Goal: Transaction & Acquisition: Purchase product/service

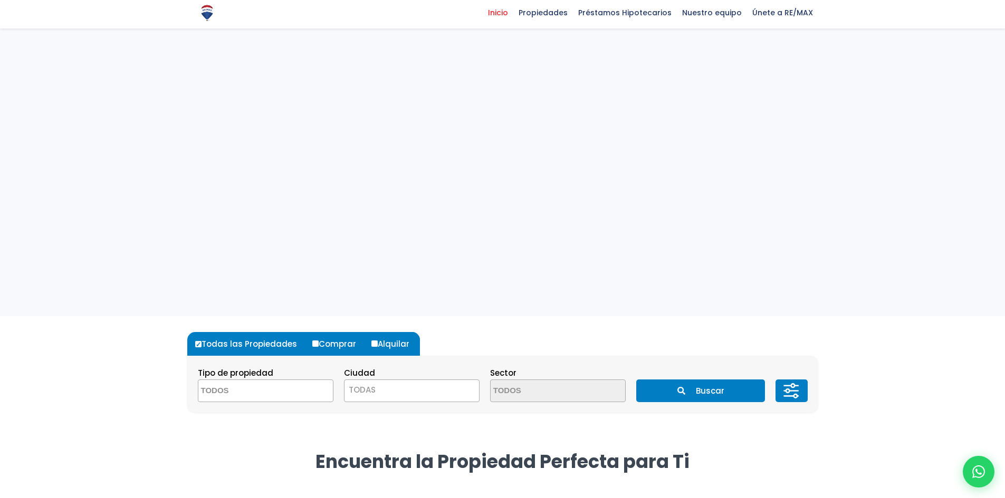
select select
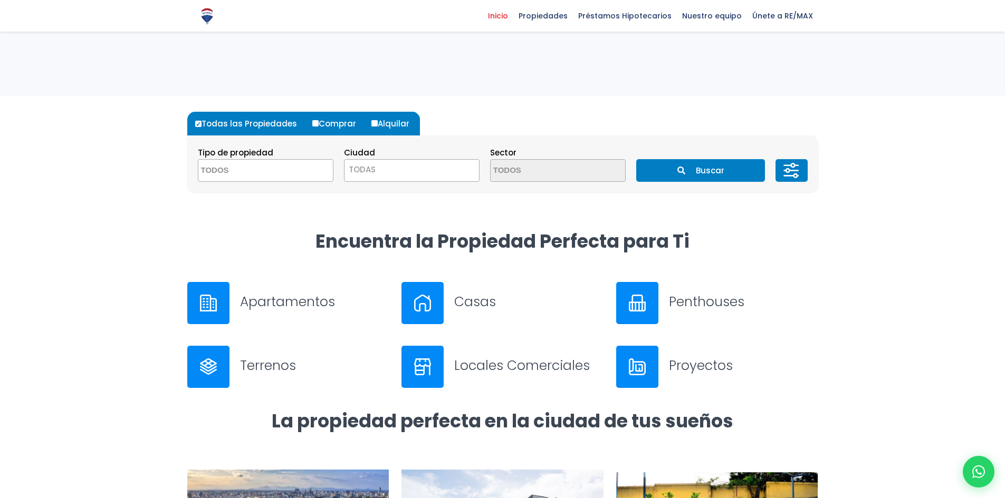
scroll to position [369, 0]
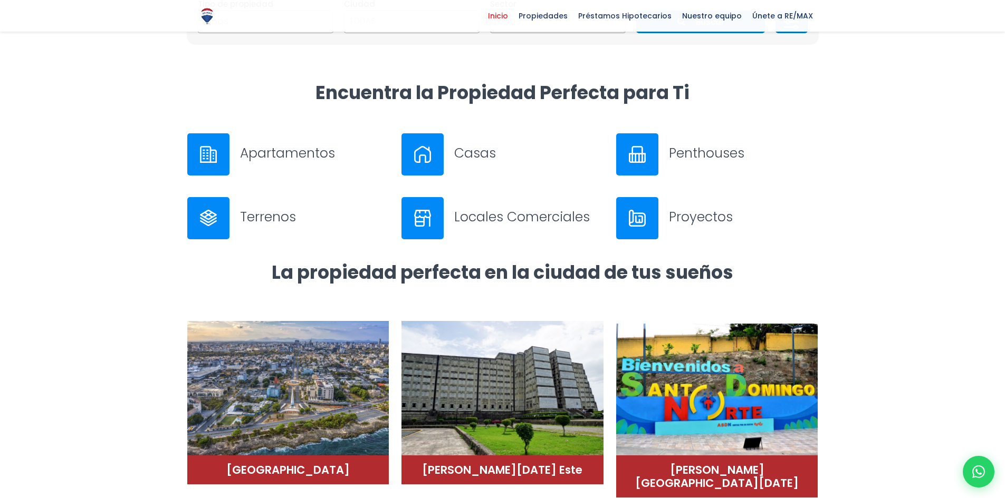
click at [477, 154] on h3 "Casas" at bounding box center [528, 153] width 149 height 18
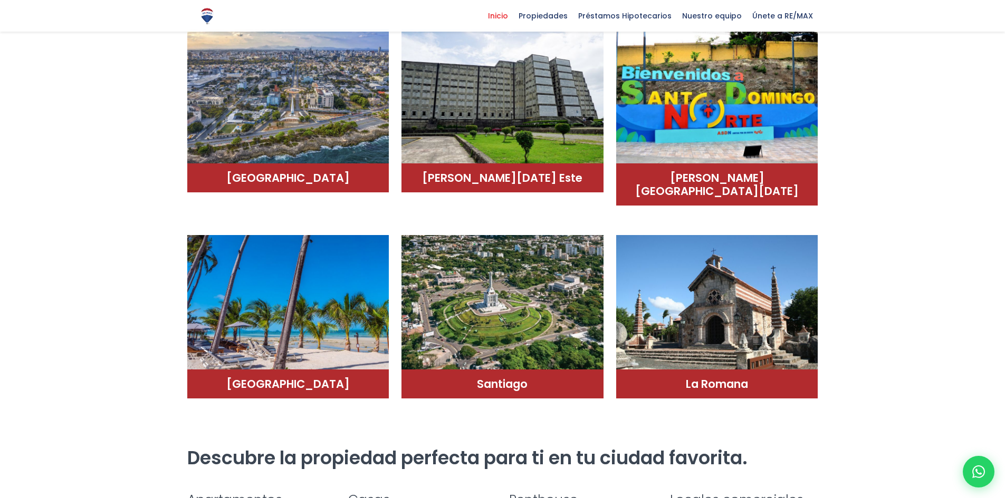
scroll to position [686, 0]
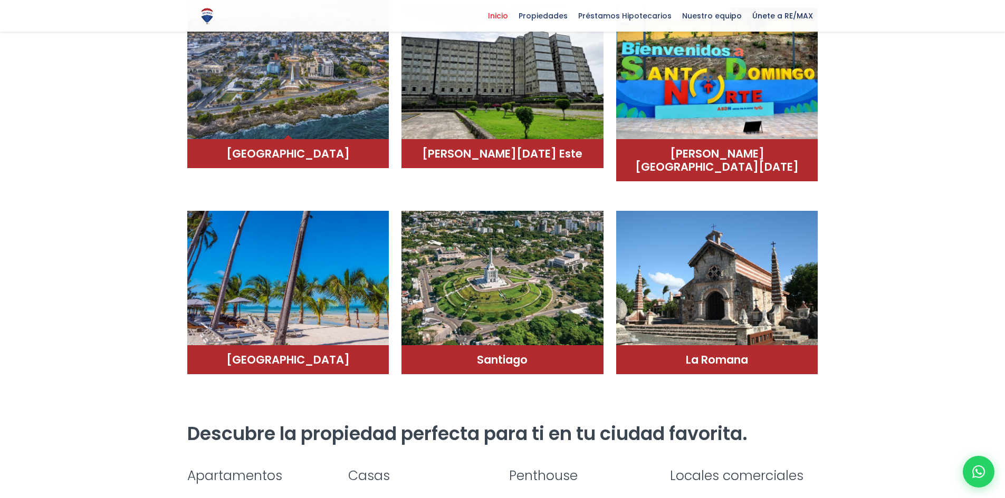
click at [316, 136] on img at bounding box center [288, 68] width 202 height 142
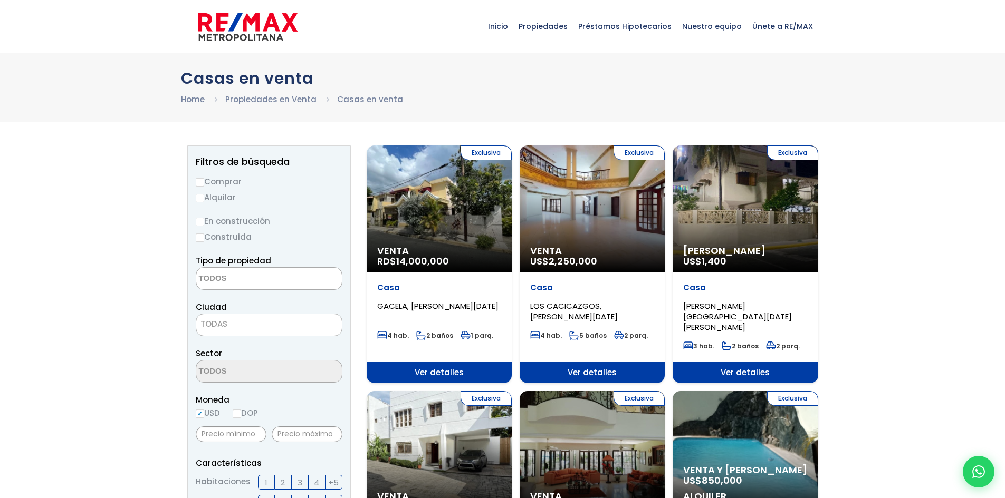
select select
click at [202, 181] on input "Comprar" at bounding box center [200, 182] width 8 height 8
radio input "true"
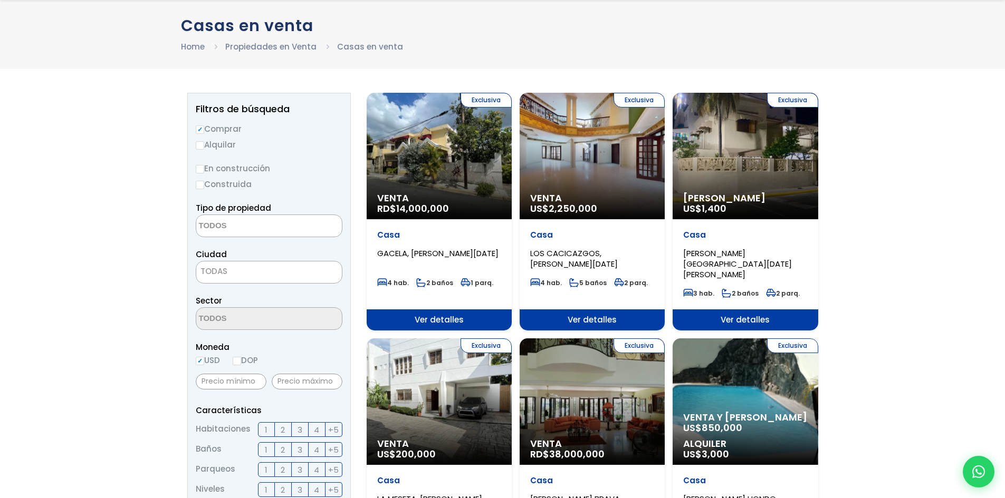
scroll to position [53, 0]
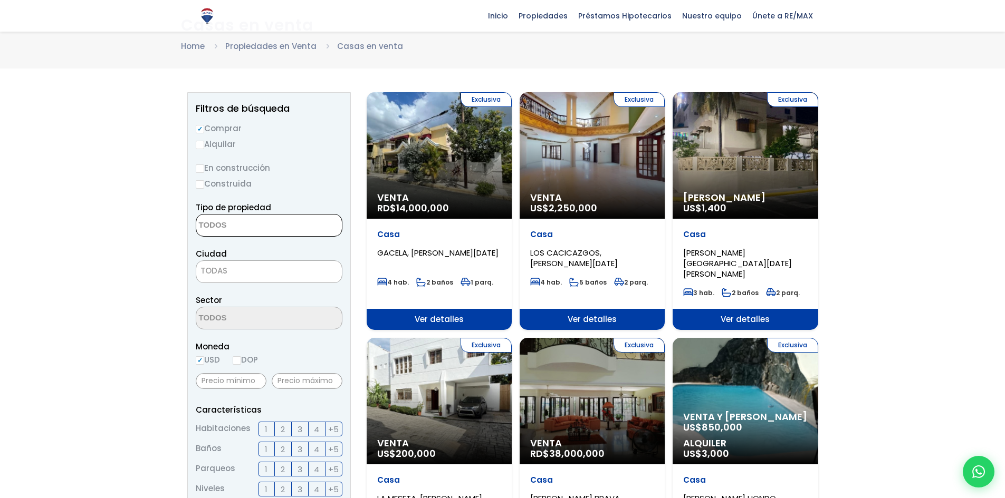
click at [262, 231] on textarea "Search" at bounding box center [247, 226] width 102 height 23
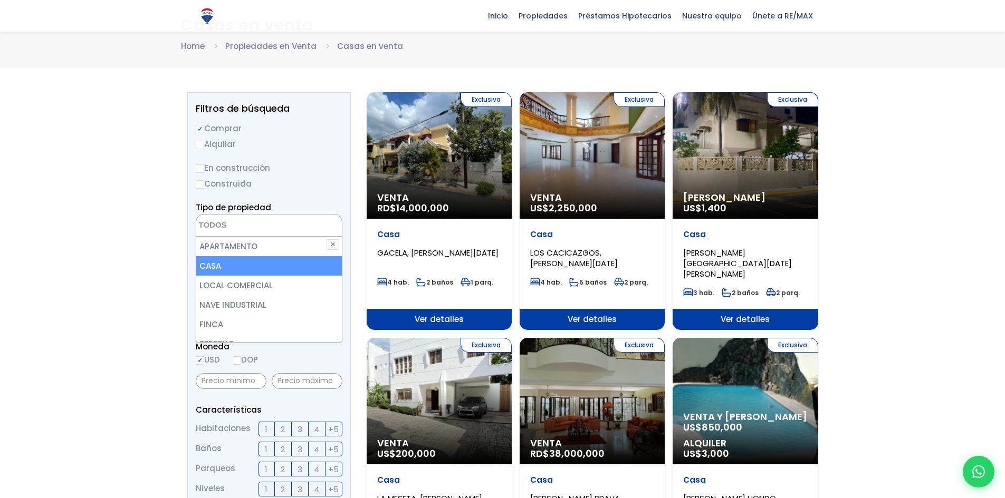
click at [231, 262] on li "CASA" at bounding box center [269, 266] width 146 height 20
select select "house"
click at [292, 272] on li "CASA" at bounding box center [269, 266] width 146 height 20
select select
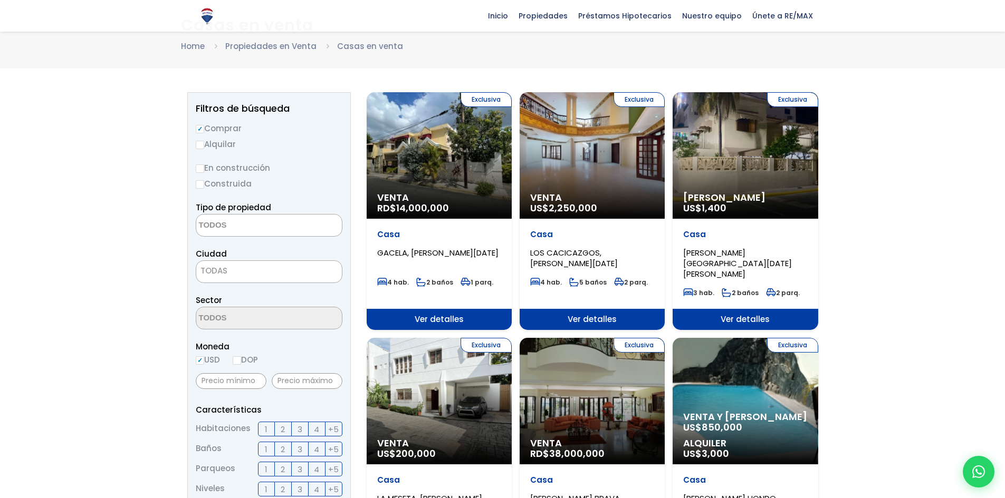
click at [260, 275] on span "TODAS" at bounding box center [269, 271] width 146 height 15
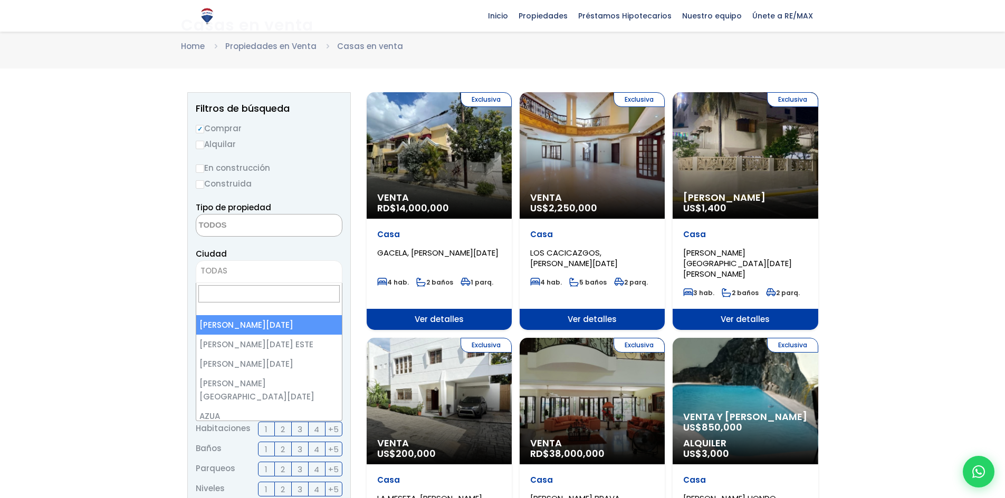
select select "1"
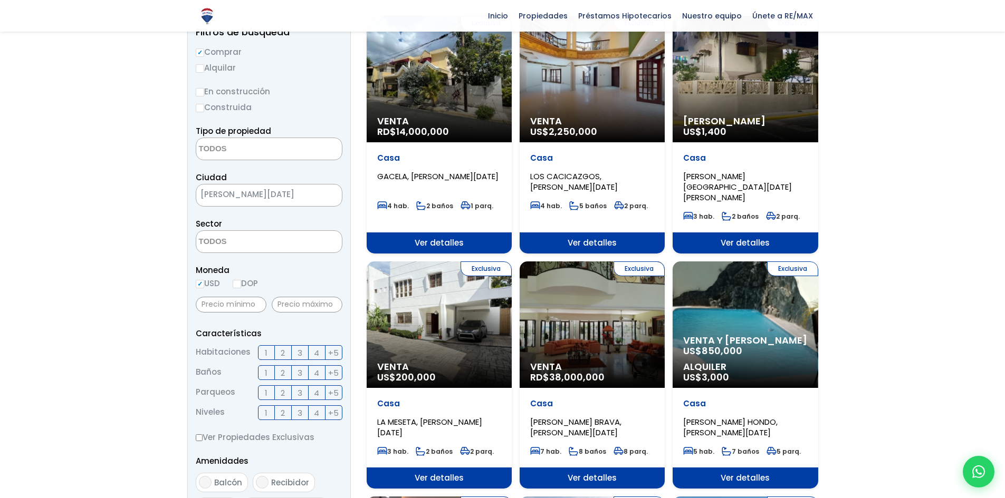
scroll to position [211, 0]
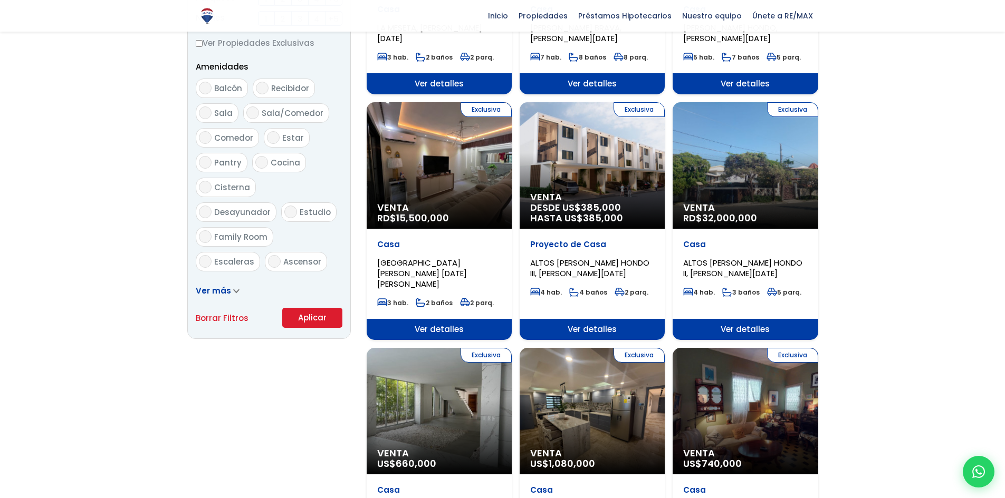
scroll to position [528, 0]
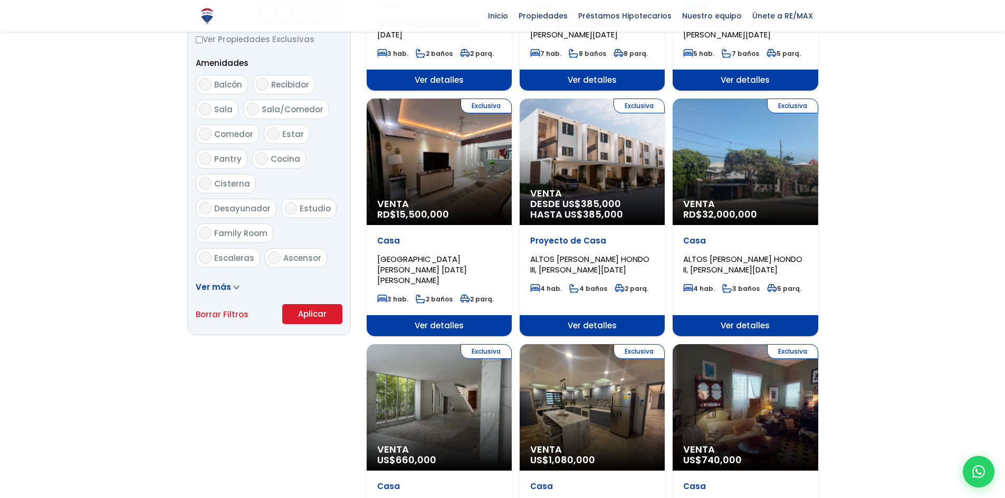
click at [312, 313] on button "Aplicar" at bounding box center [312, 314] width 60 height 20
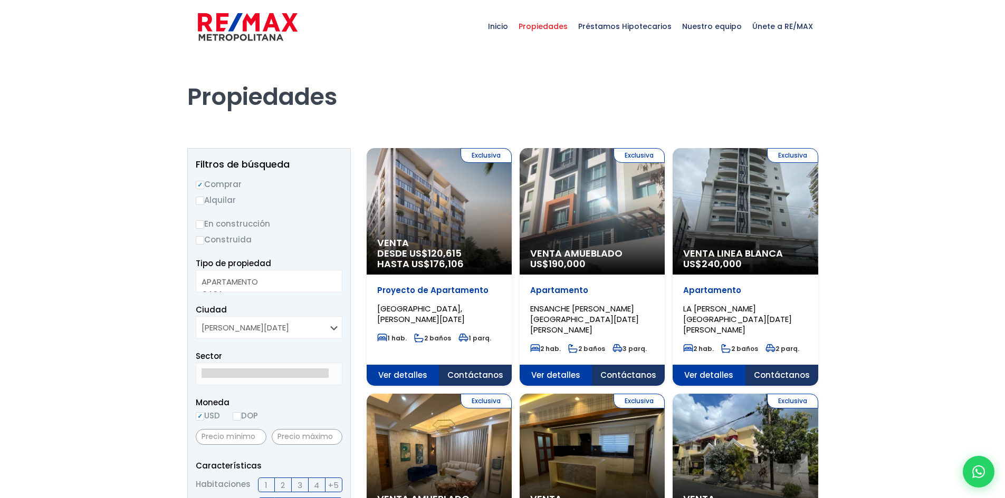
select select
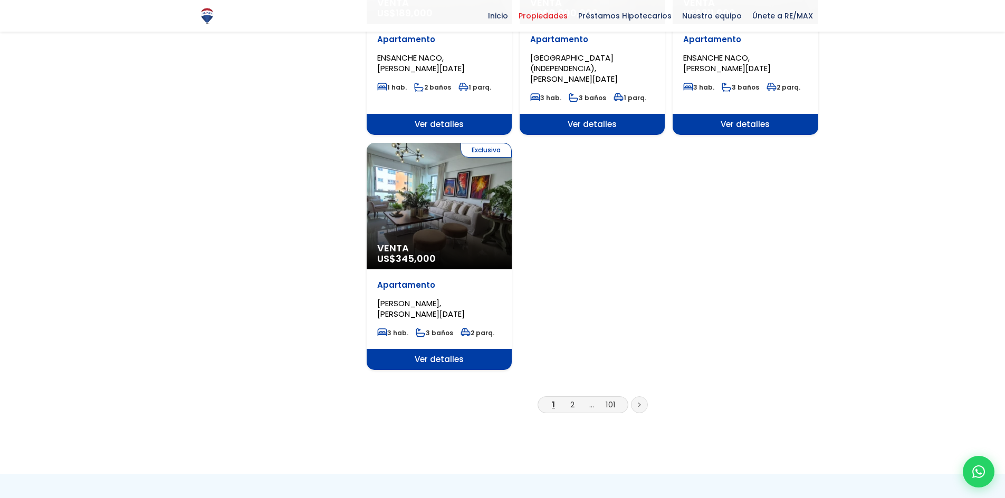
scroll to position [1213, 0]
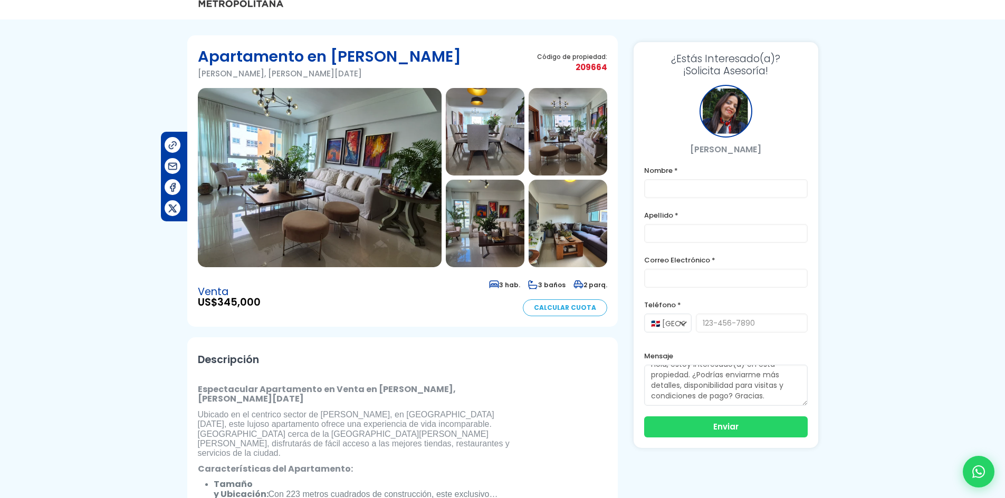
scroll to position [53, 0]
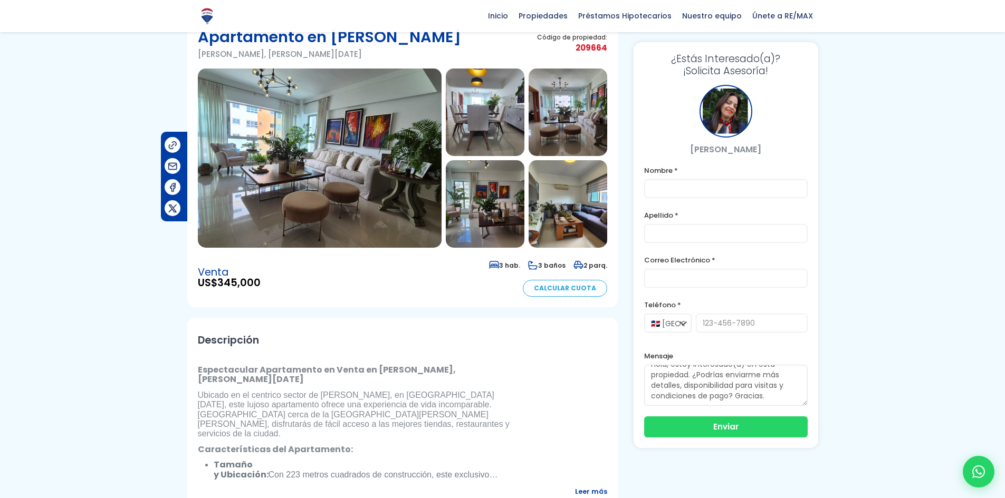
click at [514, 146] on img at bounding box center [485, 113] width 79 height 88
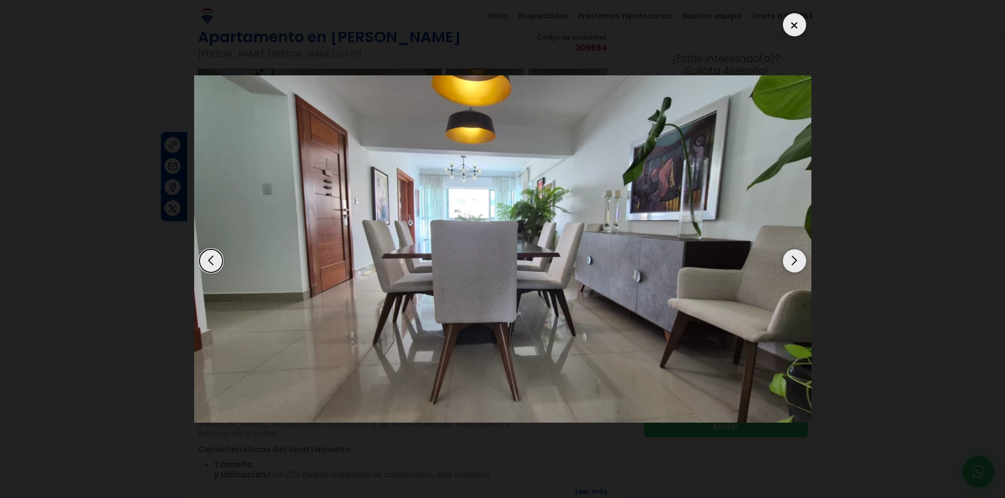
click at [796, 265] on div "Next slide" at bounding box center [794, 261] width 23 height 23
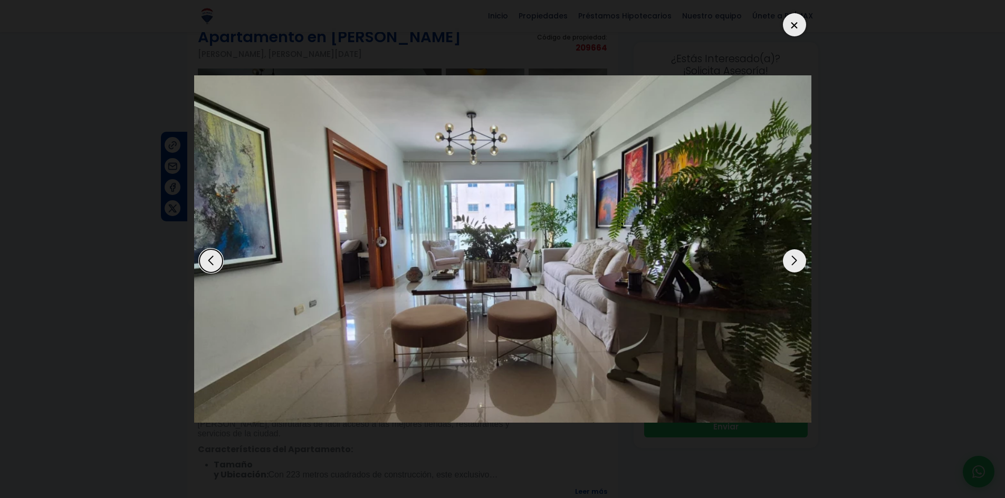
click at [796, 265] on div "Next slide" at bounding box center [794, 261] width 23 height 23
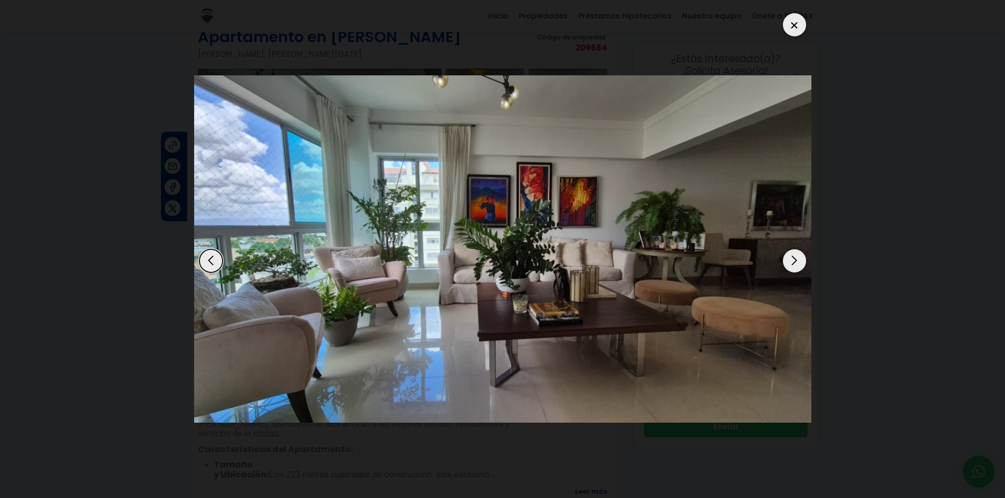
click at [796, 265] on div "Next slide" at bounding box center [794, 261] width 23 height 23
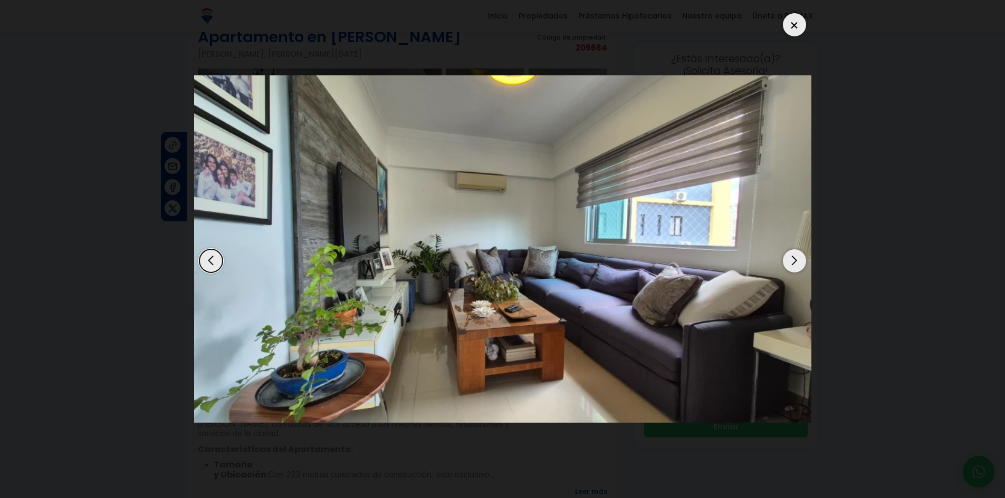
click at [796, 265] on div "Next slide" at bounding box center [794, 261] width 23 height 23
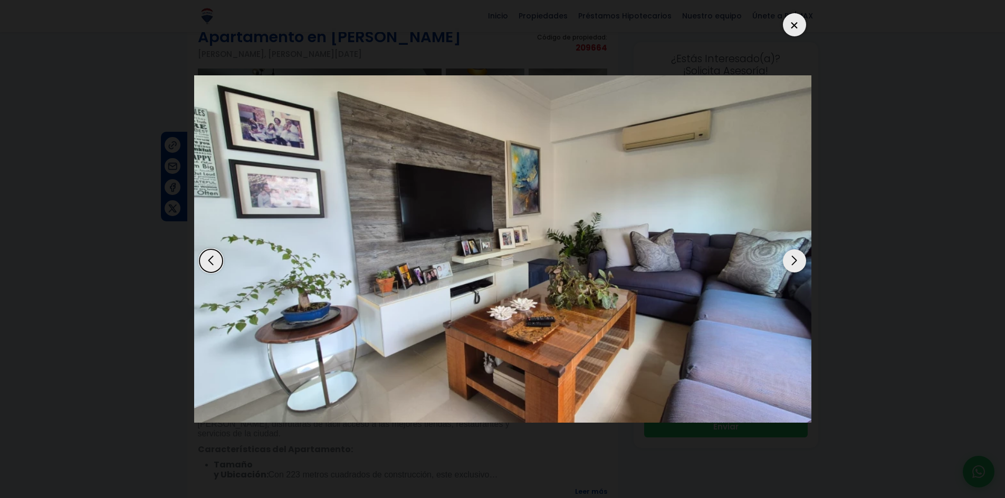
click at [796, 265] on div "Next slide" at bounding box center [794, 261] width 23 height 23
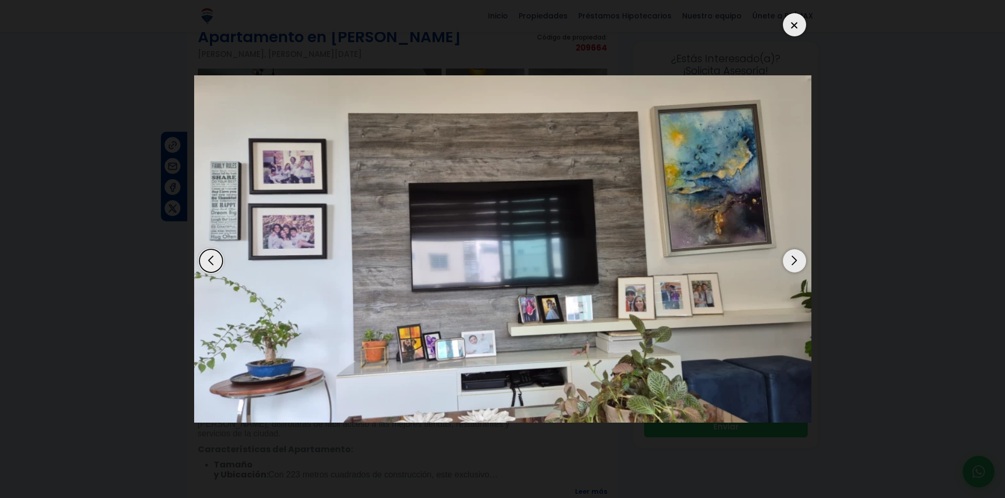
click at [796, 265] on div "Next slide" at bounding box center [794, 261] width 23 height 23
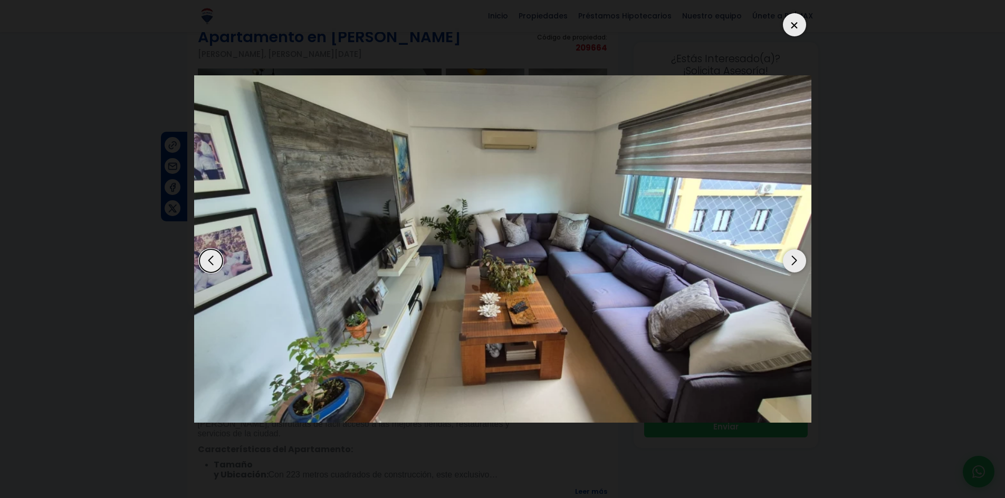
click at [796, 265] on div "Next slide" at bounding box center [794, 261] width 23 height 23
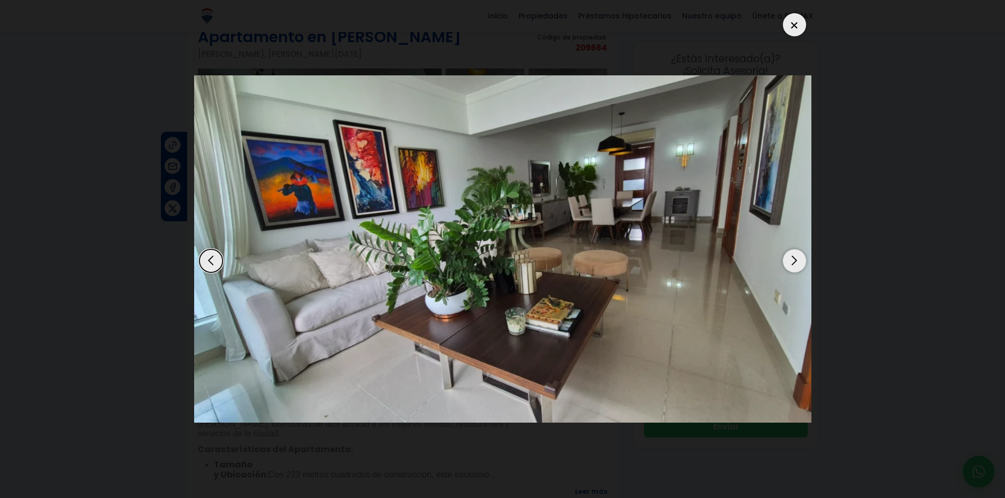
click at [796, 265] on div "Next slide" at bounding box center [794, 261] width 23 height 23
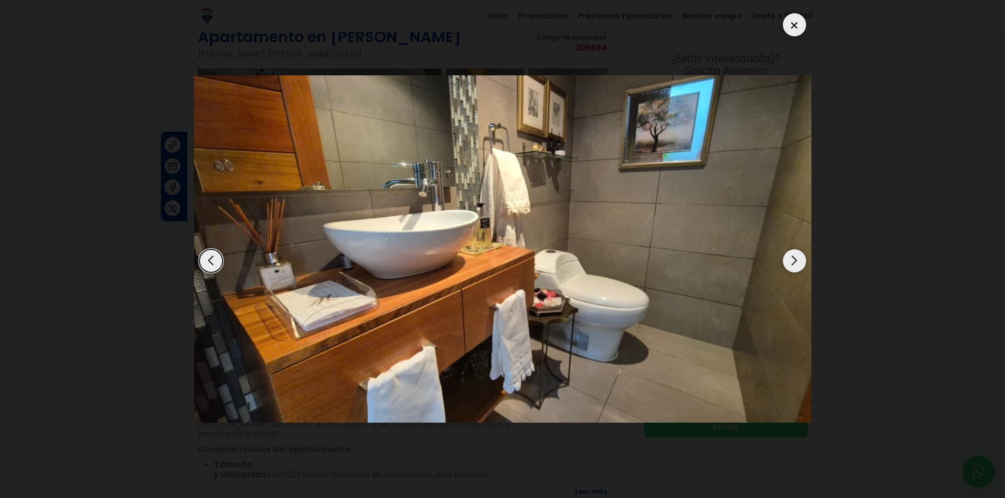
click at [215, 262] on div "Previous slide" at bounding box center [210, 261] width 23 height 23
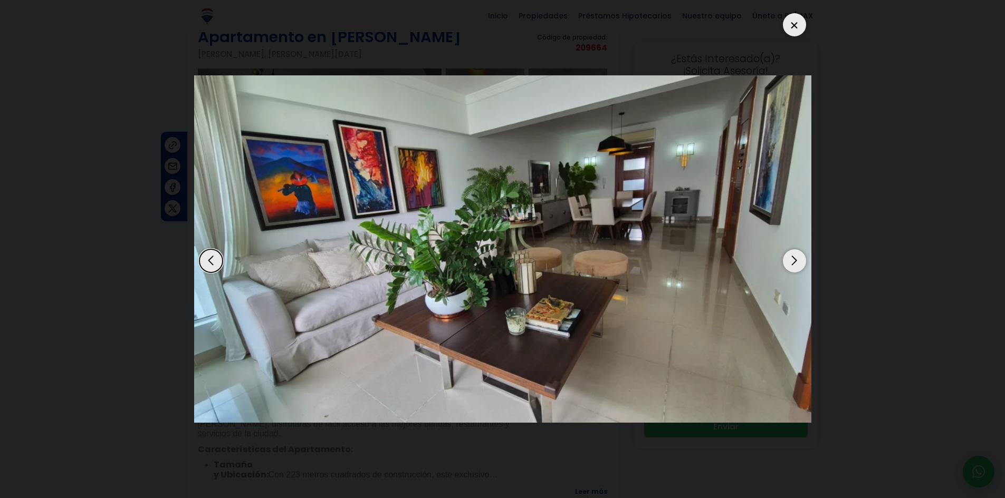
click at [797, 264] on div "Next slide" at bounding box center [794, 261] width 23 height 23
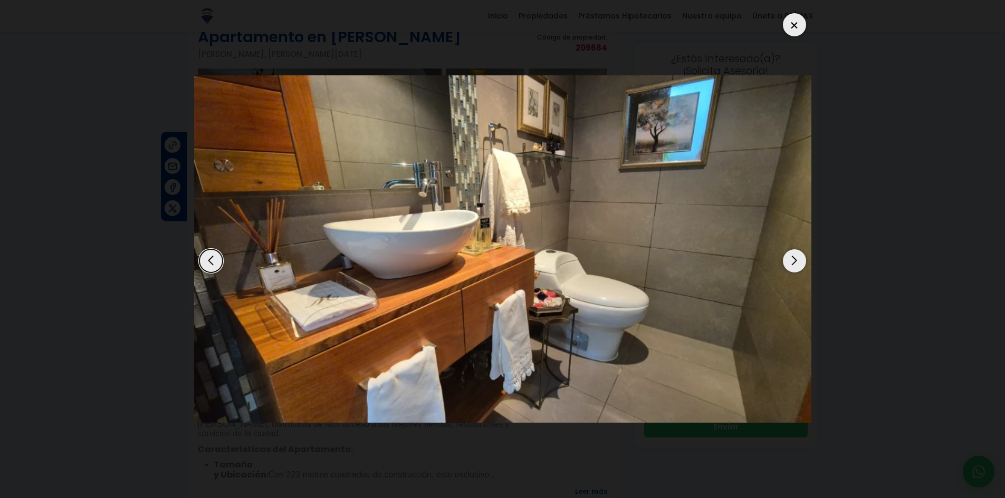
click at [797, 264] on div "Next slide" at bounding box center [794, 261] width 23 height 23
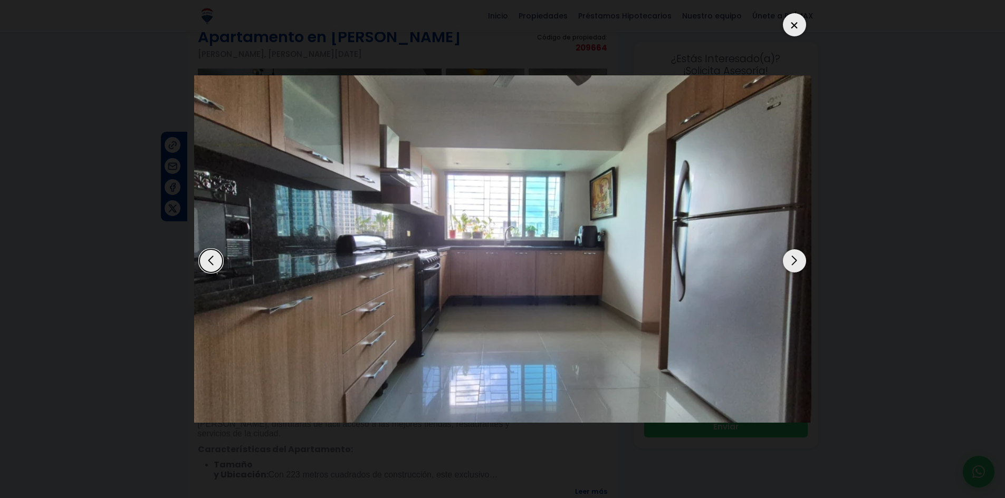
click at [797, 264] on div "Next slide" at bounding box center [794, 261] width 23 height 23
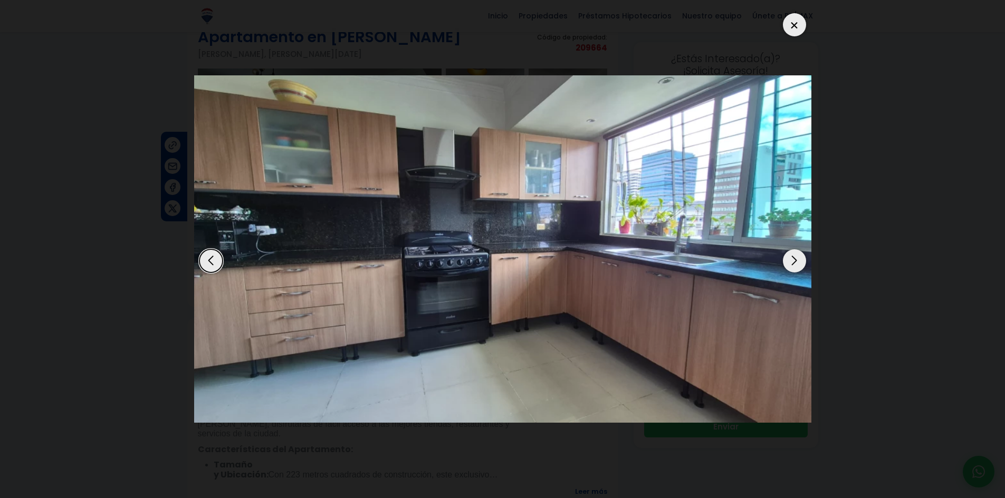
click at [797, 264] on div "Next slide" at bounding box center [794, 261] width 23 height 23
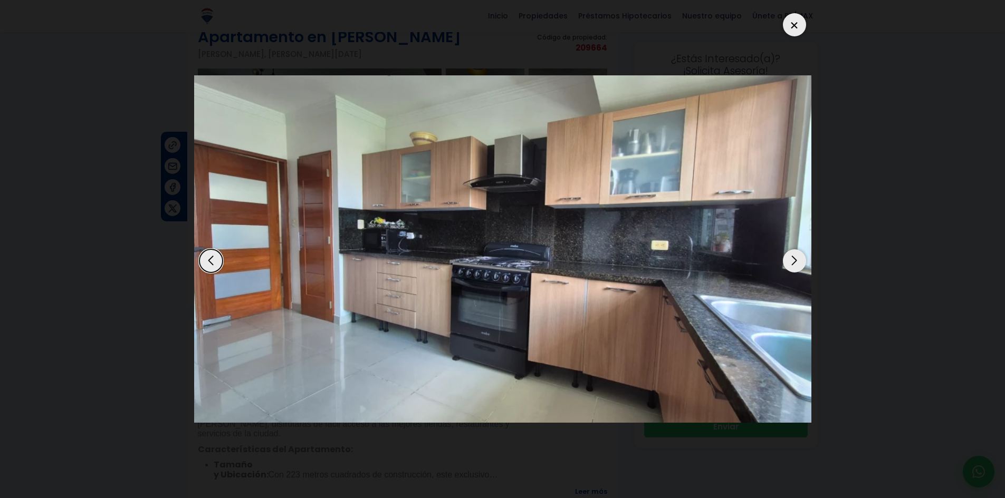
click at [797, 264] on div "Next slide" at bounding box center [794, 261] width 23 height 23
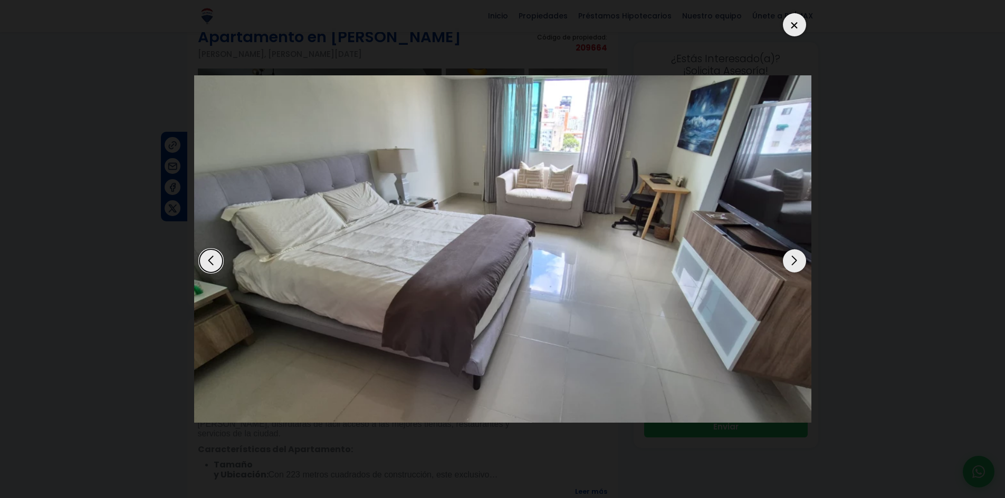
click at [797, 264] on div "Next slide" at bounding box center [794, 261] width 23 height 23
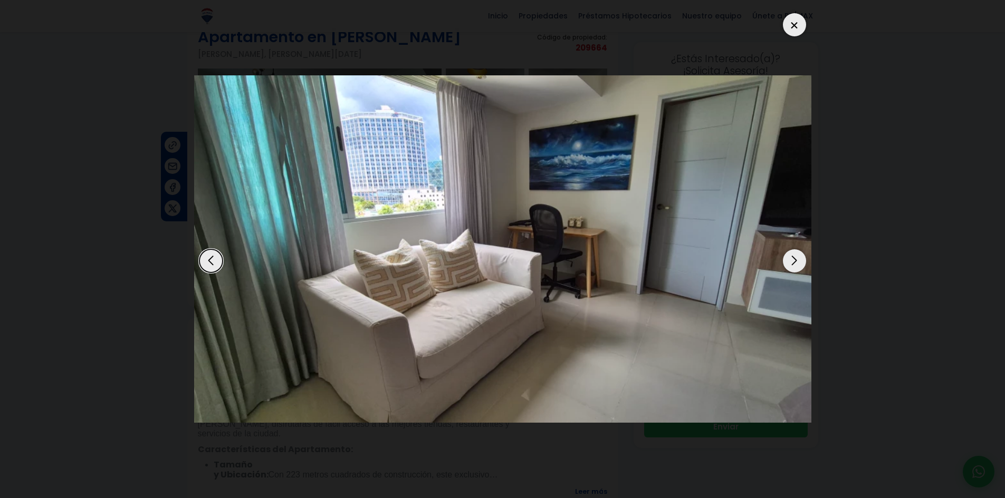
click at [797, 264] on div "Next slide" at bounding box center [794, 261] width 23 height 23
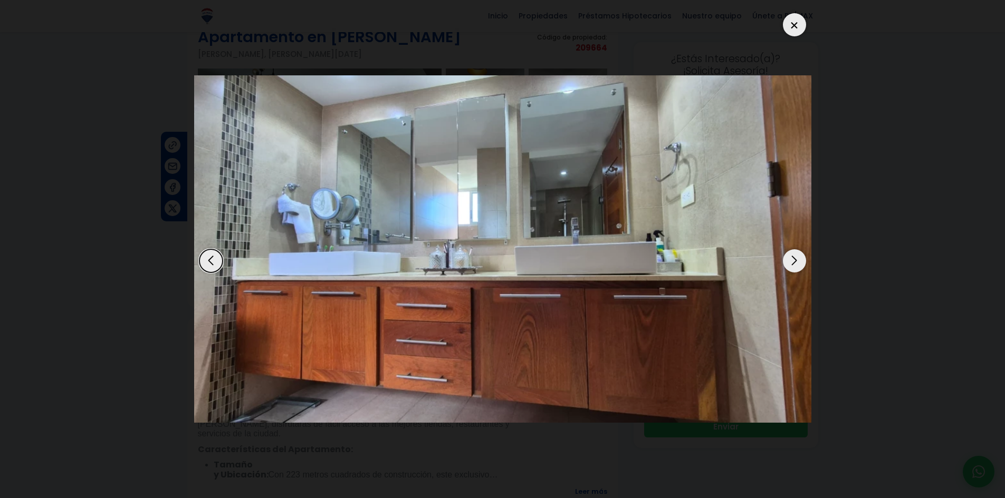
click at [797, 264] on div "Next slide" at bounding box center [794, 261] width 23 height 23
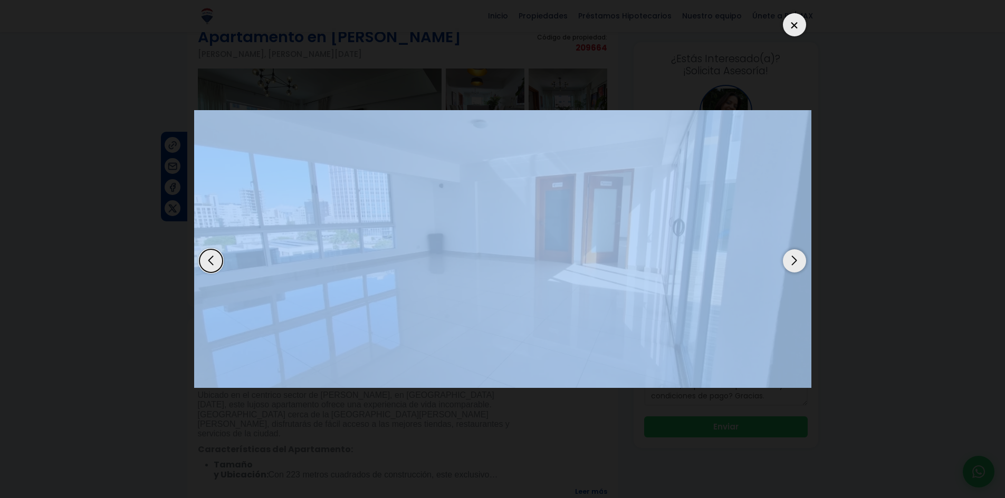
click at [797, 264] on div "Next slide" at bounding box center [794, 261] width 23 height 23
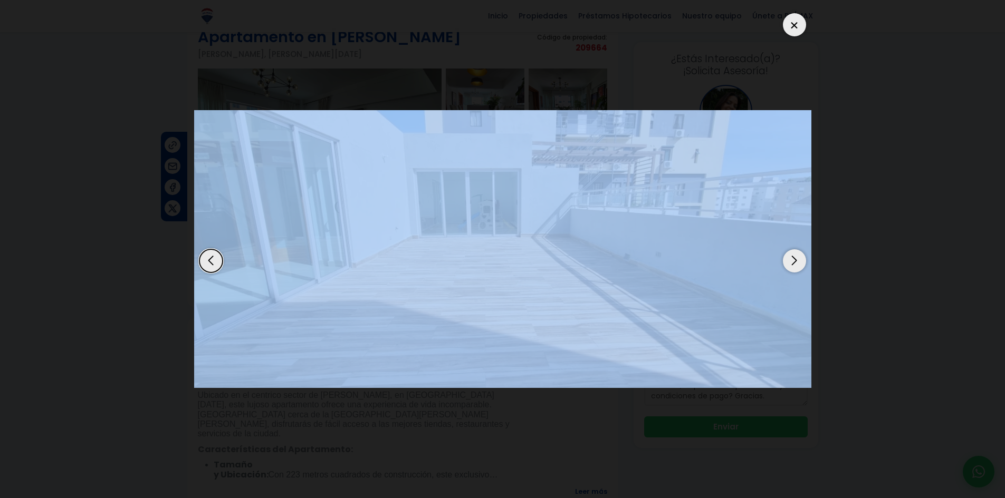
click at [787, 265] on div "Next slide" at bounding box center [794, 261] width 23 height 23
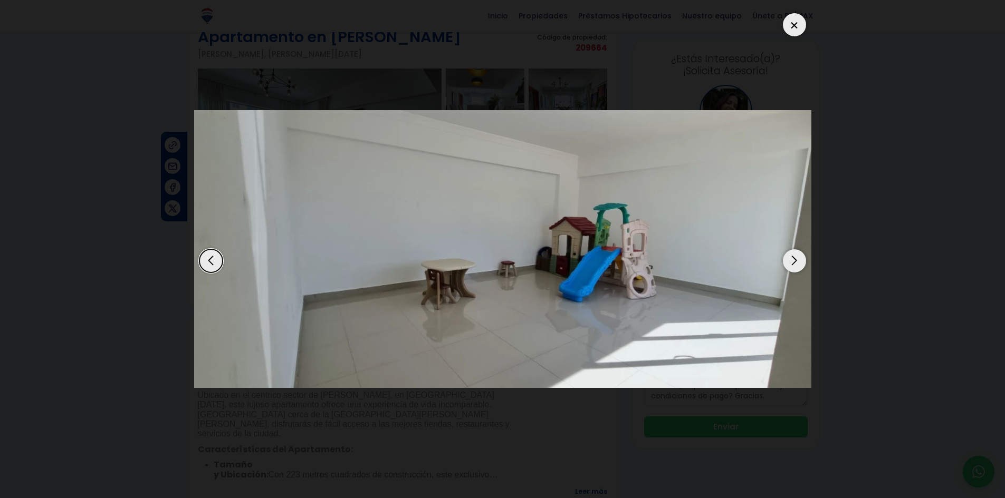
click at [788, 263] on div "Next slide" at bounding box center [794, 261] width 23 height 23
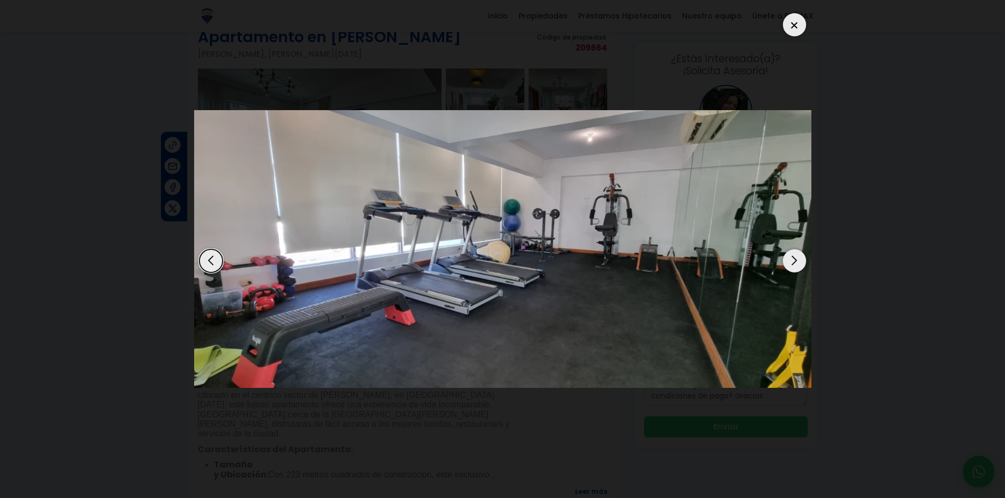
click at [797, 268] on div "Next slide" at bounding box center [794, 261] width 23 height 23
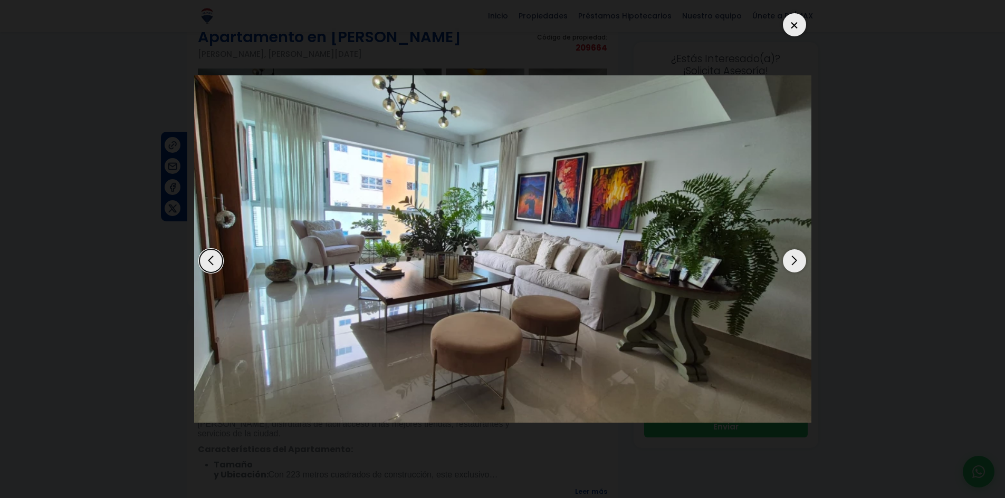
click at [795, 20] on div at bounding box center [794, 24] width 23 height 23
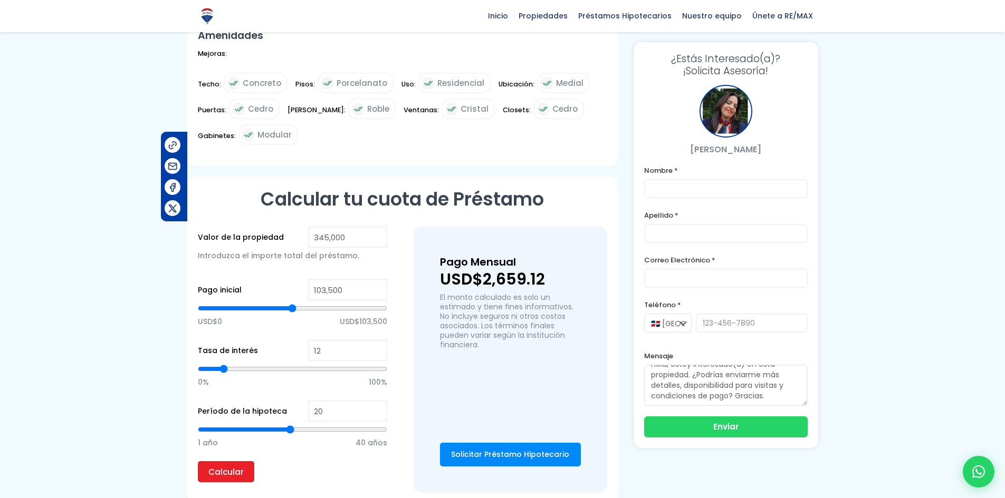
scroll to position [686, 0]
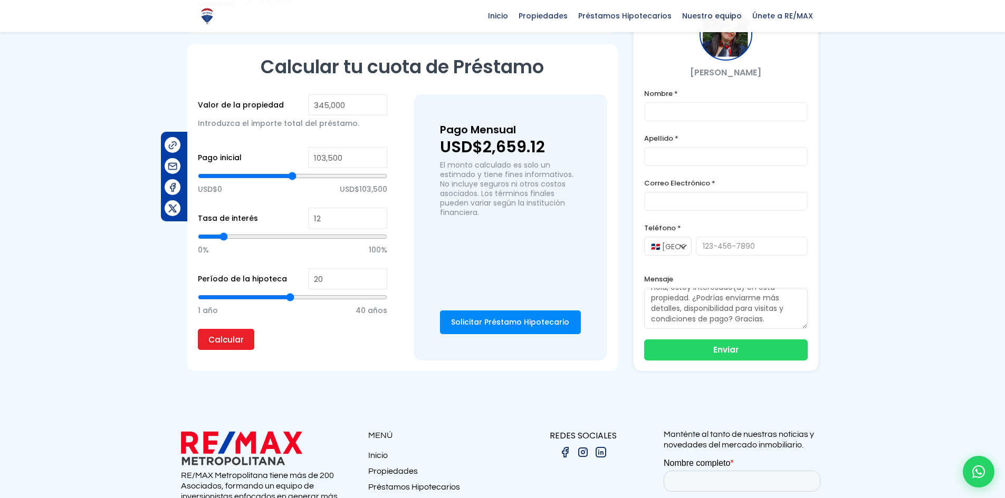
type input "170,341"
type input "170341"
type input "165,316"
type input "165316"
type input "158,281"
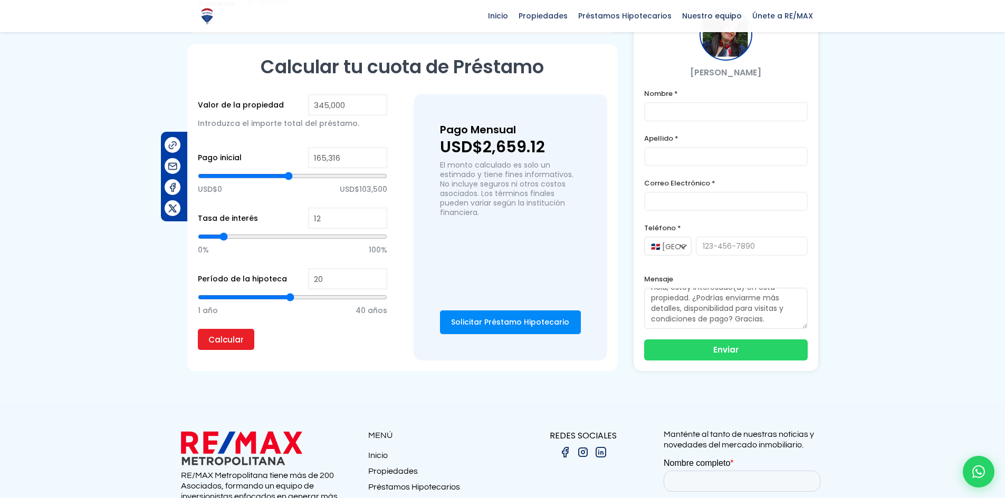
type input "158281"
type input "151,247"
type input "151247"
type input "142,202"
type input "142202"
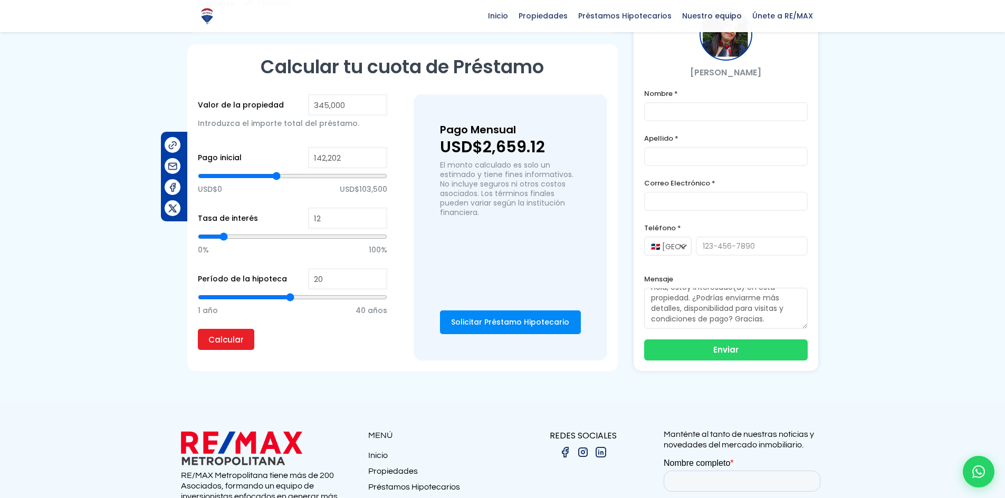
type input "131,147"
type input "131147"
type input "124,113"
type input "124113"
type input "118,083"
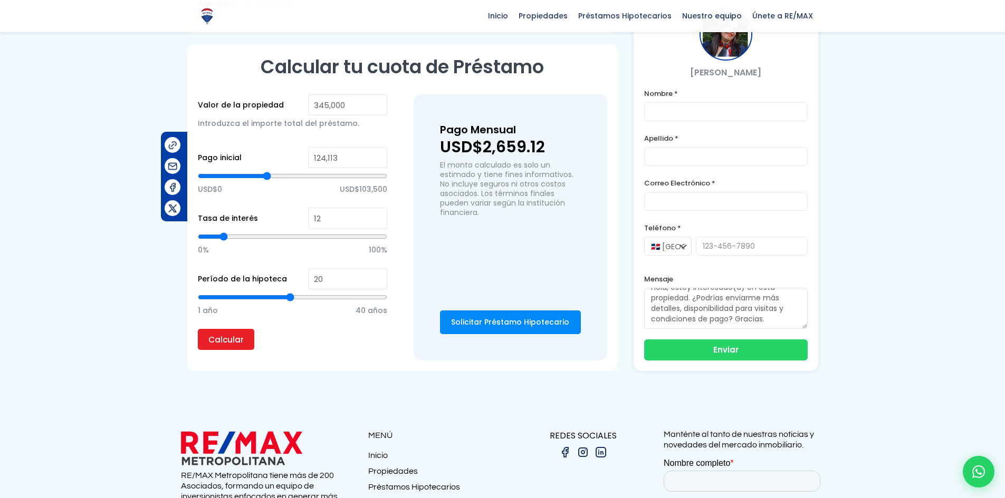
type input "118083"
type input "115,068"
type input "115068"
type input "111,048"
type input "111048"
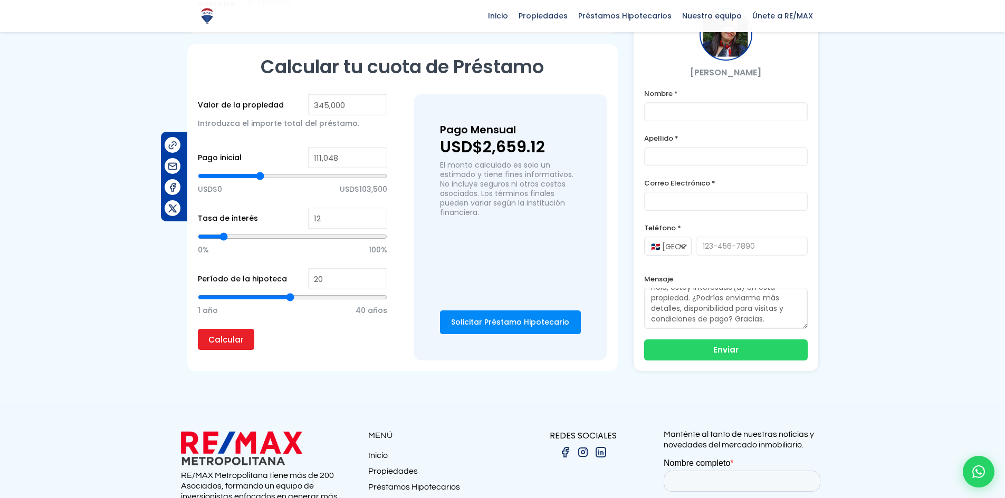
type input "108,033"
type input "108033"
type input "106,023"
type input "106023"
type input "103,009"
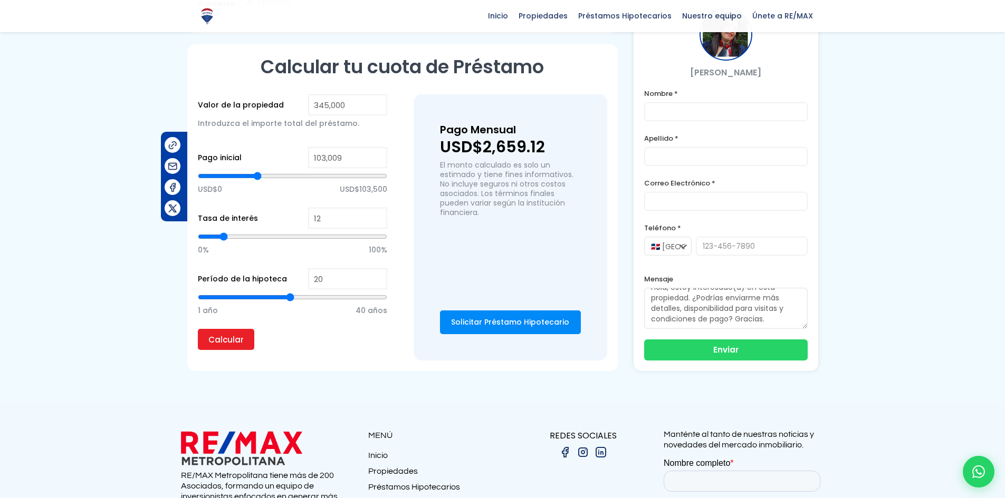
type input "103009"
type input "99,994"
type input "99994"
type input "96,979"
type input "96979"
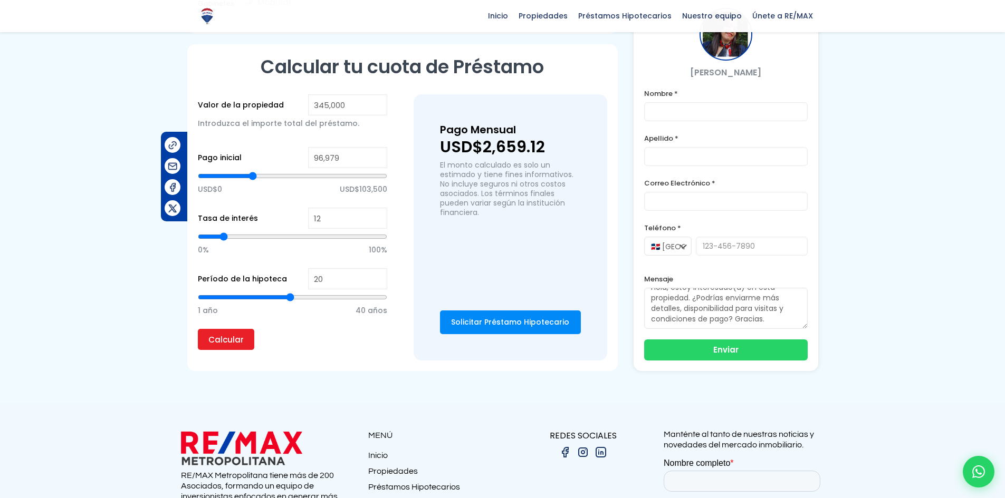
type input "90,949"
type input "90949"
type input "84,919"
type input "84919"
type input "76,880"
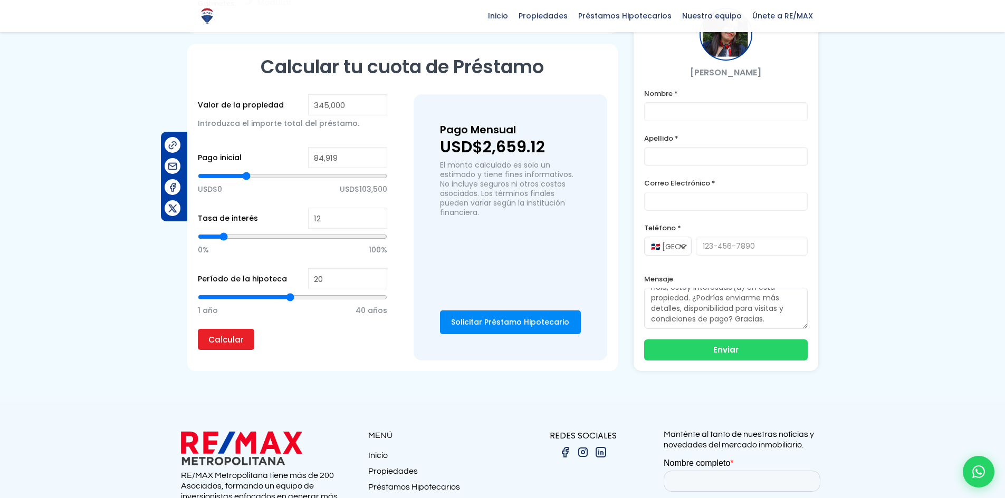
type input "76880"
type input "69,845"
type input "69845"
type input "60,800"
type input "60800"
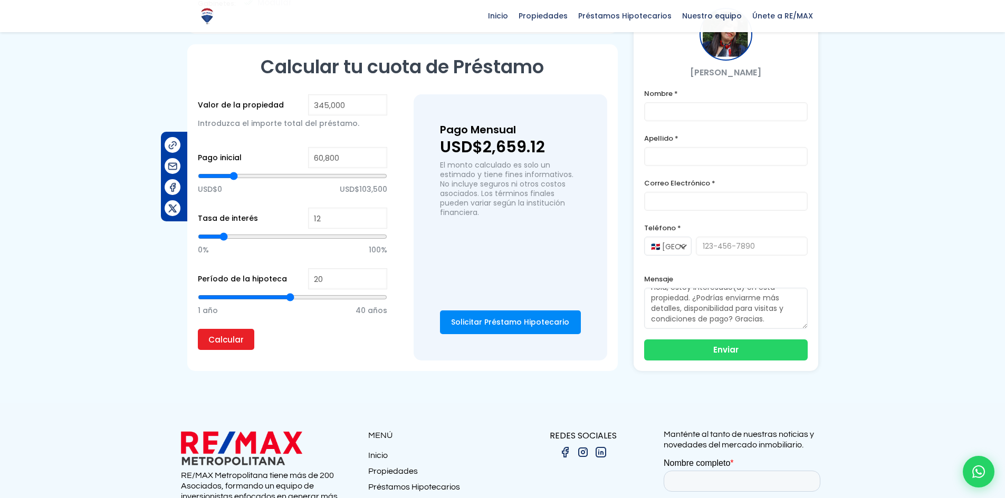
type input "55,775"
type input "55775"
type input "52,760"
type input "52760"
type input "47,736"
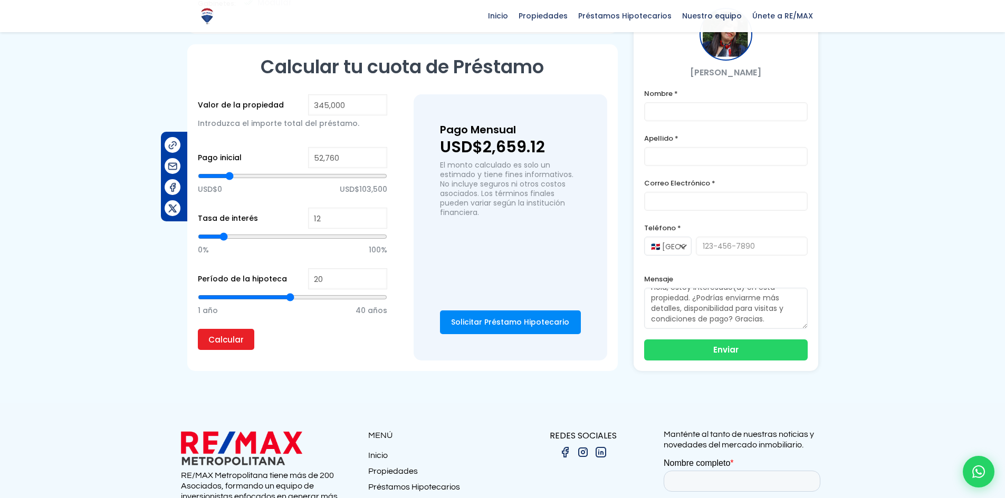
type input "47736"
type input "45,726"
type input "45726"
type input "39,696"
type input "39696"
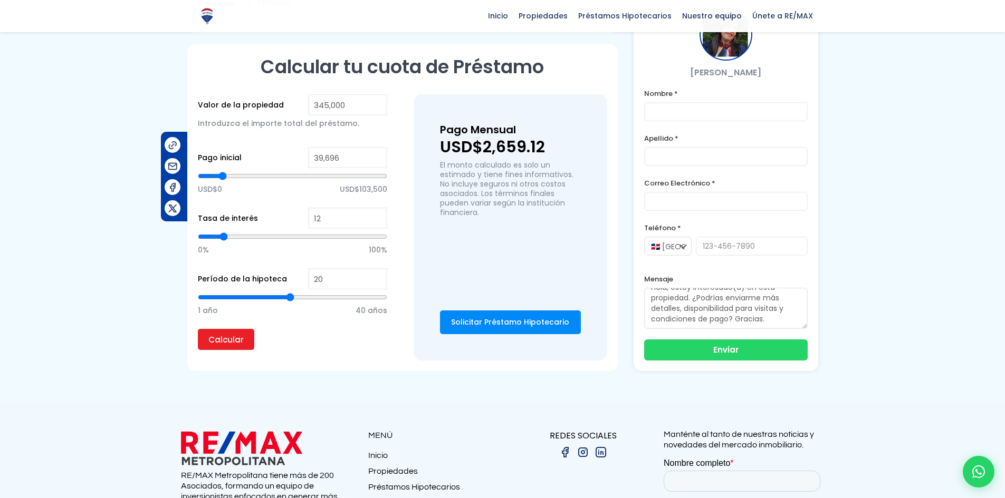
type input "32,661"
type input "32661"
type input "27,636"
type input "27636"
type input "26,631"
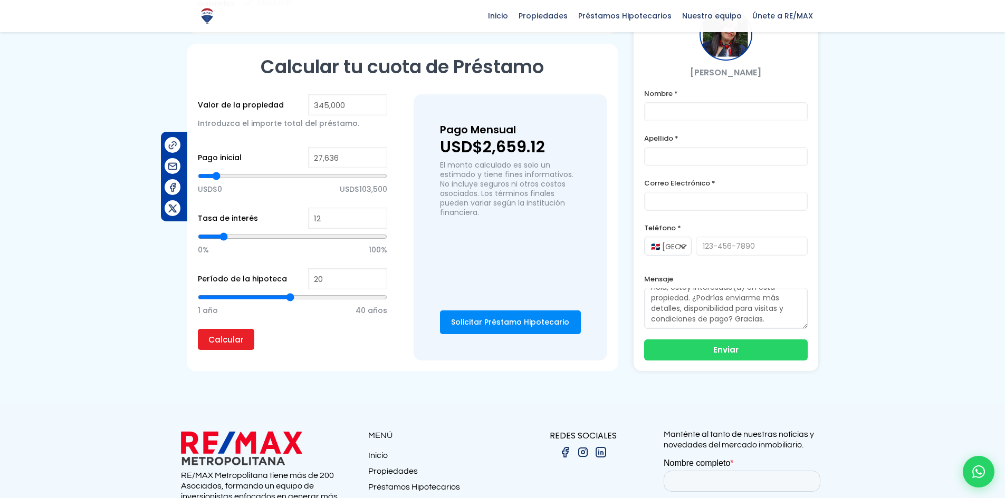
type input "26631"
type input "25,627"
type input "25627"
type input "13,567"
type input "13567"
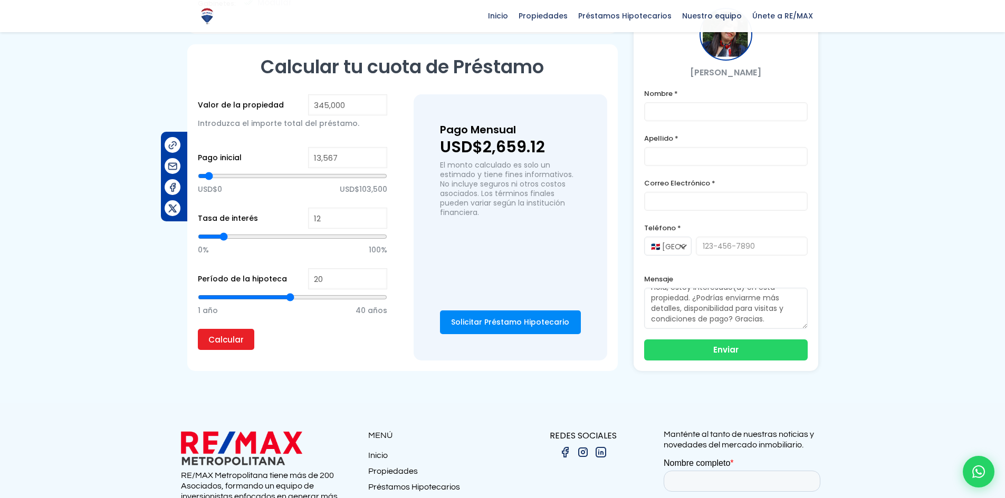
type input "6,532"
type input "6532"
type input "3,517"
type input "3517"
type input "2,512"
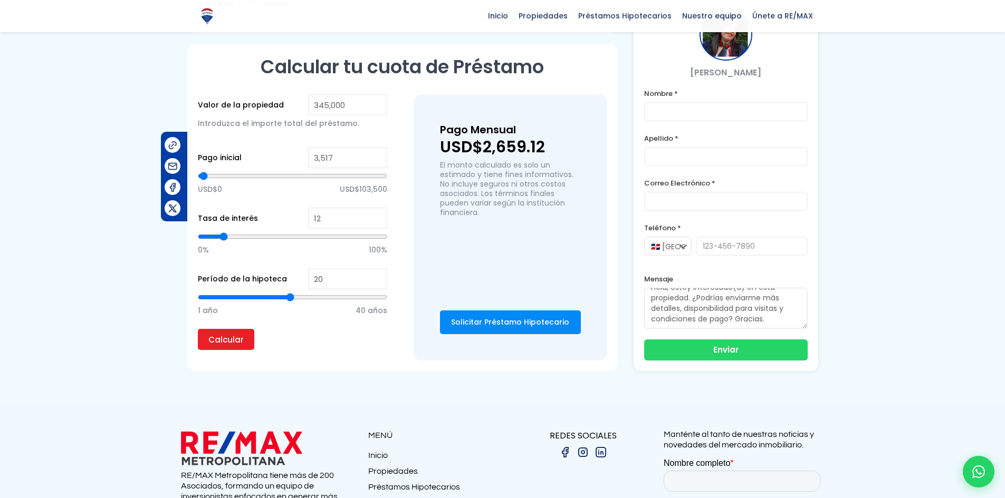
type input "2512"
type input "0"
type input "502"
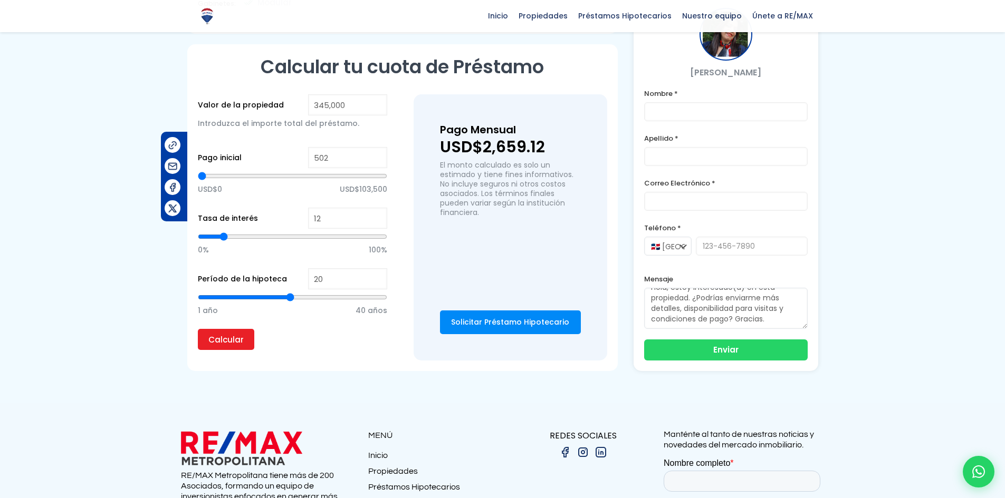
type input "2,512"
type input "2512"
type input "3,517"
type input "3517"
type input "4,522"
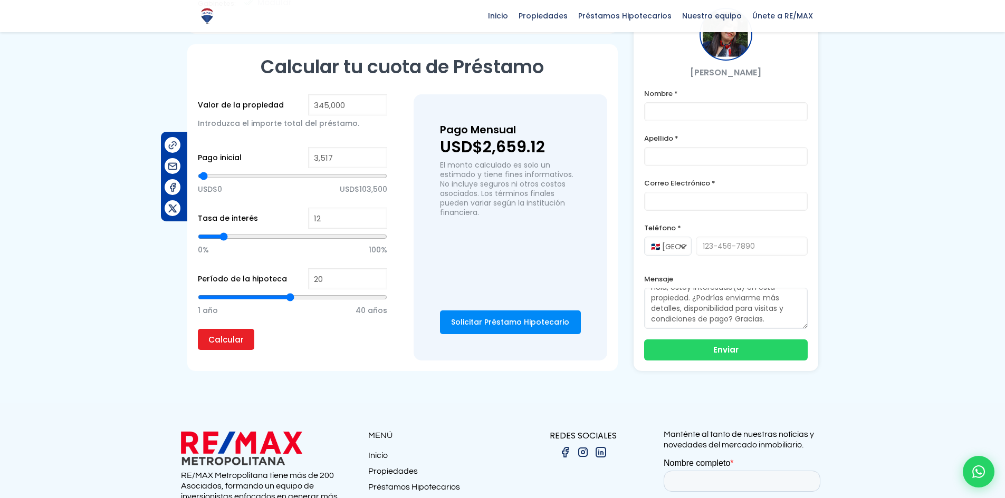
type input "4522"
type input "6,532"
type input "6532"
type input "9,547"
type input "9547"
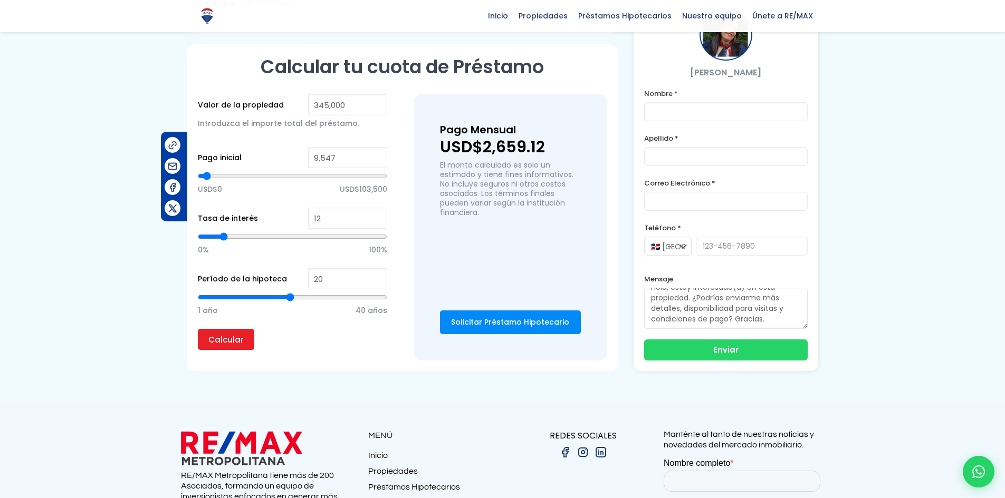
type input "10,552"
type input "10552"
type input "11,557"
type input "11557"
type input "17,587"
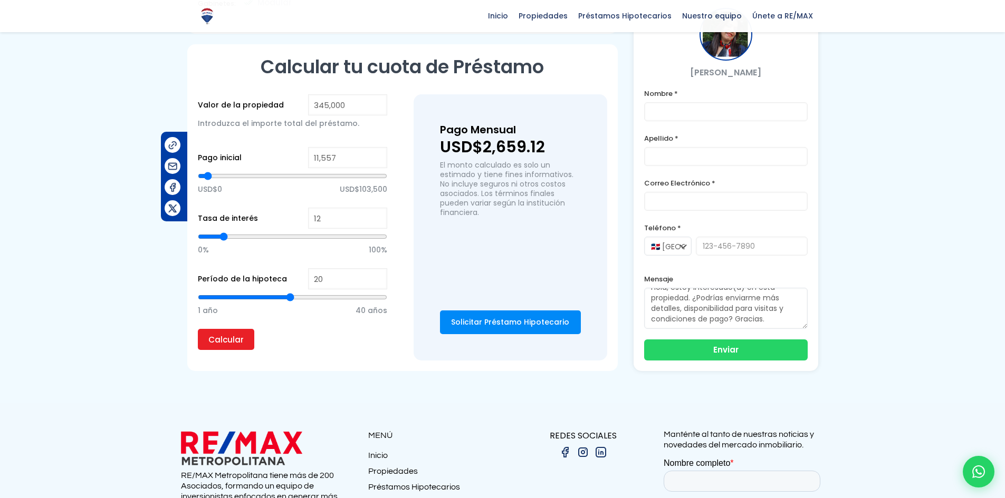
type input "17587"
type input "21,607"
type input "21607"
type input "23,617"
type input "23617"
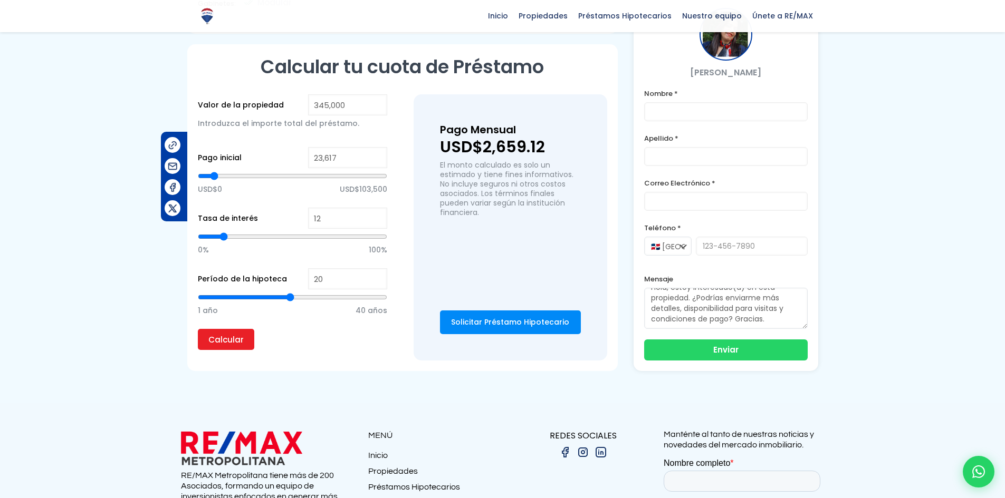
type input "27,636"
type input "27636"
type input "28,641"
type input "28641"
type input "29,646"
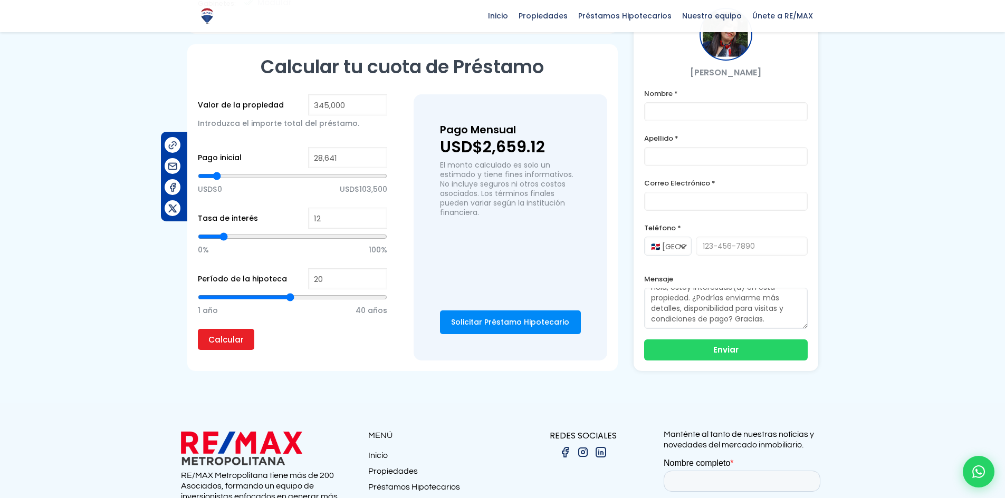
type input "29646"
type input "33,666"
type input "33666"
type input "34,671"
type input "34671"
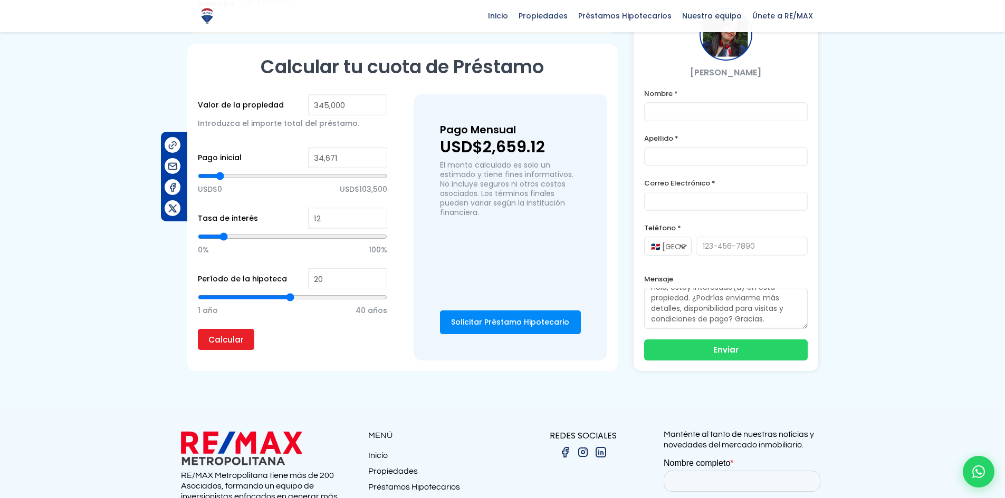
type input "35,676"
type input "35676"
type input "36,681"
type input "36681"
type input "37,686"
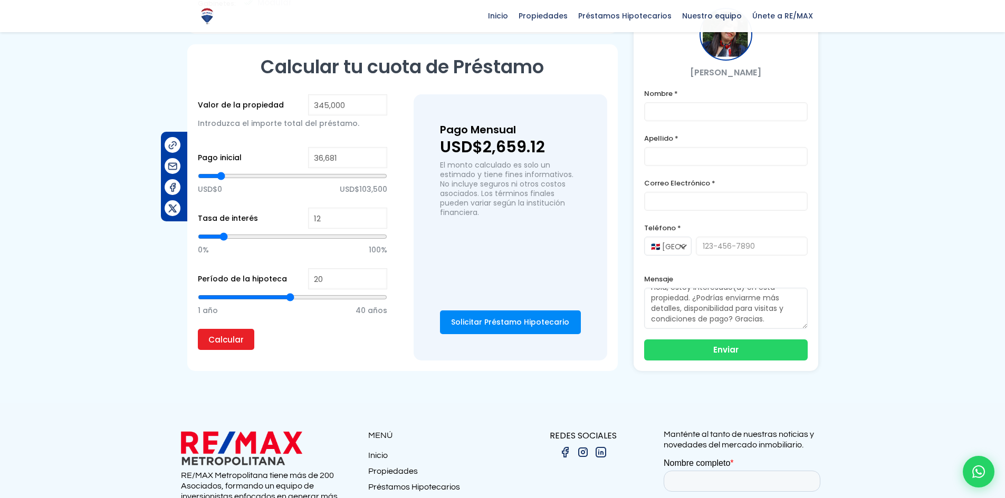
type input "37686"
type input "39,696"
type input "39696"
type input "44,721"
type input "44721"
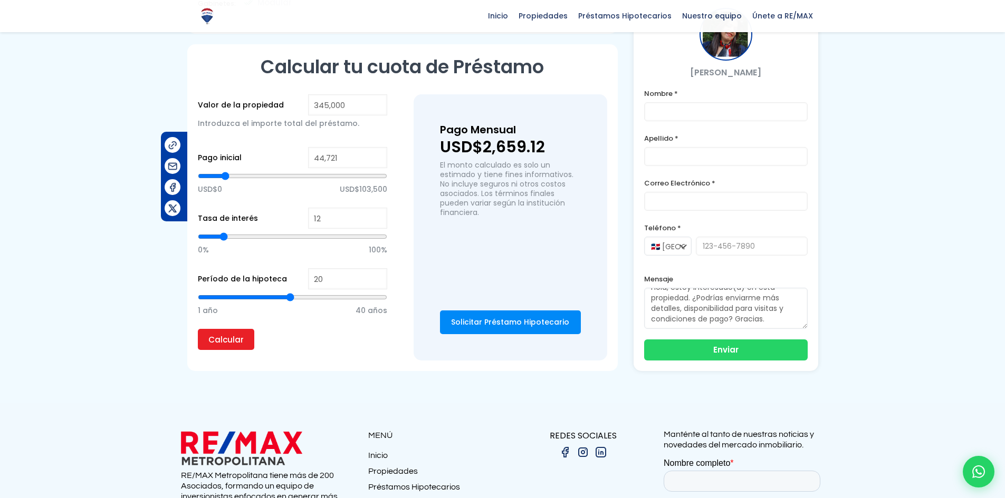
type input "46,731"
type input "46731"
type input "48,741"
type input "48741"
type input "50,751"
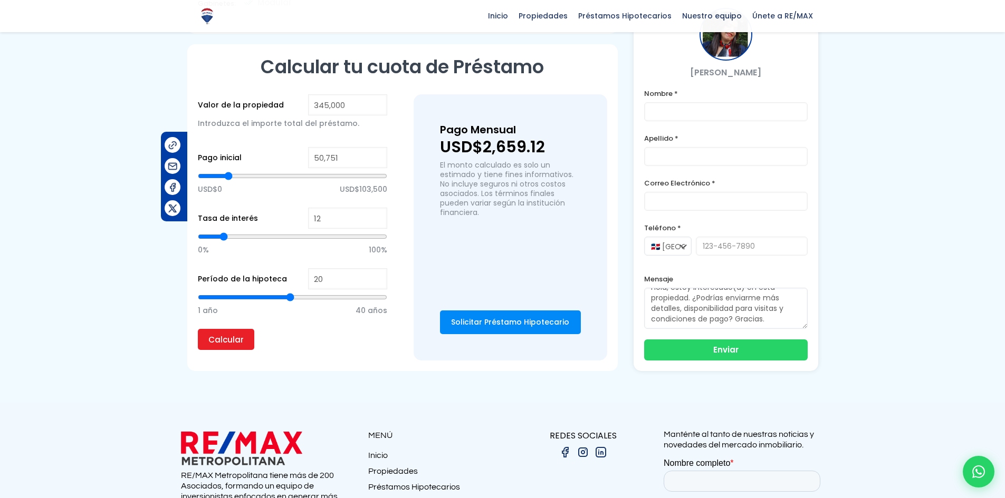
drag, startPoint x: 293, startPoint y: 177, endPoint x: 228, endPoint y: 179, distance: 64.4
type input "50751"
click at [228, 179] on input "range" at bounding box center [292, 176] width 189 height 11
type input "11"
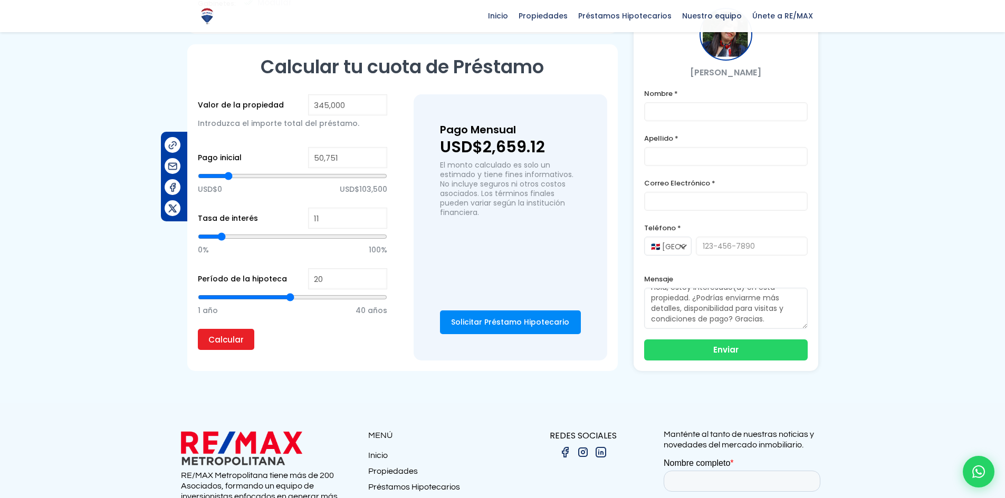
type input "10"
type input "9"
type input "8"
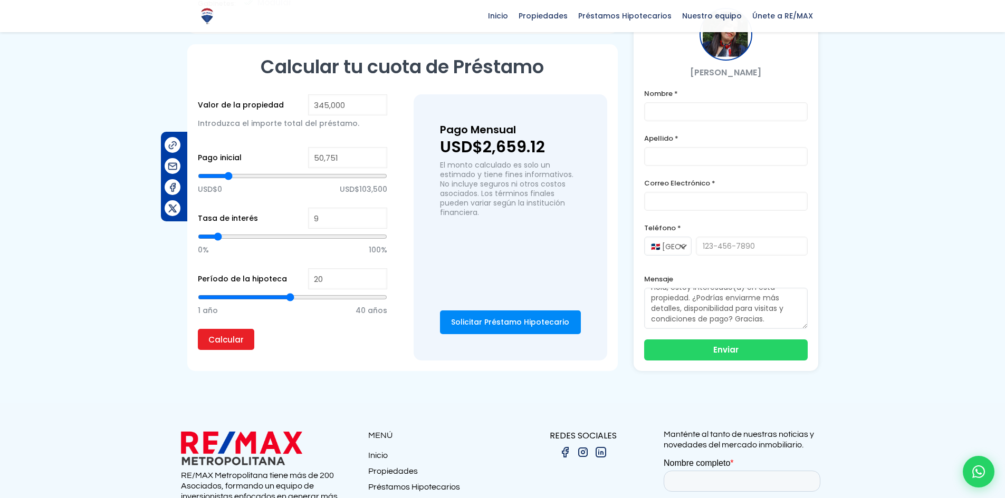
type input "8"
type input "7"
type input "6"
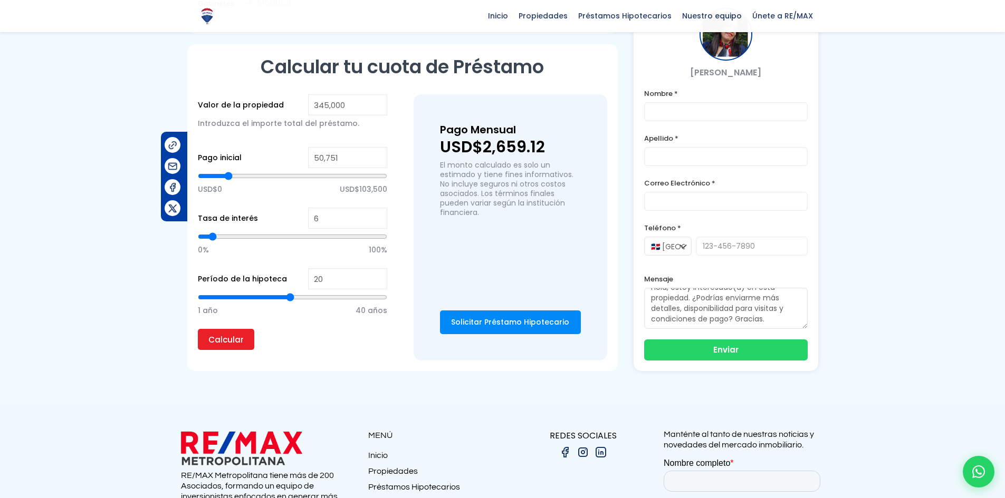
type input "5"
type input "4"
type input "3"
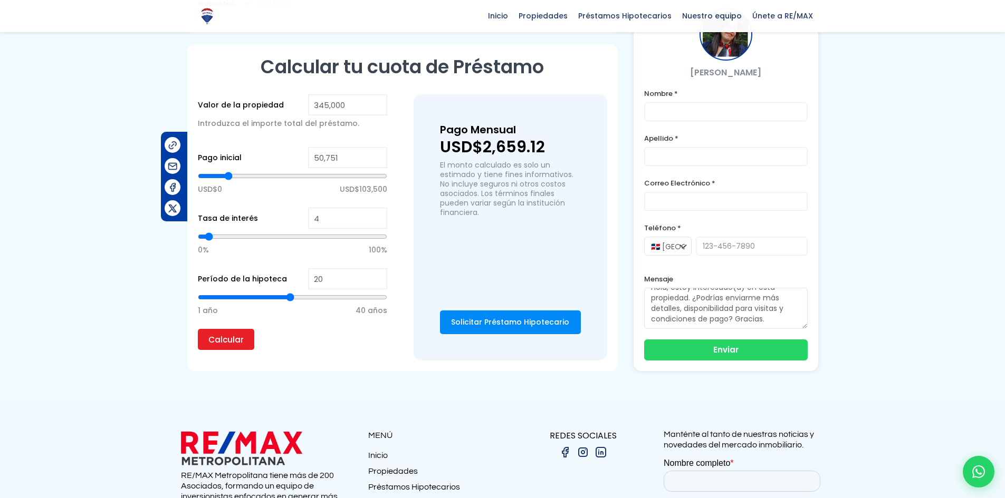
type input "3"
type input "2"
type input "4"
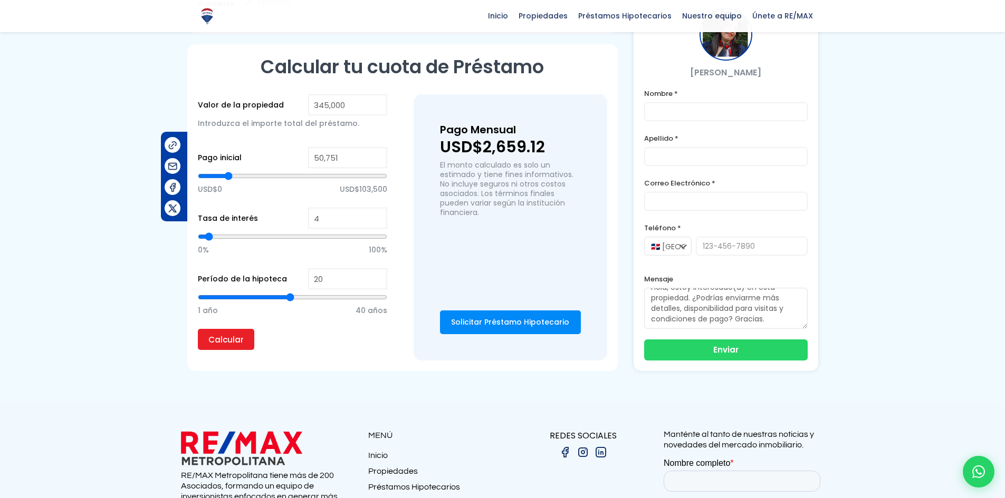
type input "5"
type input "6"
type input "7"
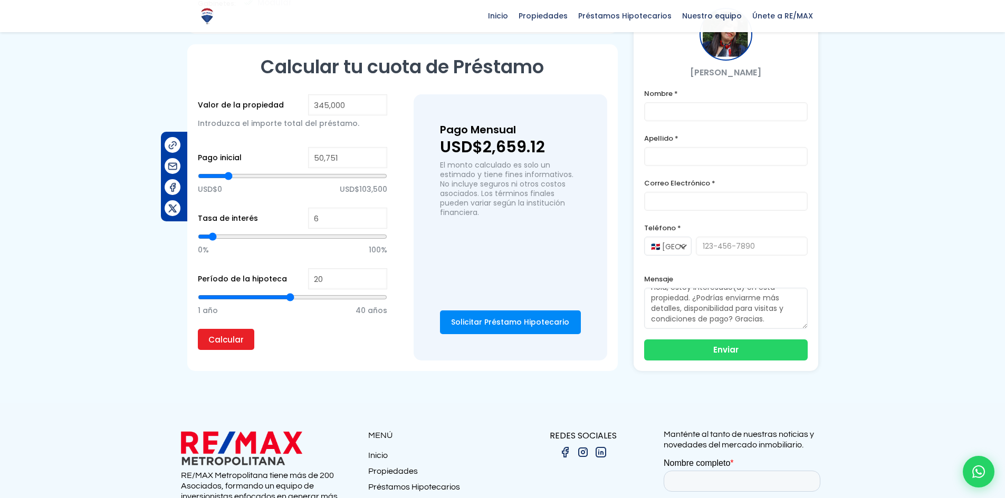
type input "7"
type input "8"
type input "9"
drag, startPoint x: 222, startPoint y: 236, endPoint x: 218, endPoint y: 244, distance: 8.7
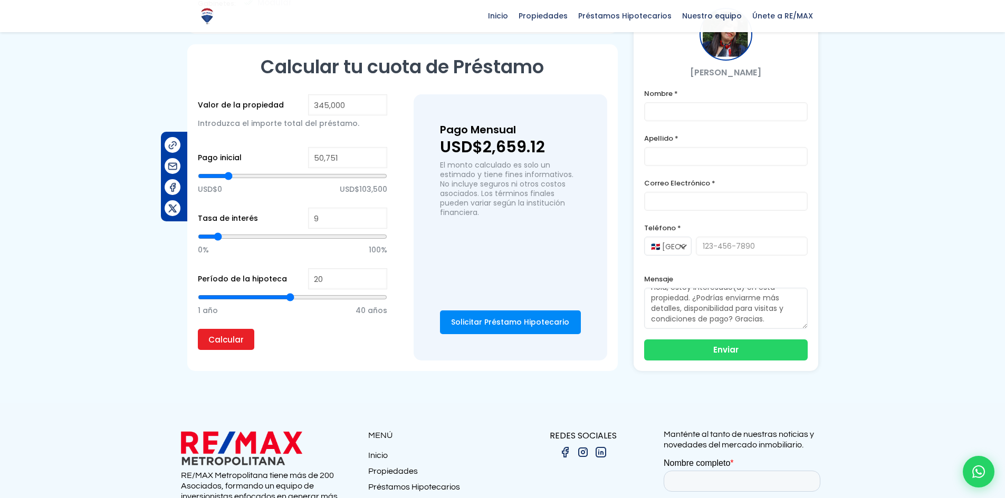
type input "9"
click at [218, 242] on input "range" at bounding box center [292, 237] width 189 height 11
type input "21"
type input "22"
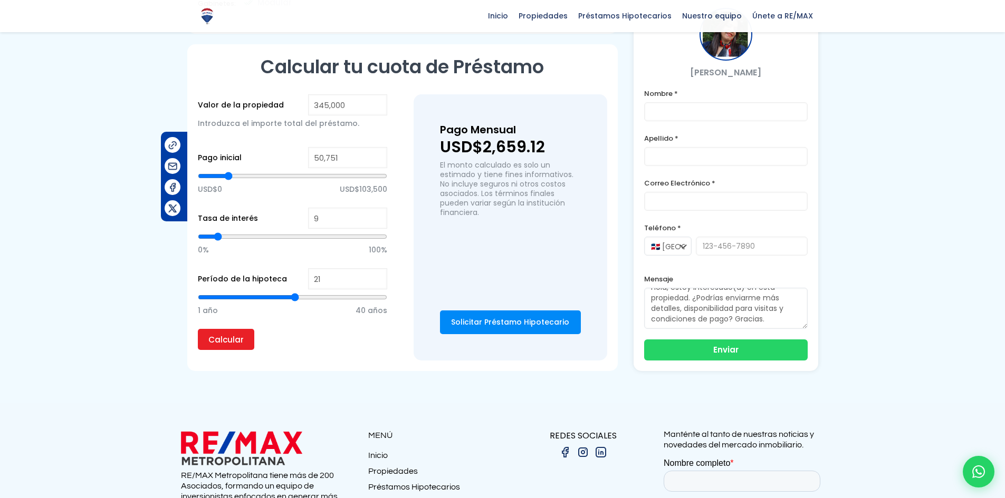
type input "22"
type input "23"
type input "24"
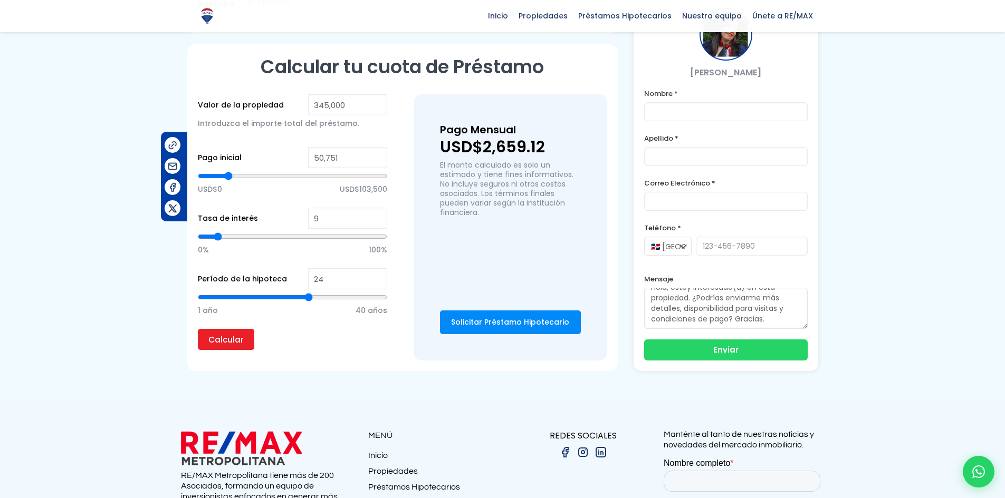
type input "25"
type input "26"
type input "27"
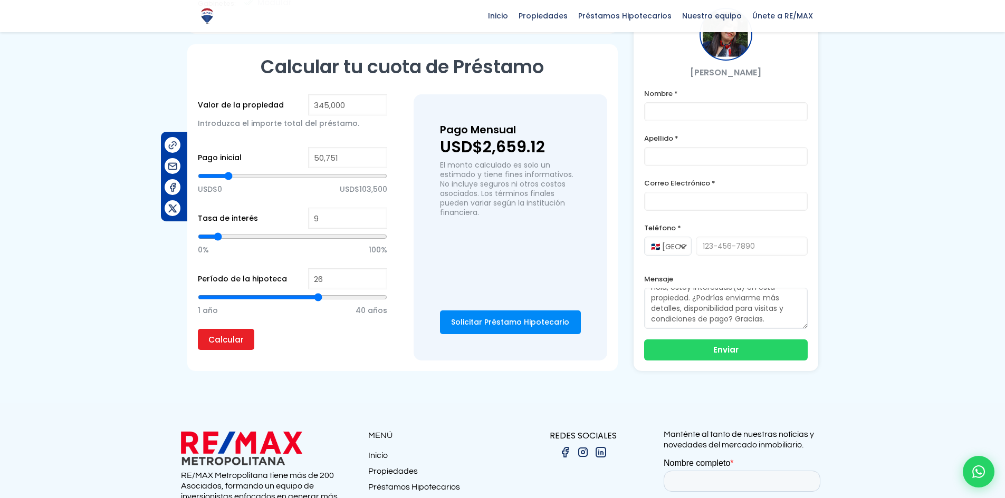
type input "27"
type input "28"
drag, startPoint x: 290, startPoint y: 299, endPoint x: 325, endPoint y: 301, distance: 35.9
type input "28"
click at [325, 301] on input "range" at bounding box center [292, 297] width 189 height 11
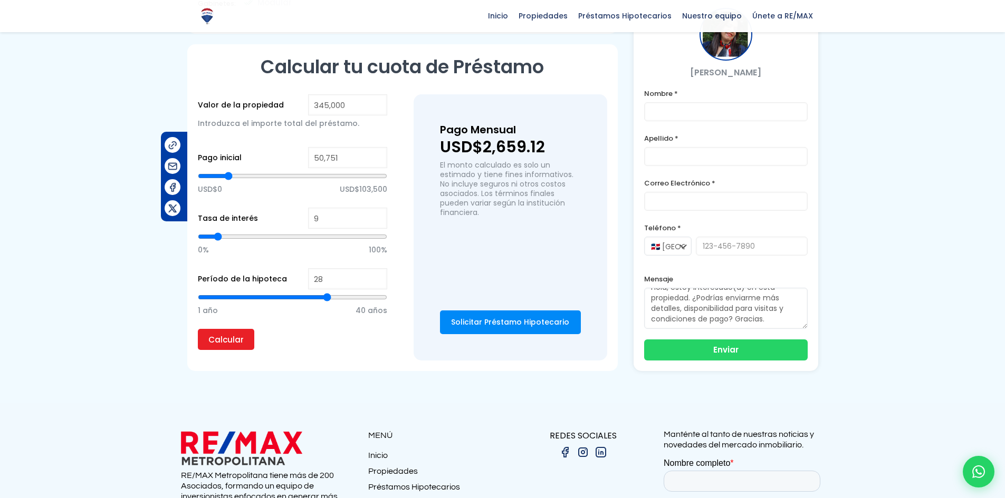
type input "29"
type input "30"
drag, startPoint x: 327, startPoint y: 299, endPoint x: 334, endPoint y: 302, distance: 8.3
type input "30"
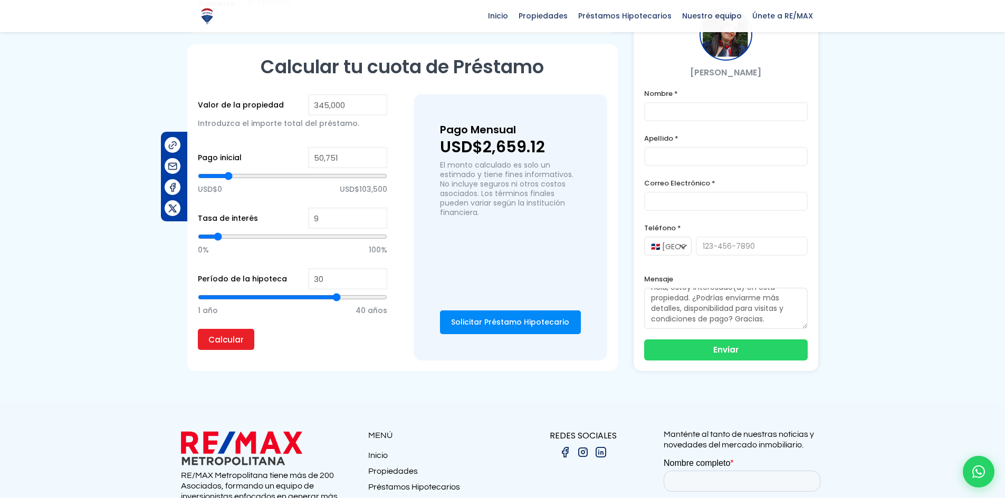
click at [334, 302] on input "range" at bounding box center [292, 297] width 189 height 11
click at [225, 340] on input "Calcular" at bounding box center [226, 339] width 56 height 21
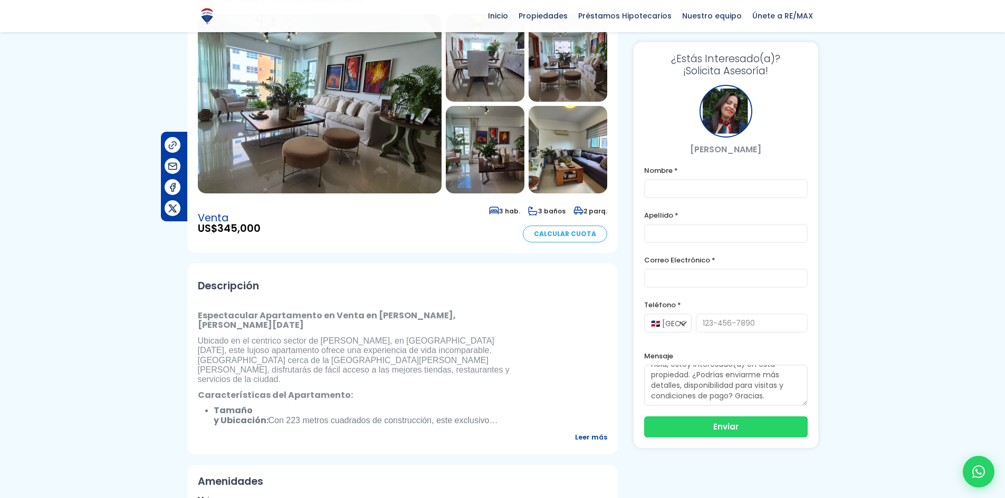
scroll to position [0, 0]
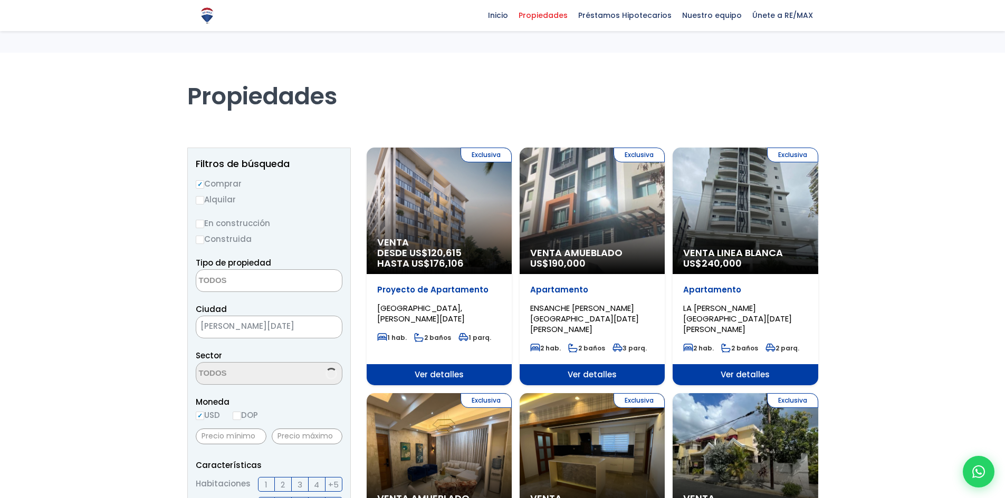
select select
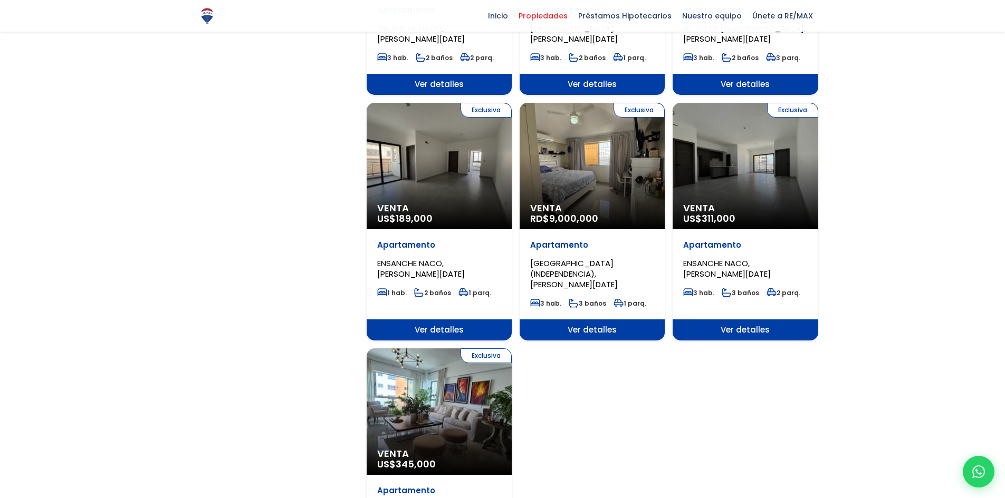
scroll to position [1002, 0]
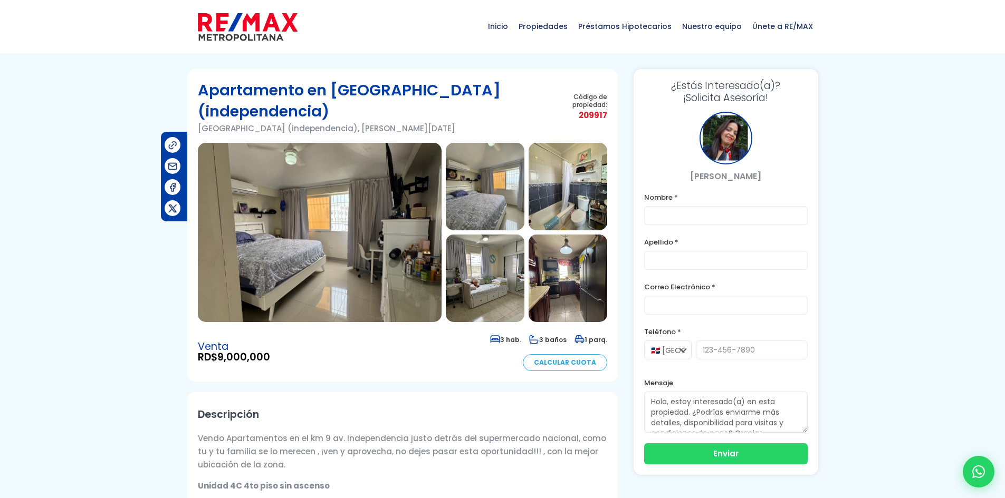
click at [362, 230] on img at bounding box center [320, 232] width 244 height 179
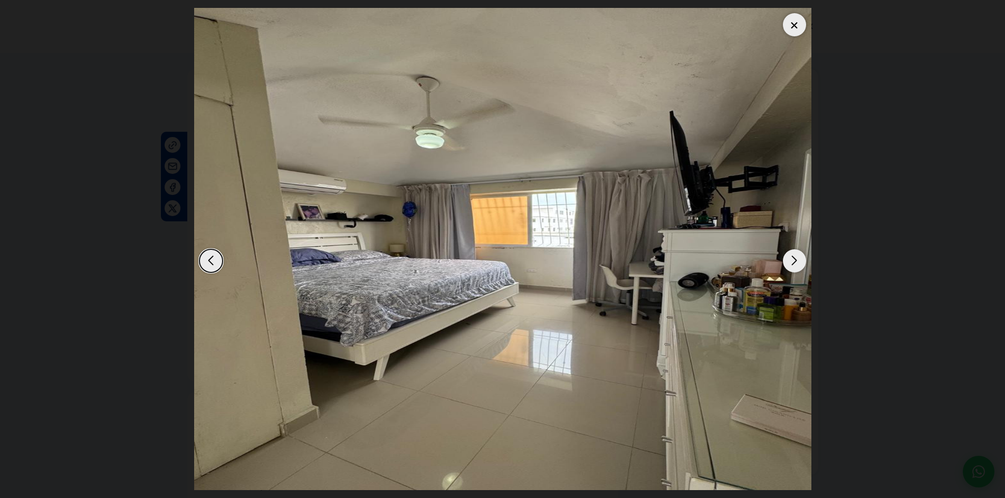
click at [800, 262] on div "Next slide" at bounding box center [794, 261] width 23 height 23
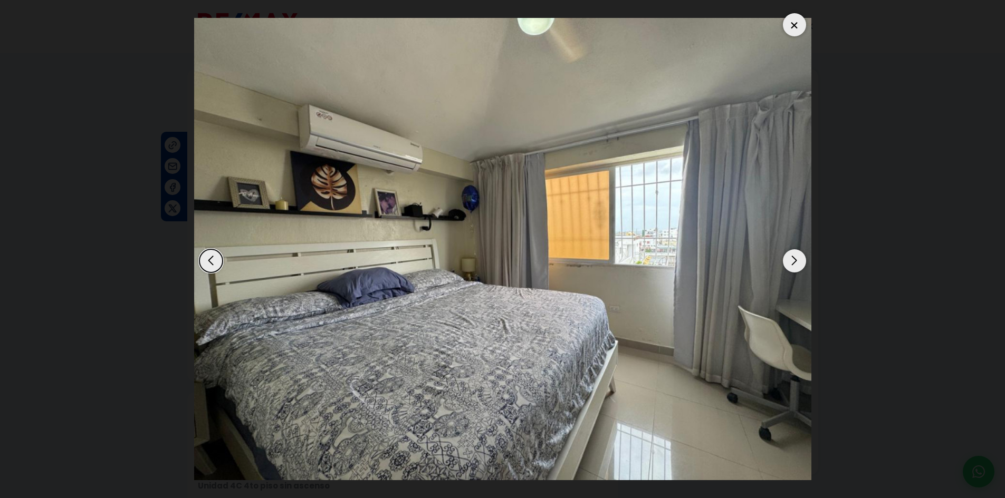
click at [800, 262] on div "Next slide" at bounding box center [794, 261] width 23 height 23
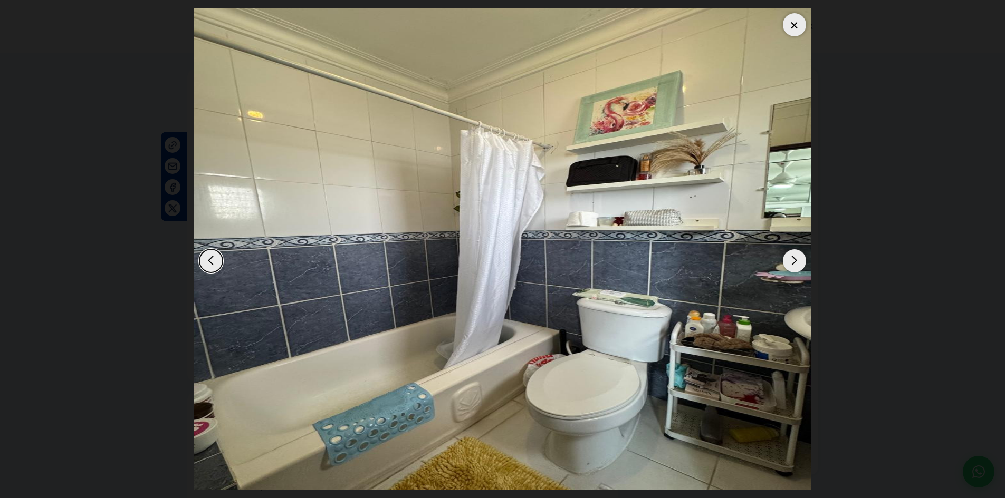
click at [800, 262] on div "Next slide" at bounding box center [794, 261] width 23 height 23
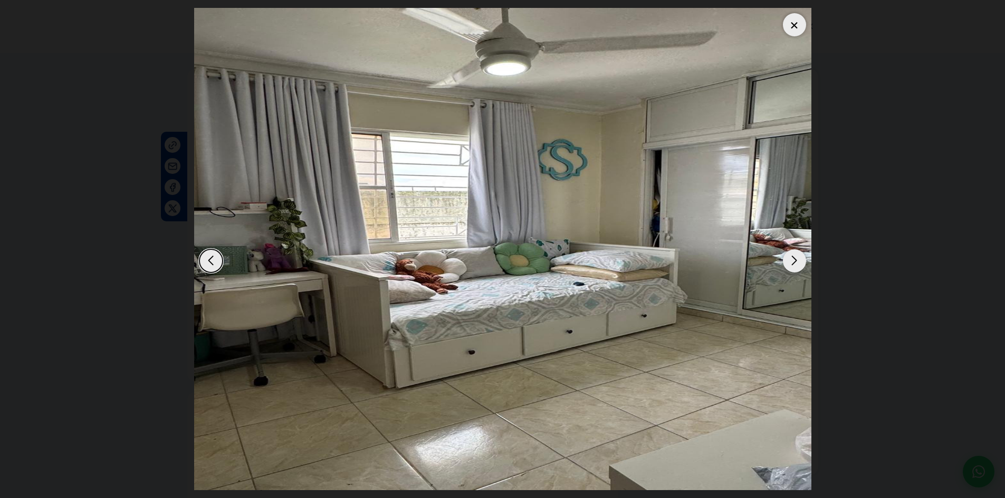
click at [800, 262] on div "Next slide" at bounding box center [794, 261] width 23 height 23
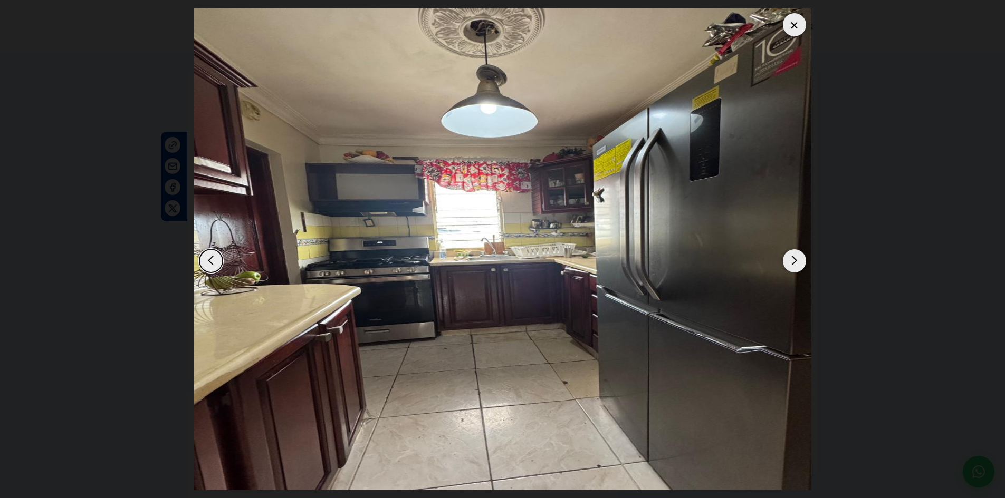
click at [800, 262] on div "Next slide" at bounding box center [794, 261] width 23 height 23
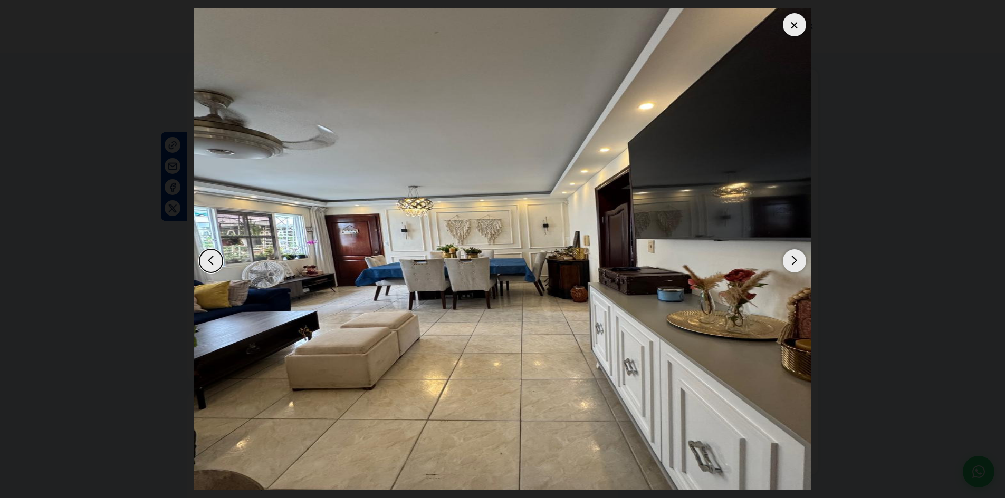
click at [800, 262] on div "Next slide" at bounding box center [794, 261] width 23 height 23
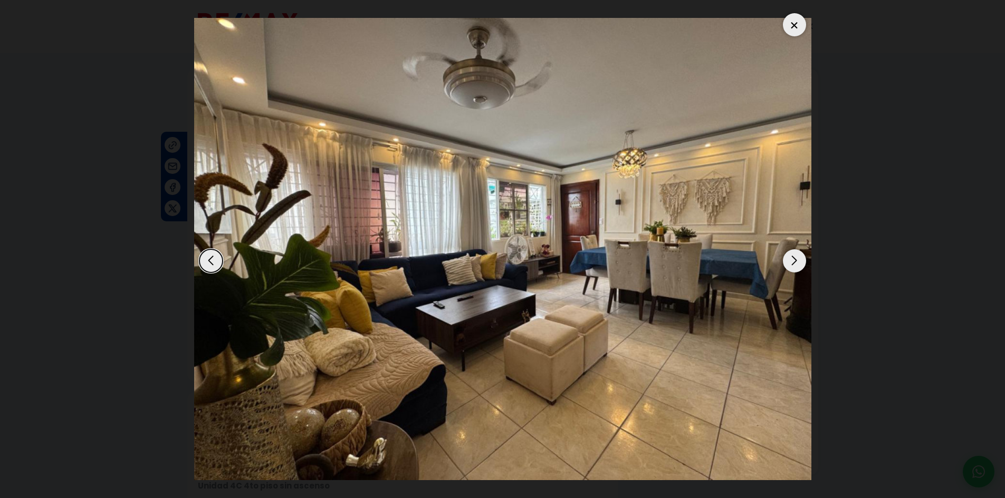
click at [800, 262] on div "Next slide" at bounding box center [794, 261] width 23 height 23
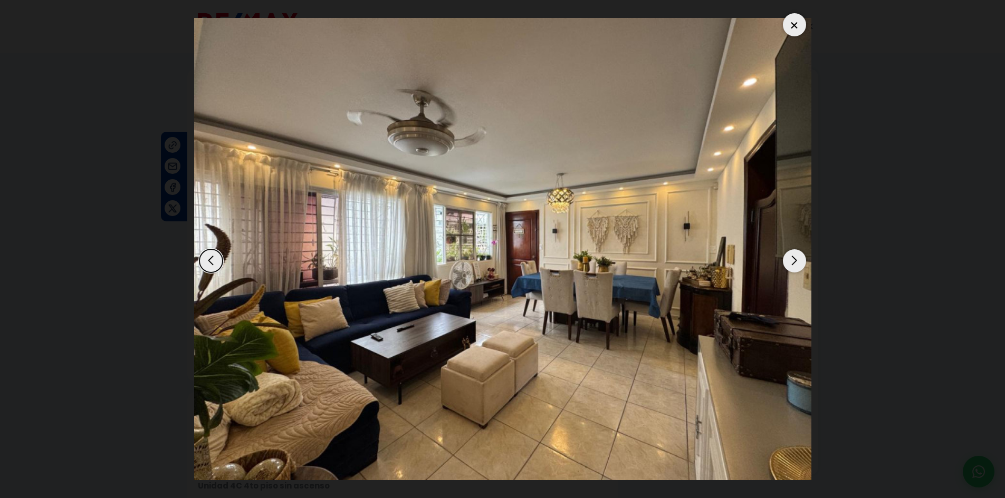
click at [800, 262] on div "Next slide" at bounding box center [794, 261] width 23 height 23
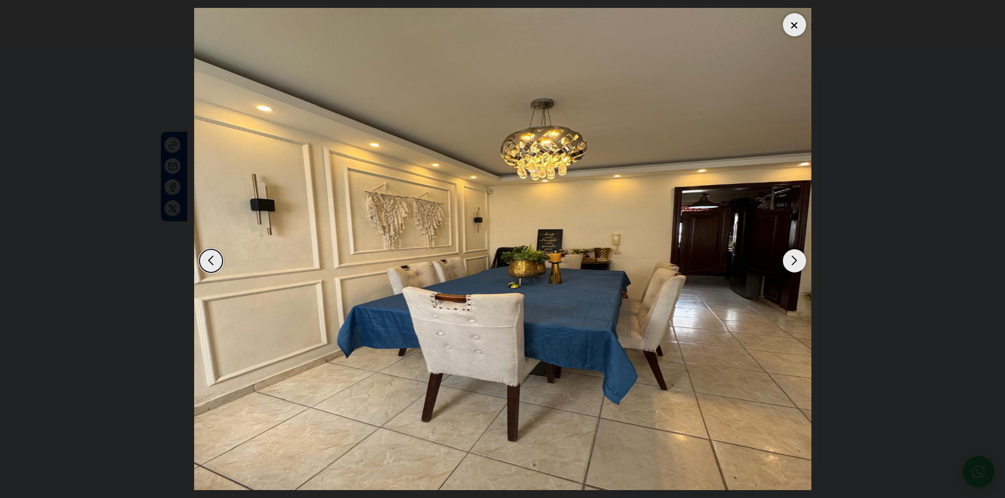
click at [800, 262] on div "Next slide" at bounding box center [794, 261] width 23 height 23
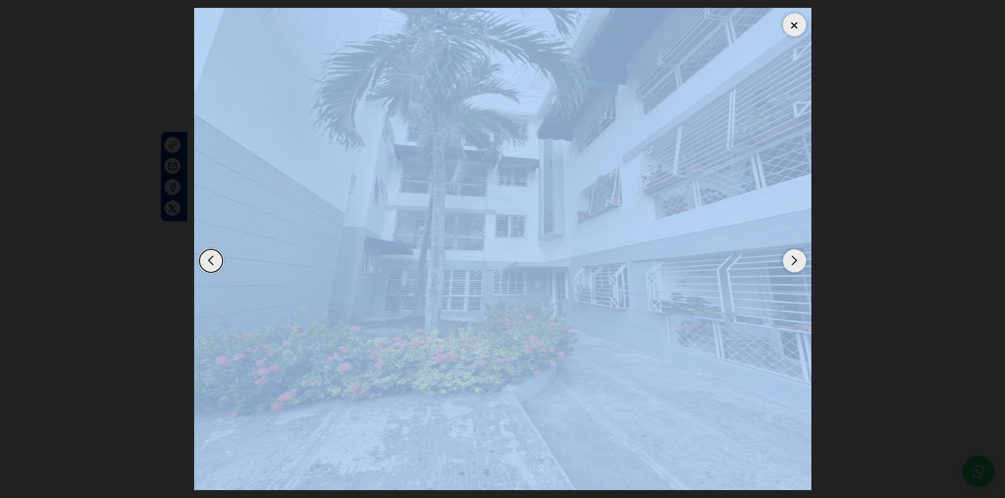
click at [800, 262] on div "Next slide" at bounding box center [794, 261] width 23 height 23
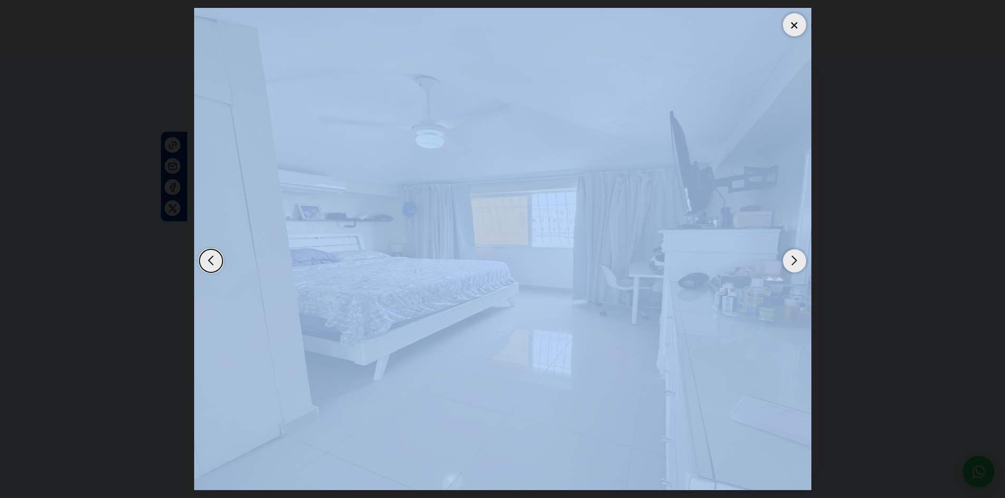
click at [800, 262] on div "Next slide" at bounding box center [794, 261] width 23 height 23
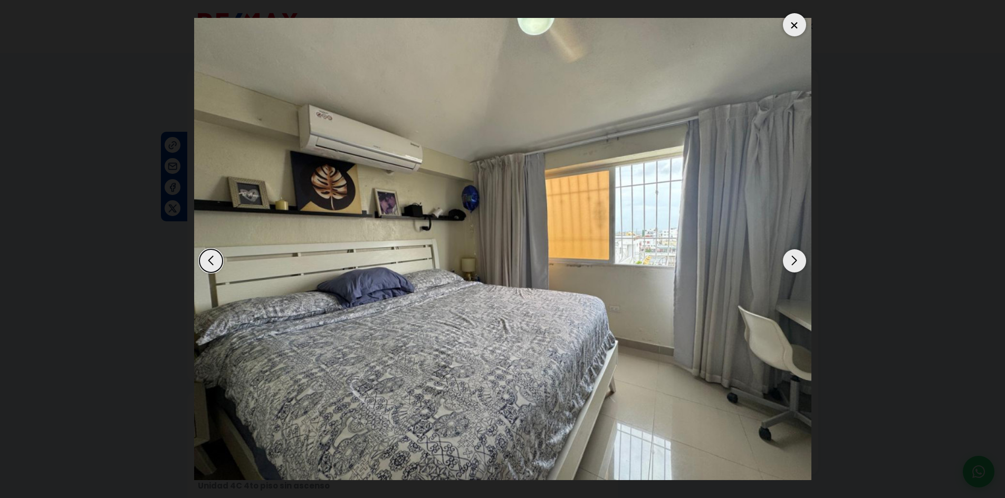
click at [800, 262] on div "Next slide" at bounding box center [794, 261] width 23 height 23
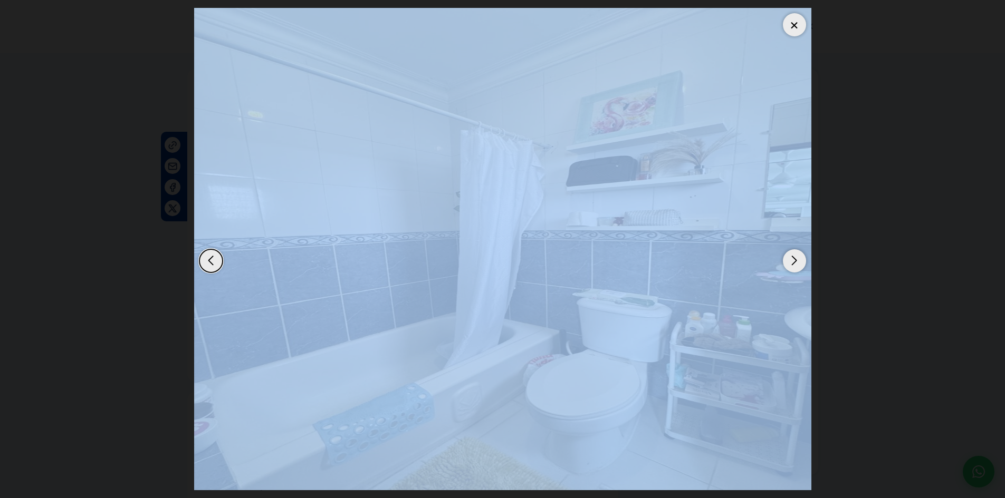
click at [800, 262] on div "Next slide" at bounding box center [794, 261] width 23 height 23
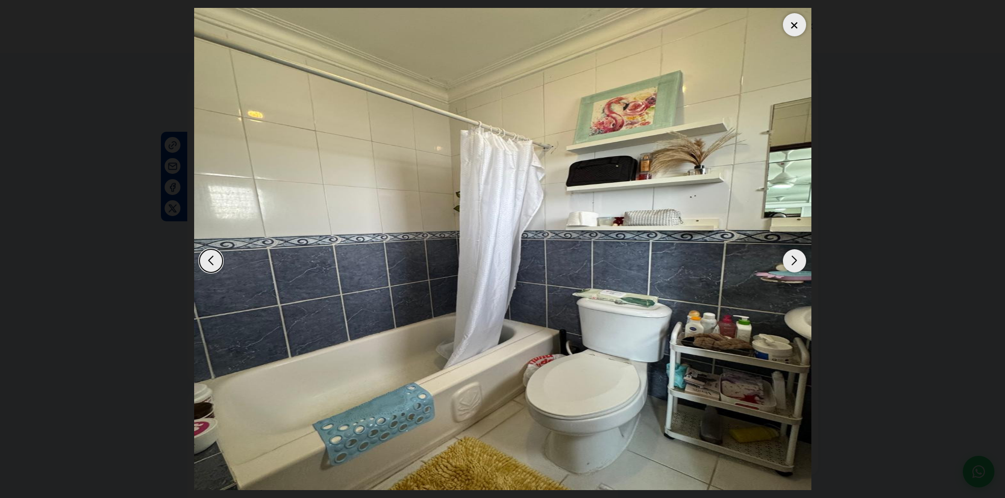
click at [800, 262] on div "Next slide" at bounding box center [794, 261] width 23 height 23
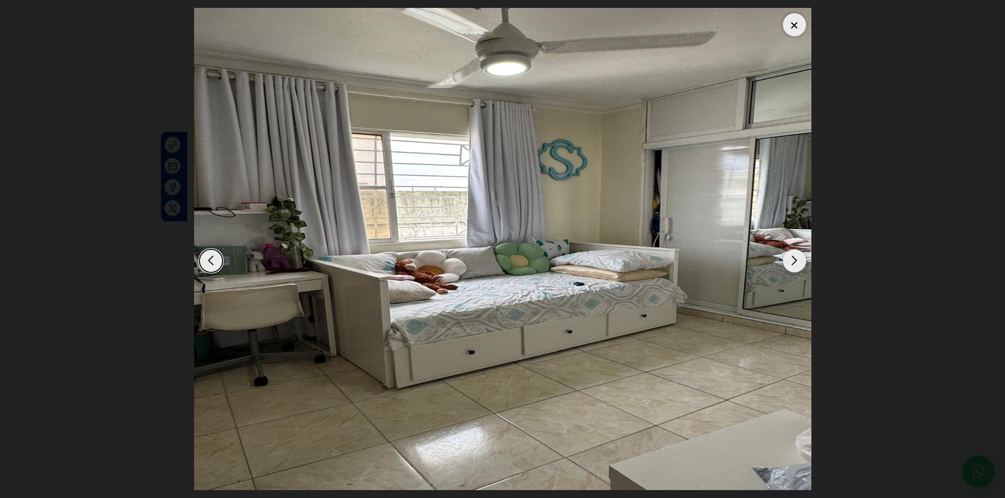
click at [794, 21] on div at bounding box center [794, 24] width 23 height 23
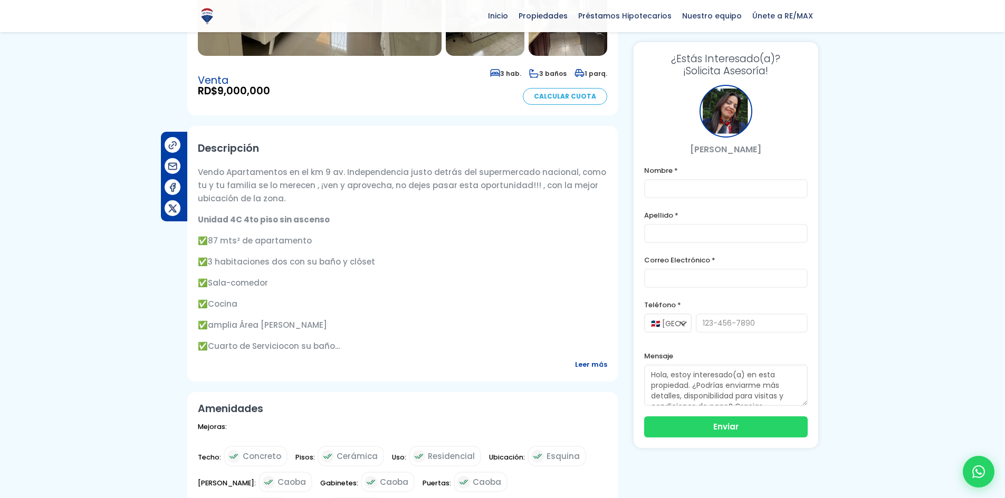
scroll to position [158, 0]
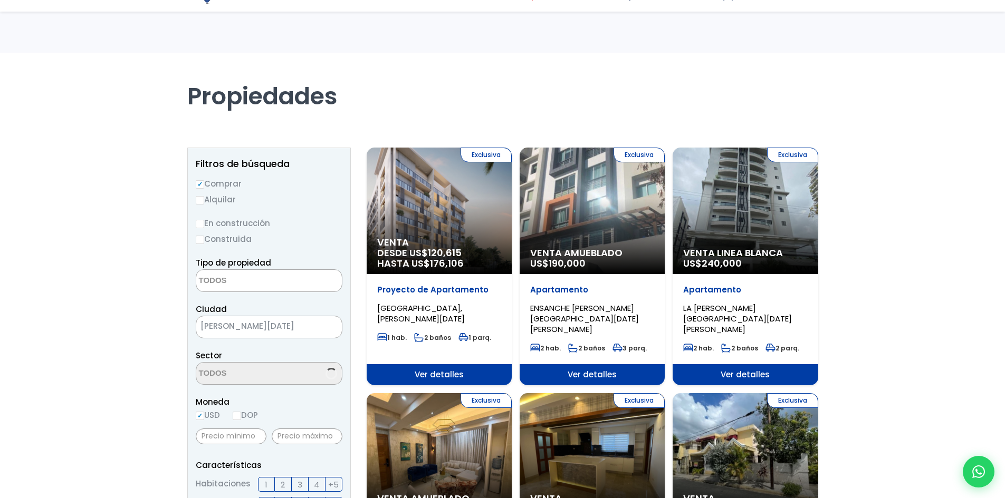
select select
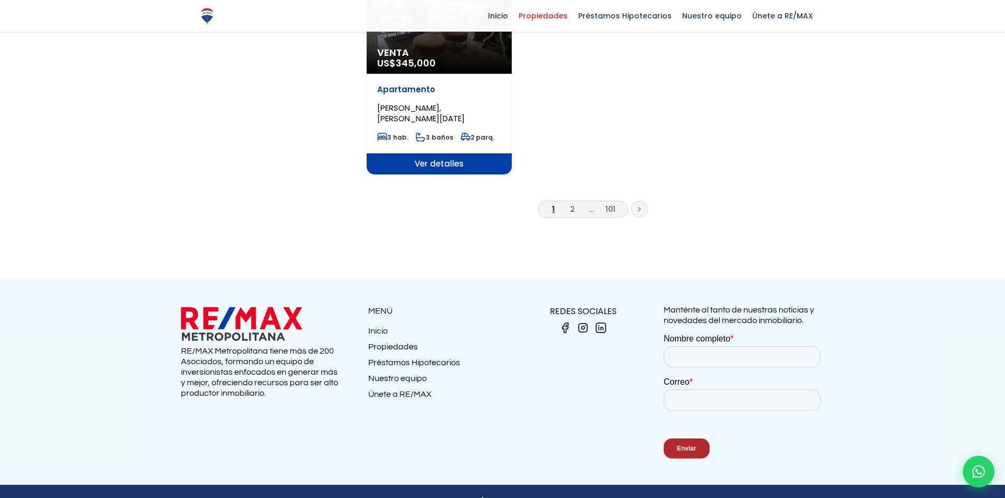
scroll to position [1411, 0]
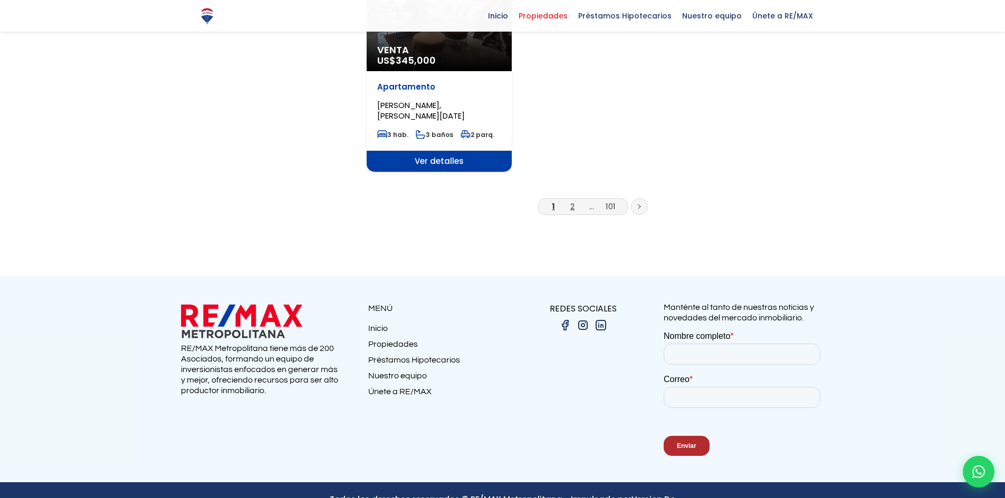
click at [573, 201] on link "2" at bounding box center [572, 206] width 4 height 11
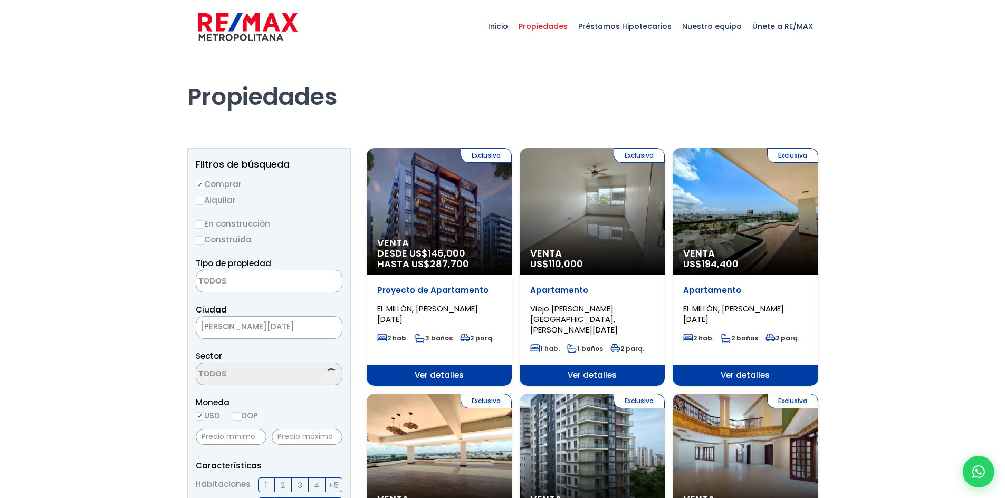
select select
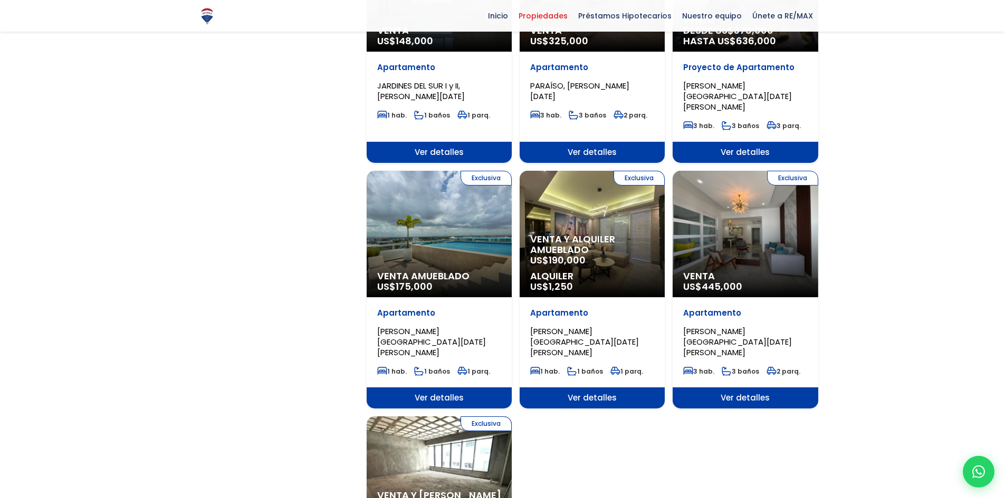
scroll to position [1161, 0]
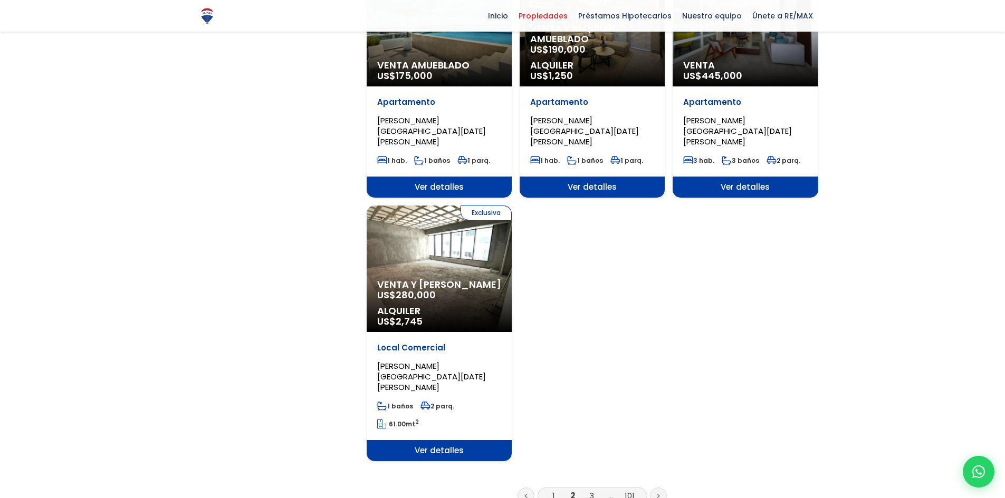
click at [590, 491] on link "3" at bounding box center [591, 496] width 5 height 11
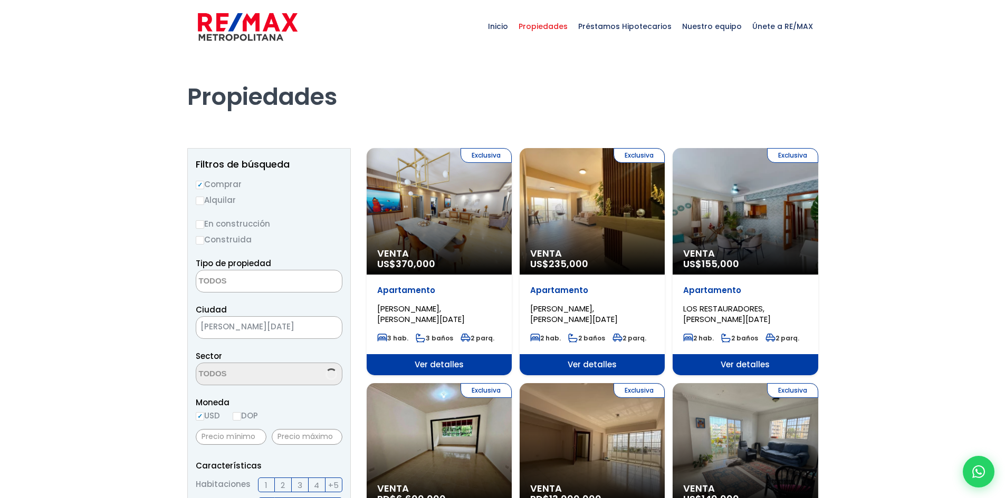
select select
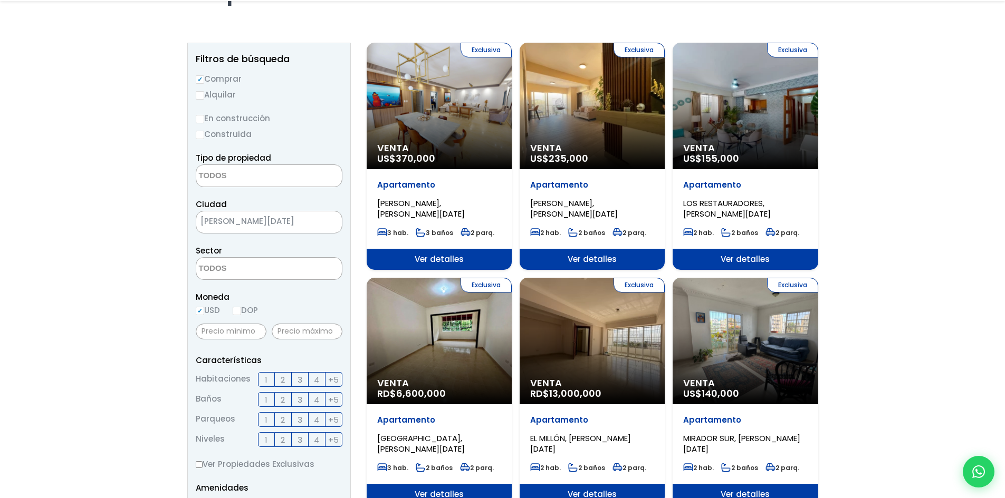
scroll to position [106, 0]
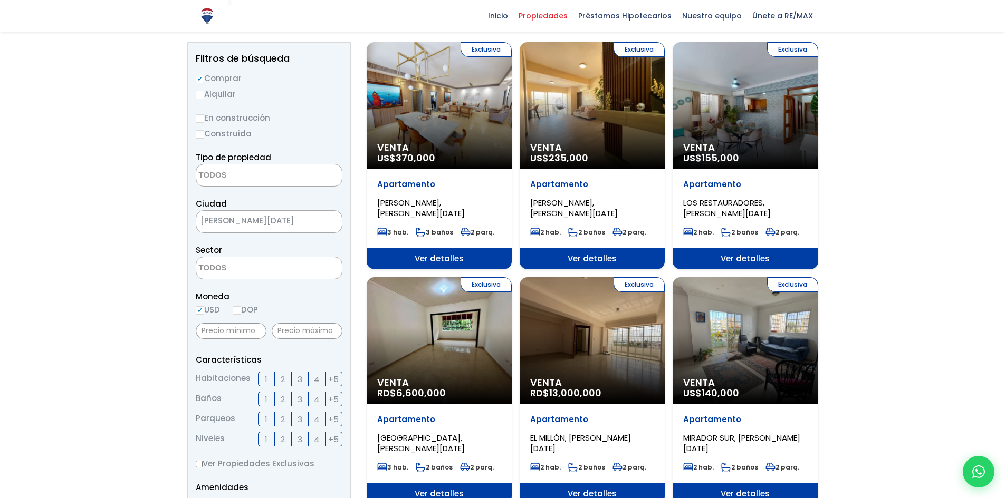
click at [477, 140] on div "Exclusiva Venta US$ 370,000" at bounding box center [439, 105] width 145 height 127
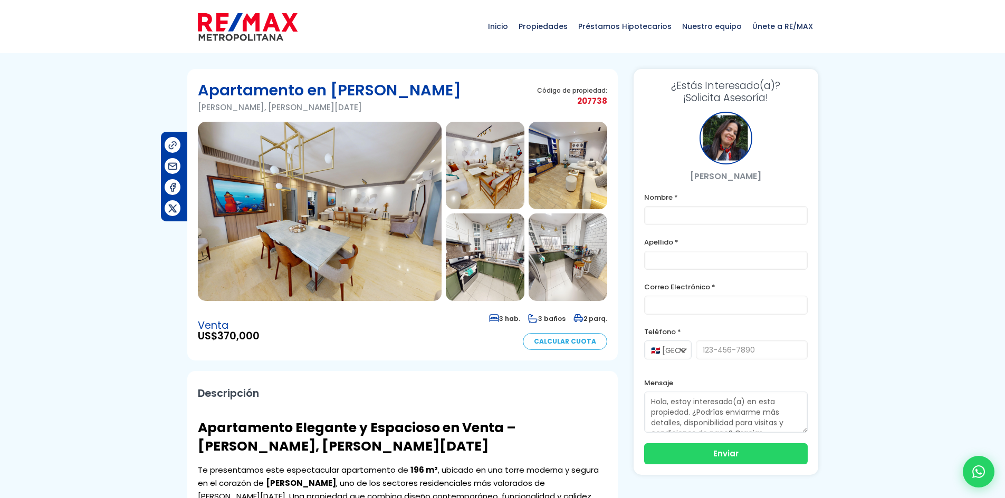
click at [519, 216] on img at bounding box center [485, 258] width 79 height 88
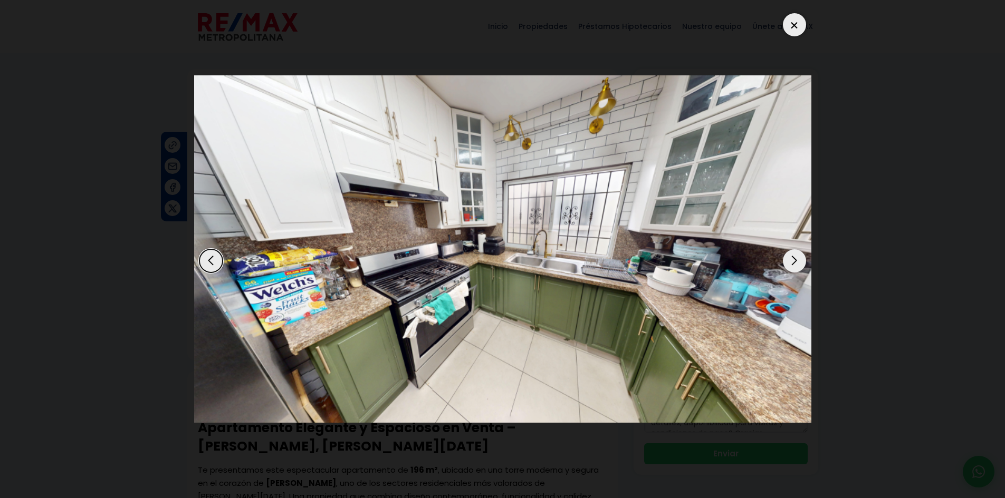
click at [796, 262] on div "Next slide" at bounding box center [794, 261] width 23 height 23
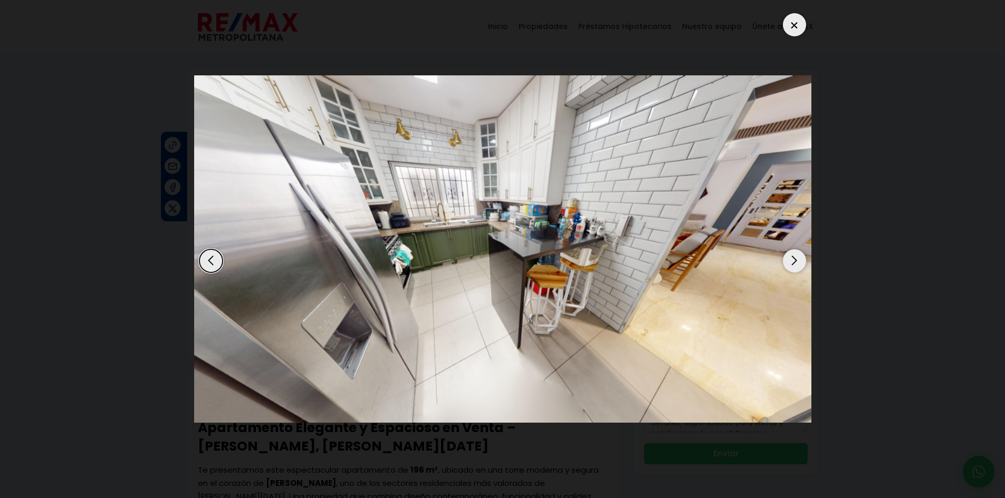
click at [796, 262] on div "Next slide" at bounding box center [794, 261] width 23 height 23
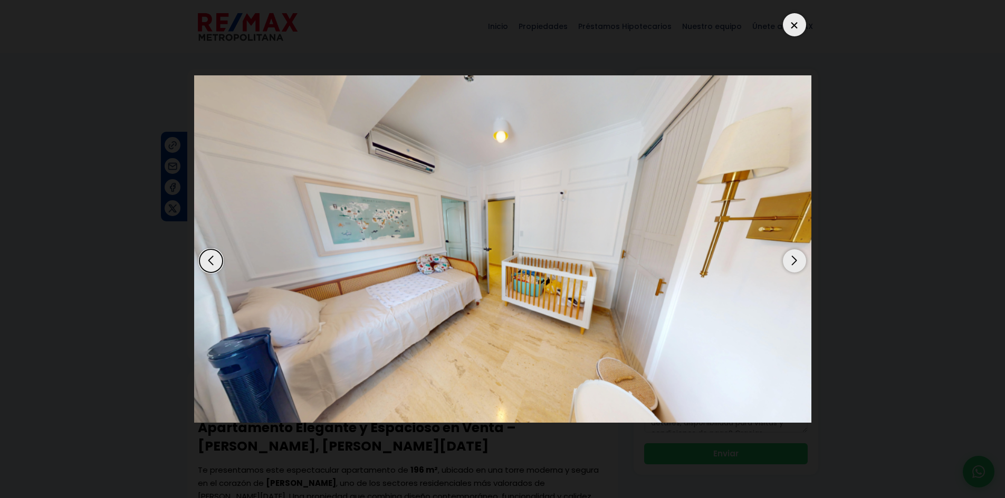
click at [796, 262] on div "Next slide" at bounding box center [794, 261] width 23 height 23
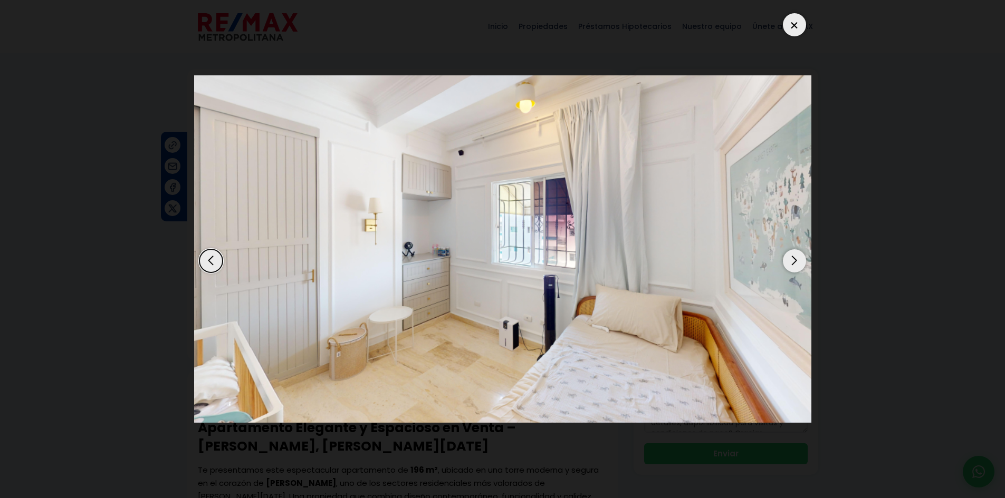
click at [792, 21] on div at bounding box center [794, 24] width 23 height 23
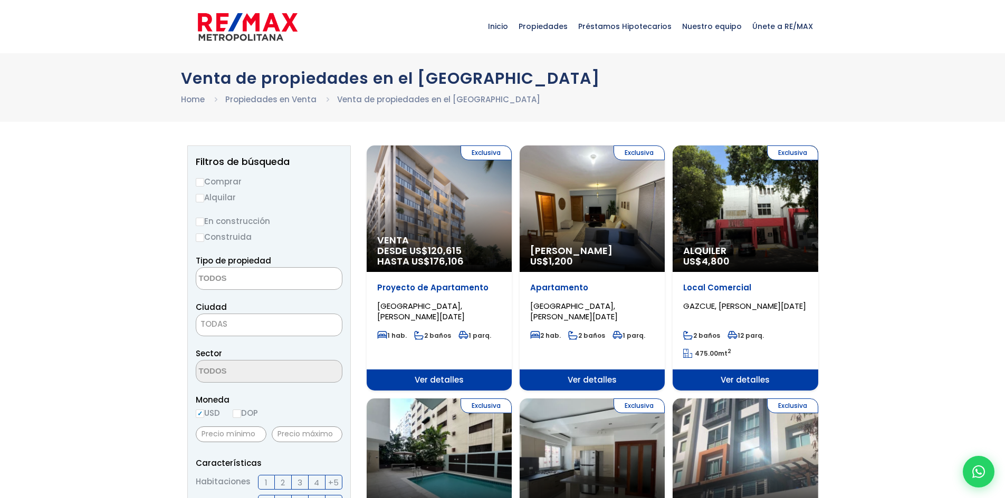
select select
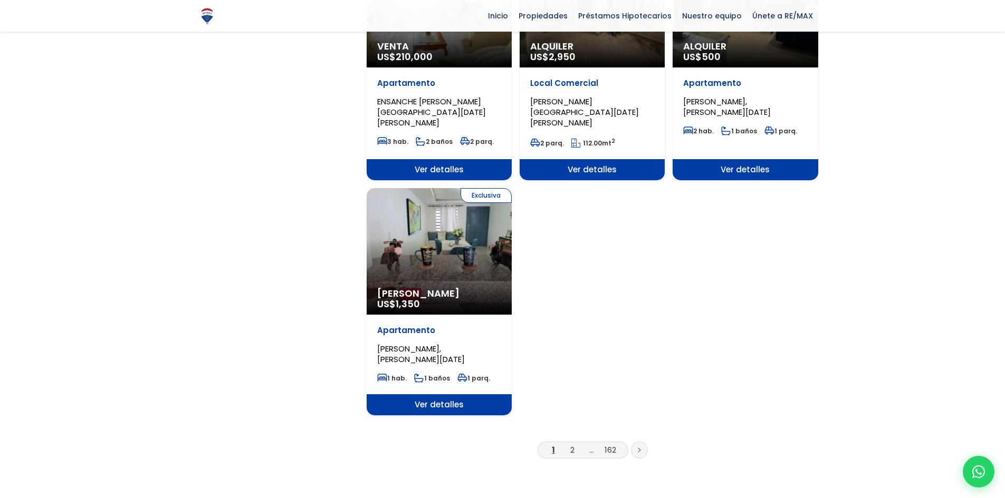
scroll to position [1372, 0]
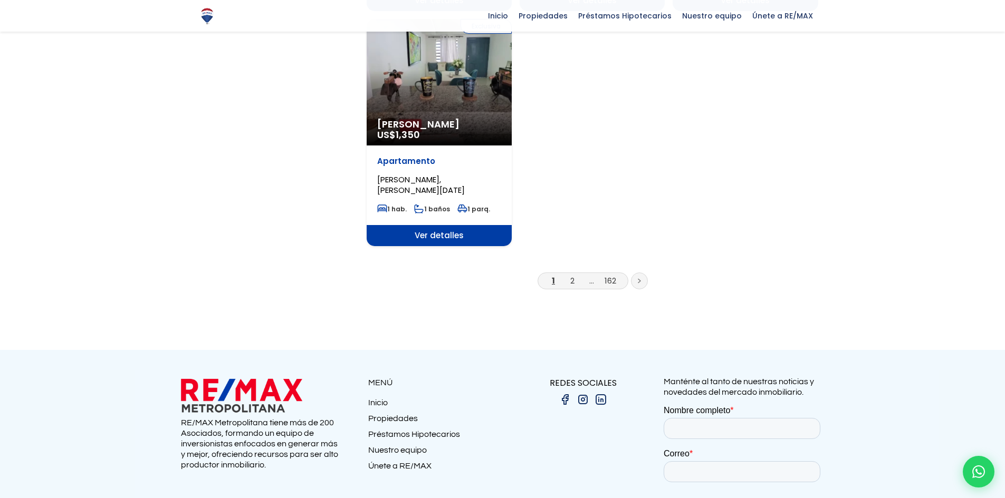
click at [576, 274] on li "2" at bounding box center [572, 280] width 17 height 13
click at [570, 275] on link "2" at bounding box center [572, 280] width 4 height 11
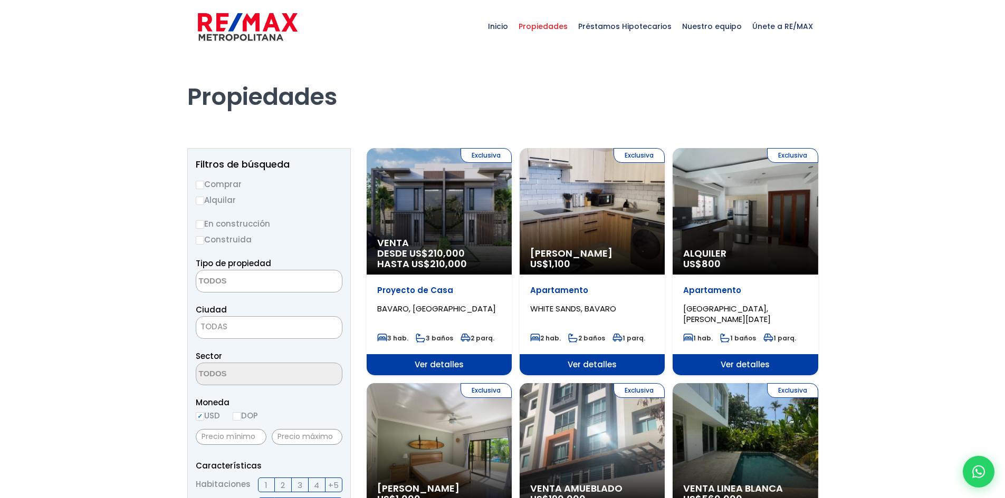
select select
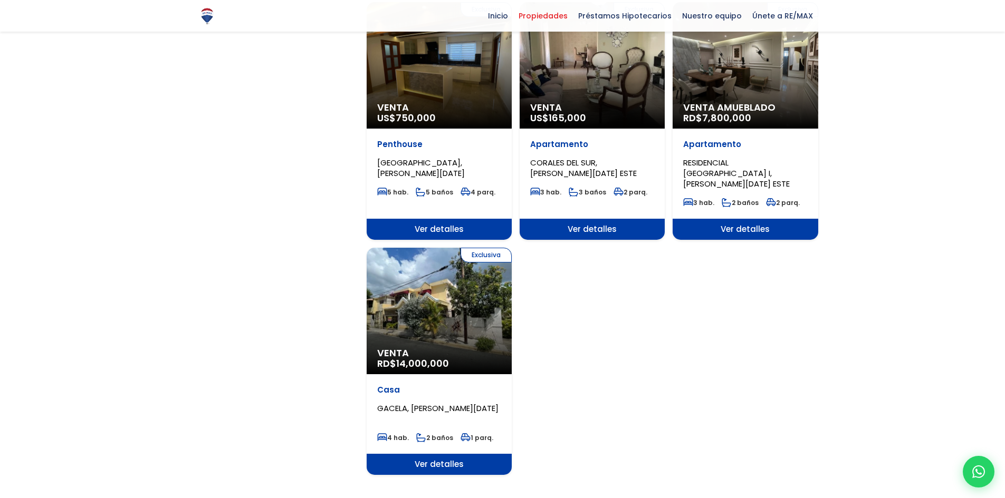
scroll to position [1319, 0]
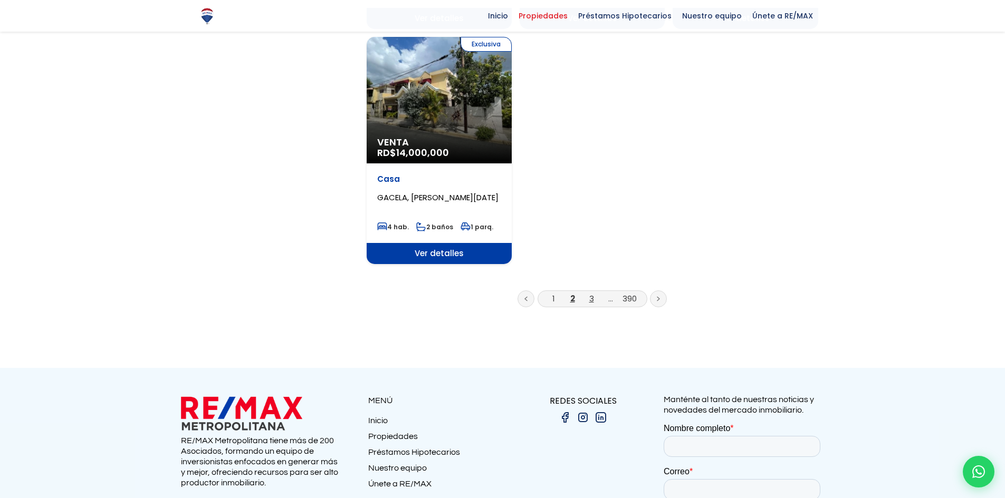
click at [592, 293] on link "3" at bounding box center [591, 298] width 5 height 11
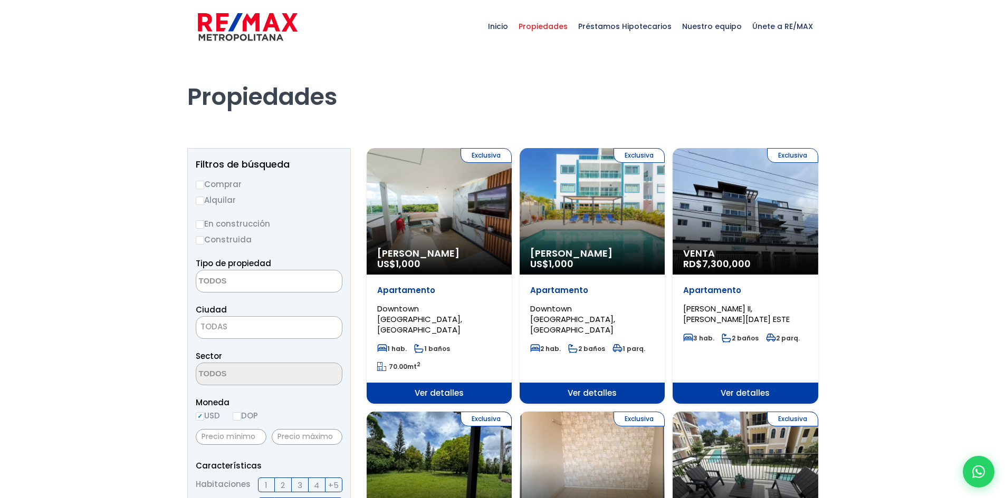
select select
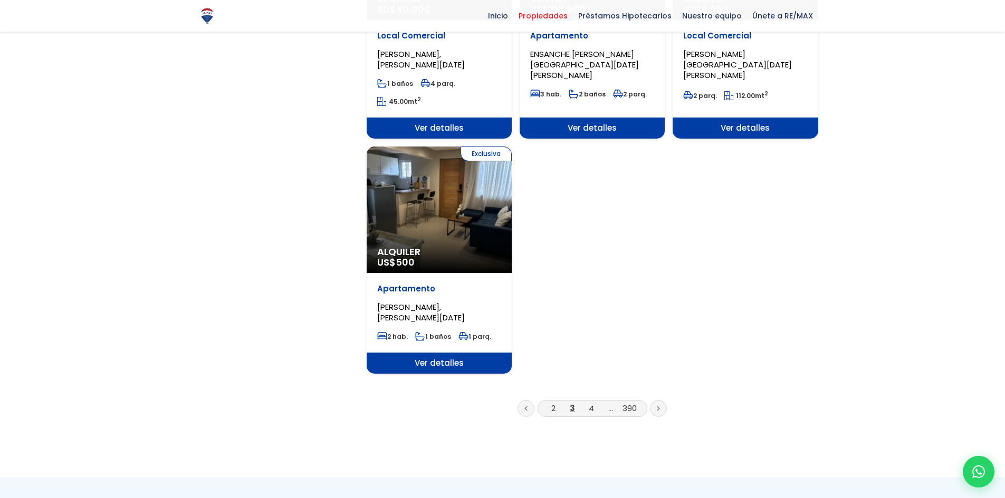
scroll to position [1266, 0]
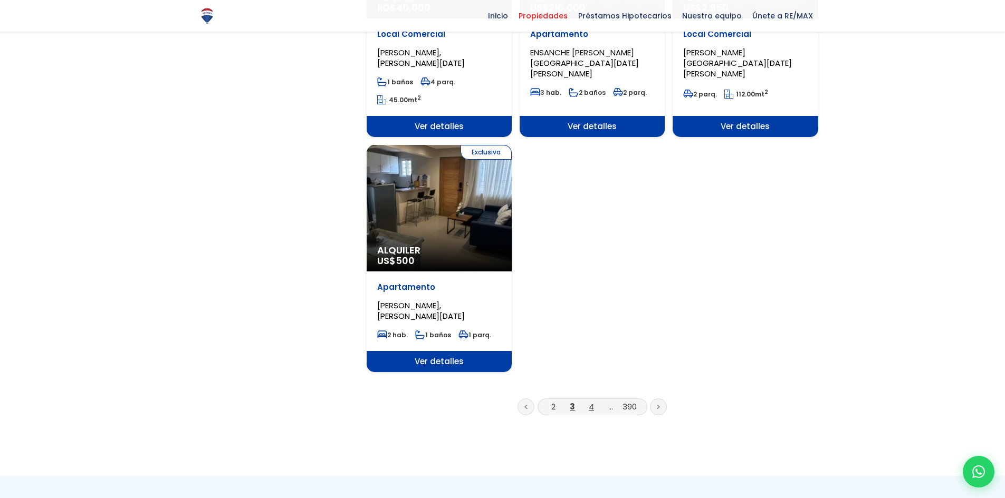
click at [593, 401] on link "4" at bounding box center [591, 406] width 5 height 11
click at [592, 401] on link "4" at bounding box center [591, 406] width 5 height 11
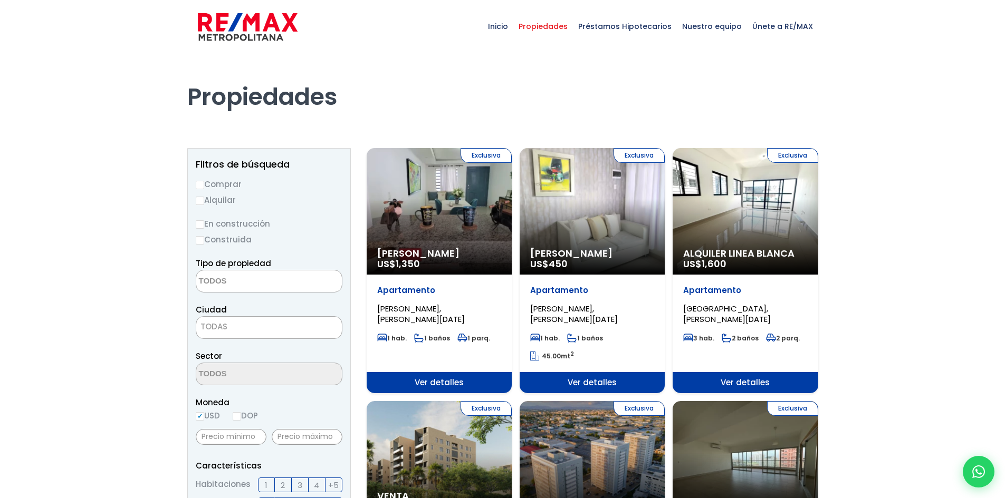
select select
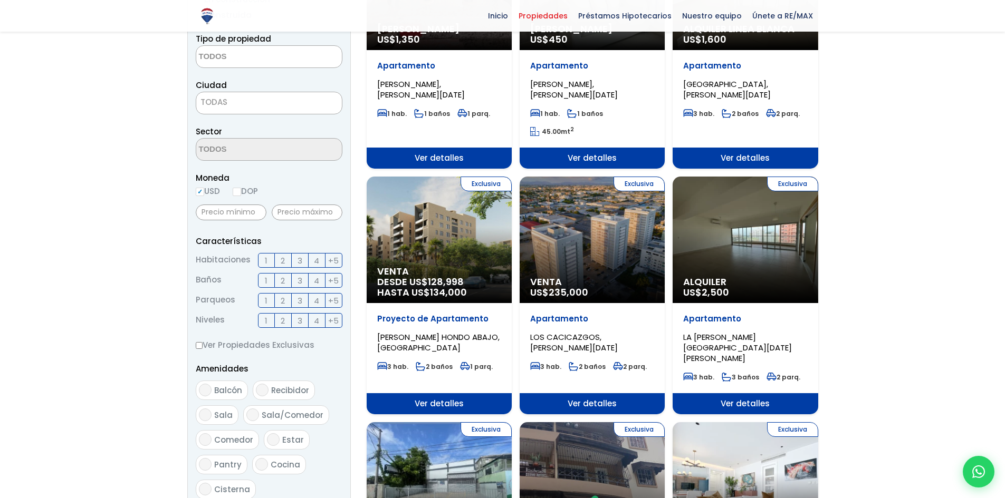
scroll to position [53, 0]
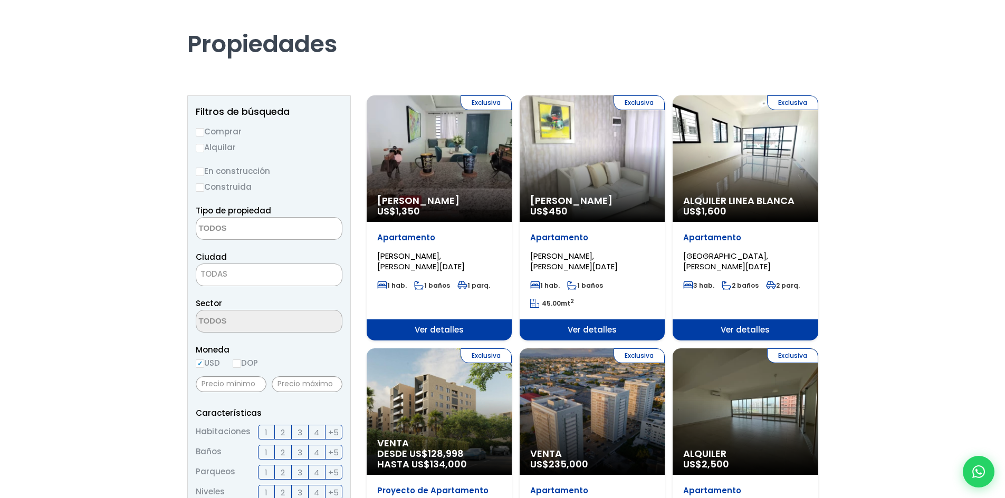
click at [200, 131] on input "Comprar" at bounding box center [200, 132] width 8 height 8
radio input "true"
click at [238, 366] on input "DOP" at bounding box center [237, 364] width 8 height 8
radio input "true"
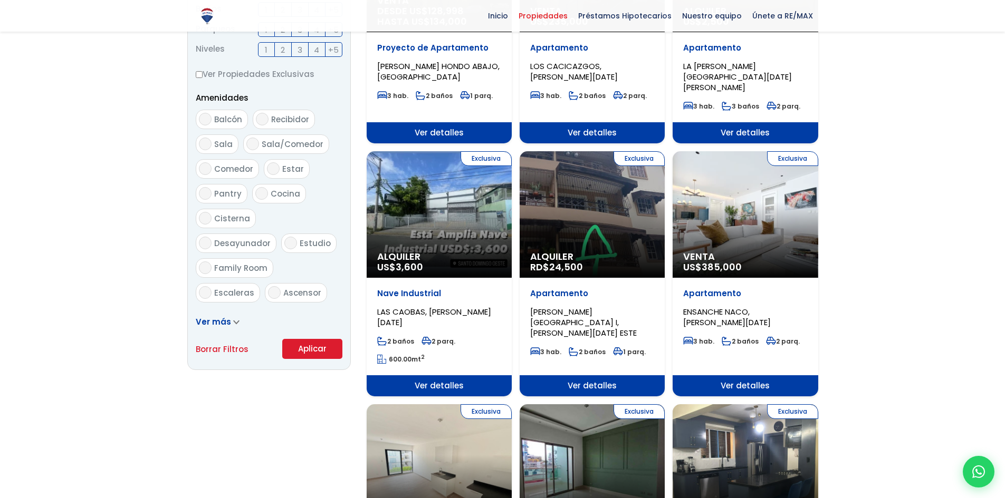
scroll to position [580, 0]
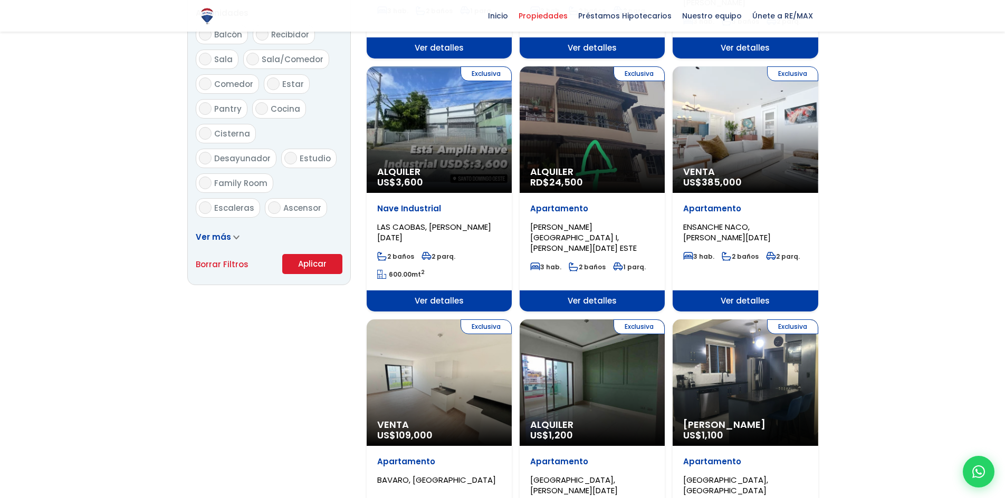
click at [306, 265] on button "Aplicar" at bounding box center [312, 264] width 60 height 20
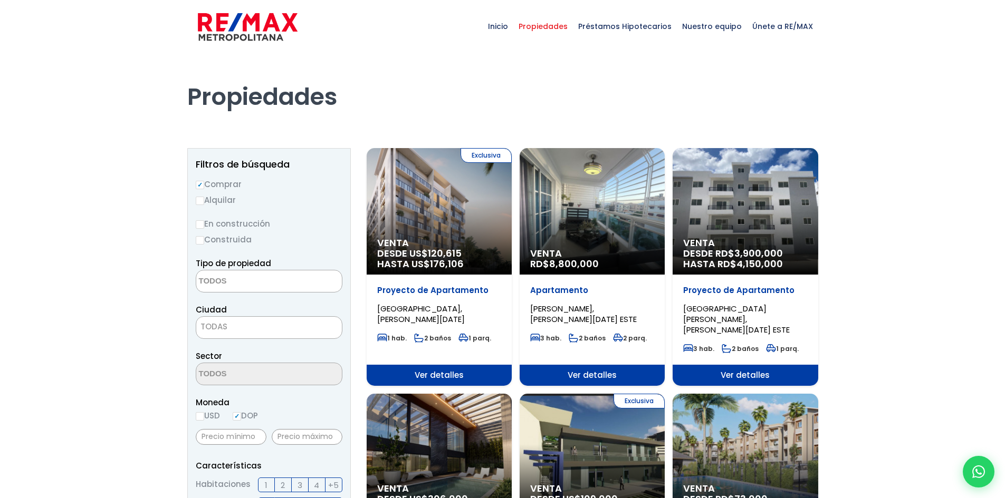
select select
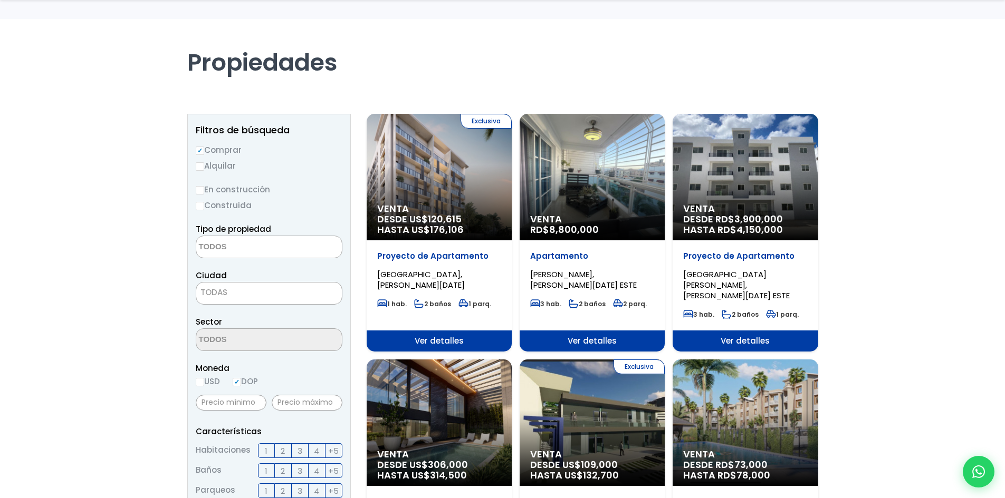
scroll to position [106, 0]
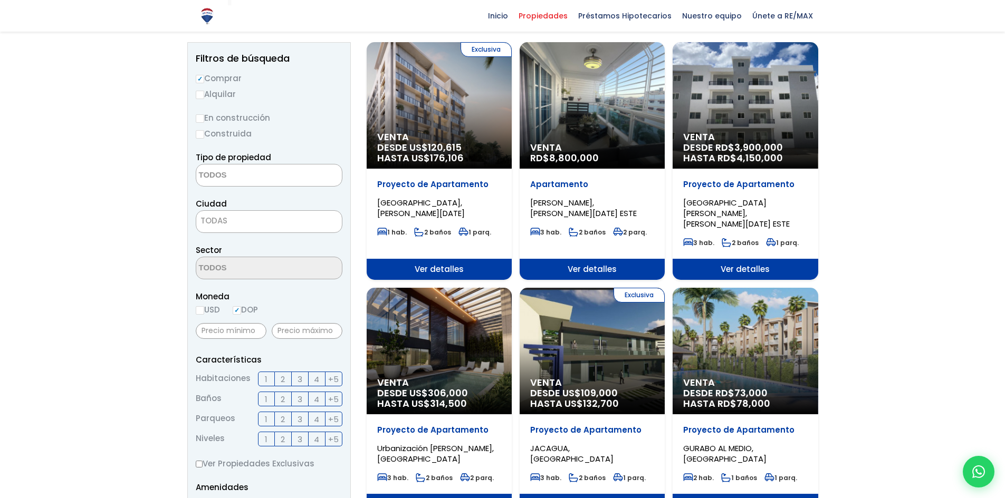
click at [512, 123] on div "Venta DESDE RD$ 3,900,000 HASTA RD$ 4,150,000" at bounding box center [439, 105] width 145 height 127
click at [465, 204] on span "CIUDAD JUAN BOSCH, SANTO DOMINGO ESTE" at bounding box center [421, 208] width 88 height 22
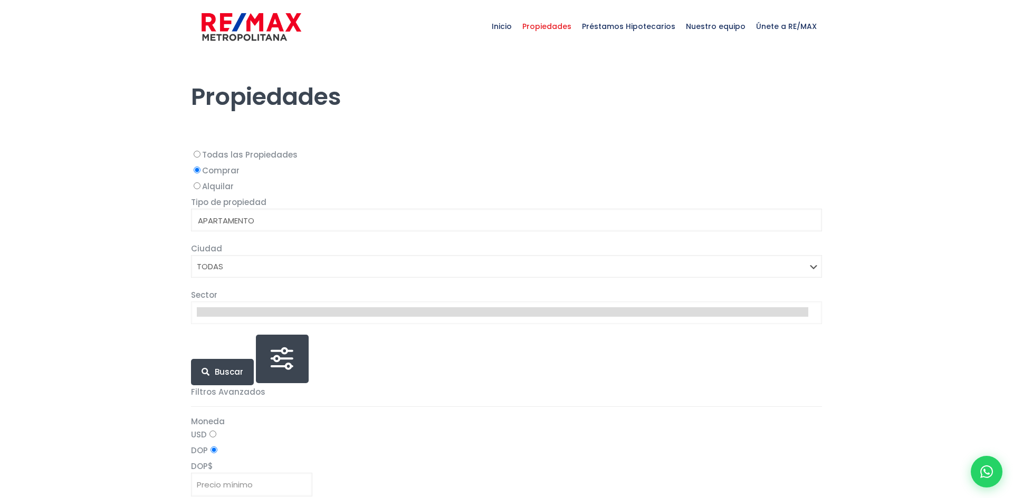
select select
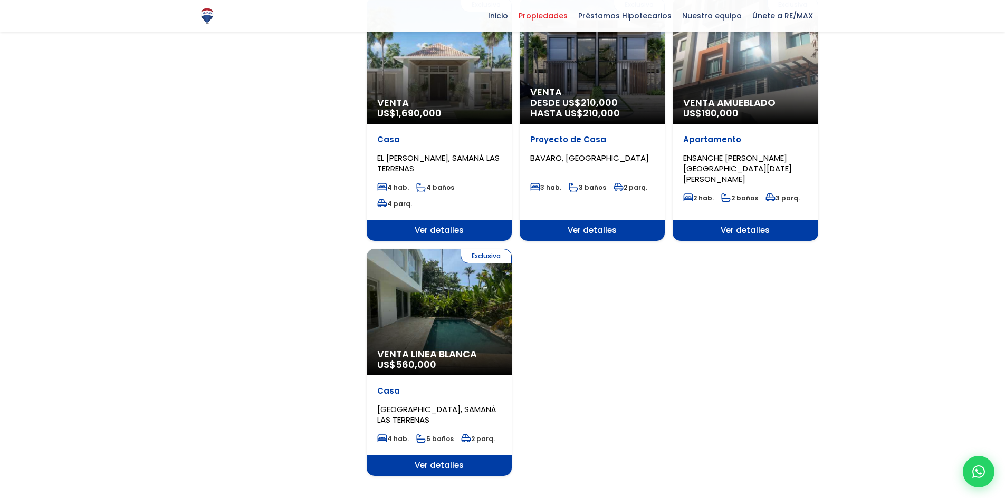
scroll to position [1227, 0]
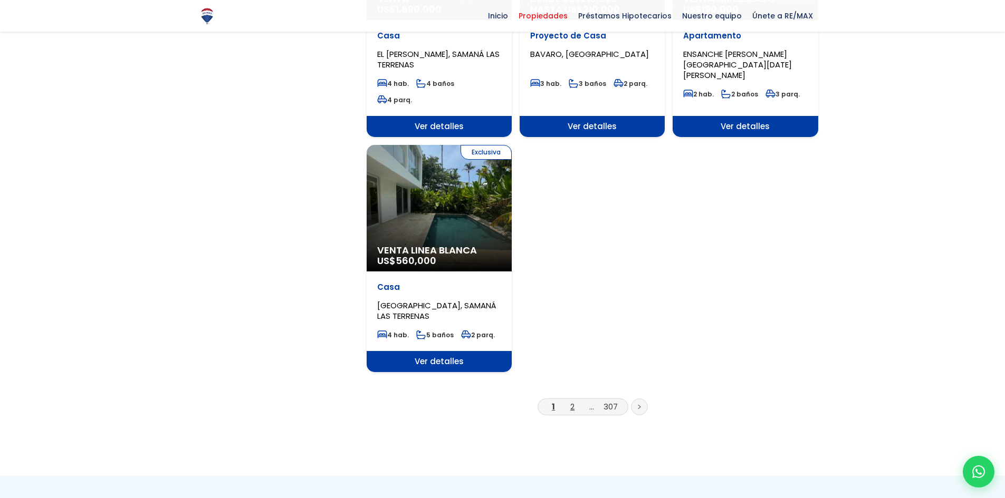
click at [570, 401] on link "2" at bounding box center [572, 406] width 4 height 11
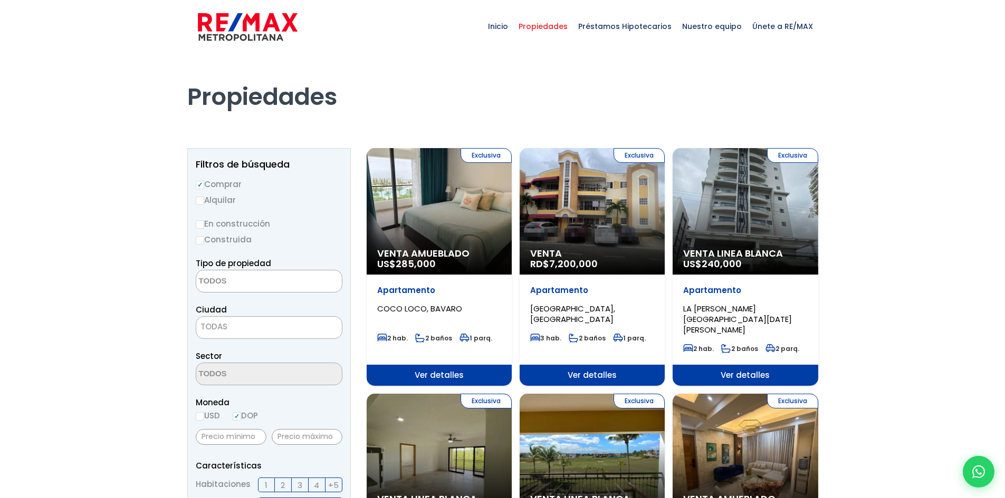
select select
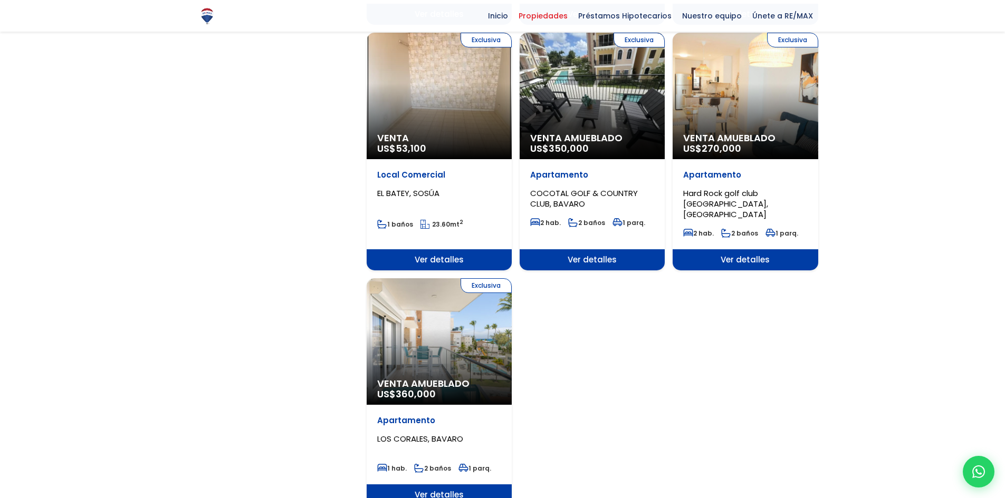
scroll to position [1213, 0]
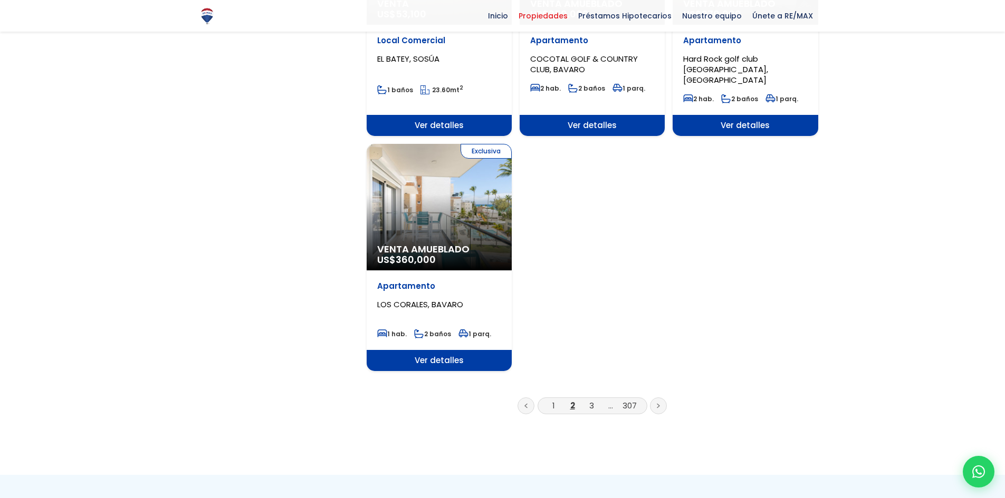
click at [588, 399] on li "3" at bounding box center [591, 405] width 17 height 13
click at [593, 400] on link "3" at bounding box center [591, 405] width 5 height 11
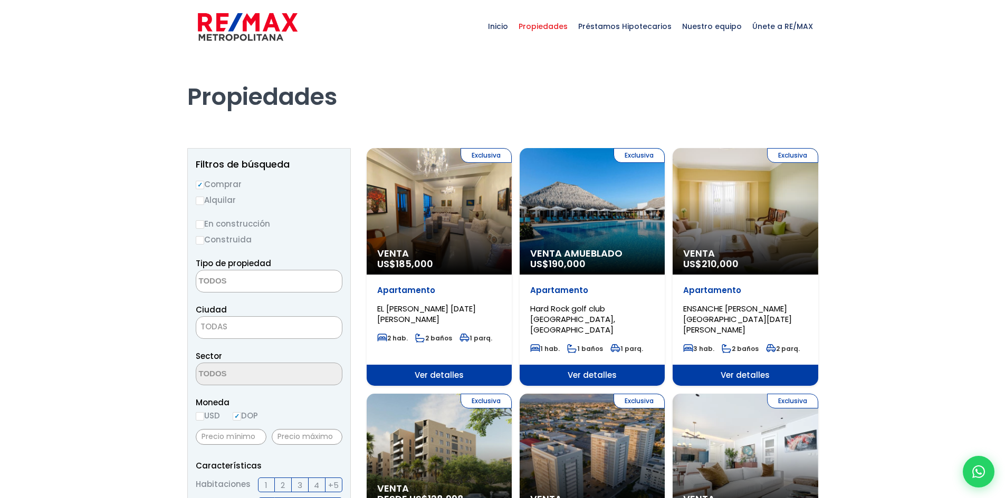
select select
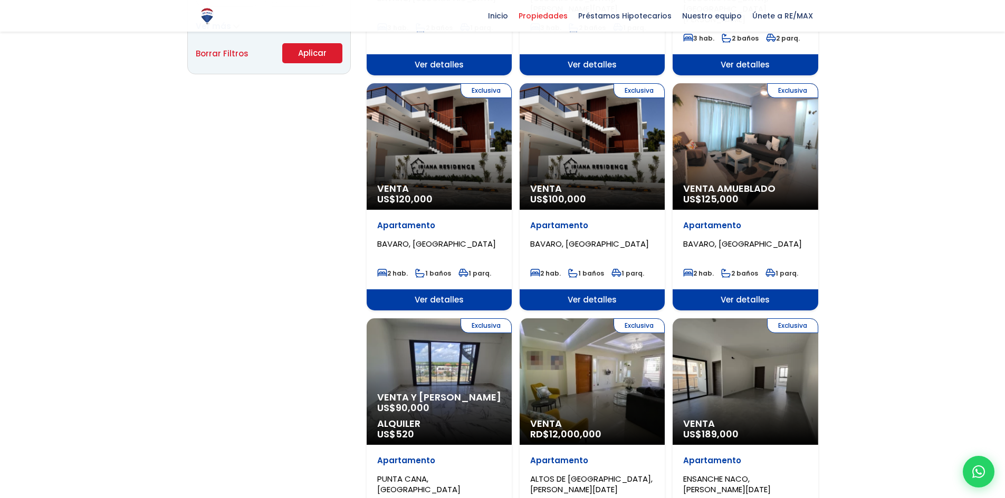
scroll to position [1055, 0]
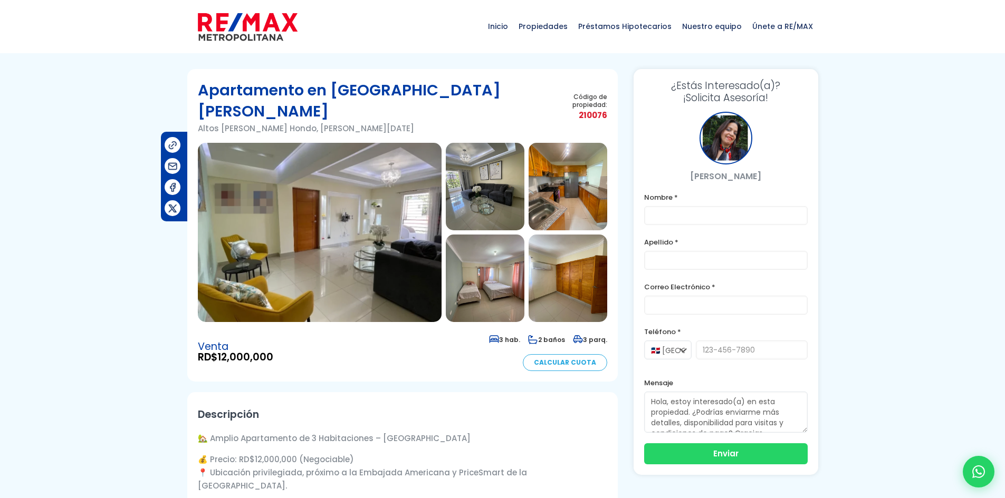
click at [528, 209] on section at bounding box center [402, 232] width 409 height 179
click at [402, 219] on img at bounding box center [320, 232] width 244 height 179
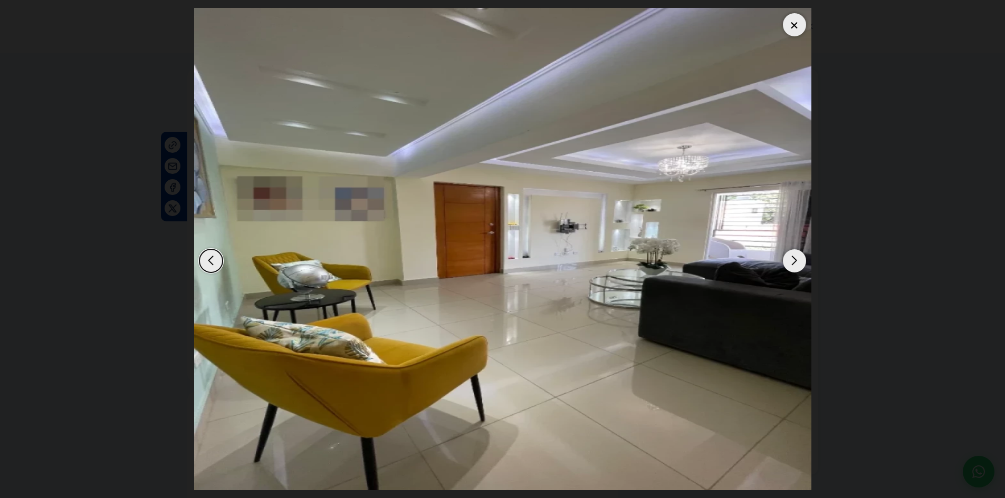
click at [794, 257] on div "Next slide" at bounding box center [794, 261] width 23 height 23
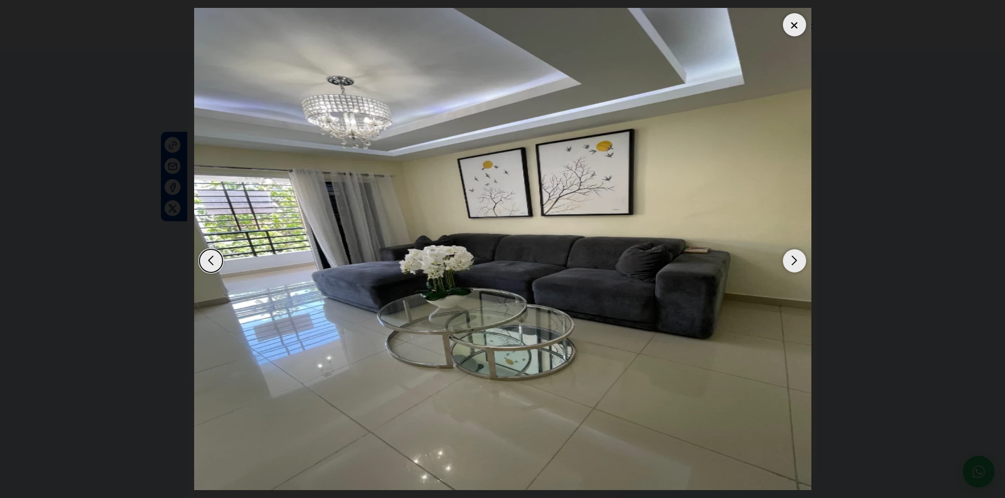
click at [794, 257] on div "Next slide" at bounding box center [794, 261] width 23 height 23
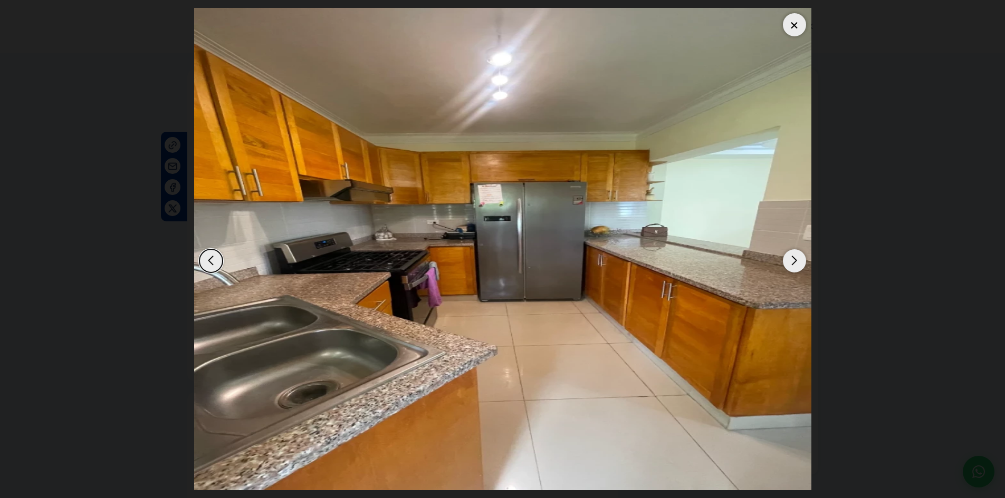
click at [794, 257] on div "Next slide" at bounding box center [794, 261] width 23 height 23
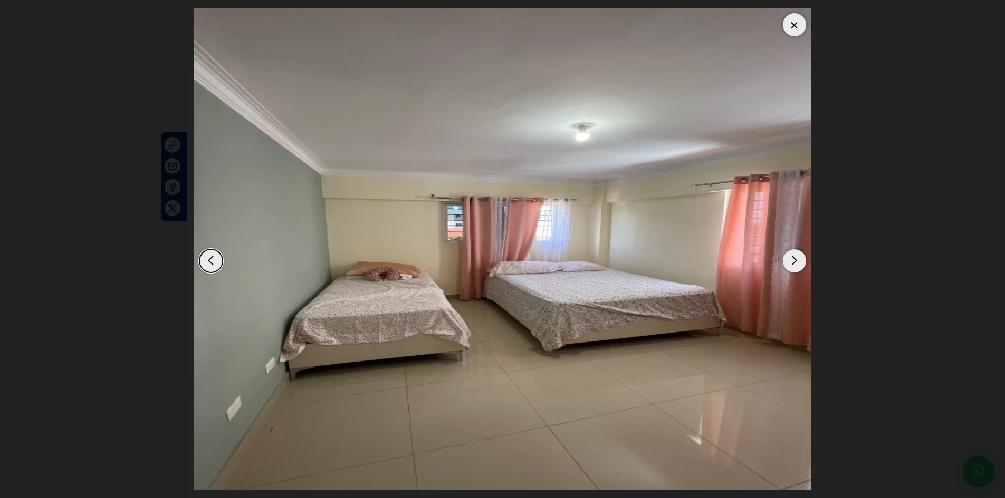
click at [794, 257] on div "Next slide" at bounding box center [794, 261] width 23 height 23
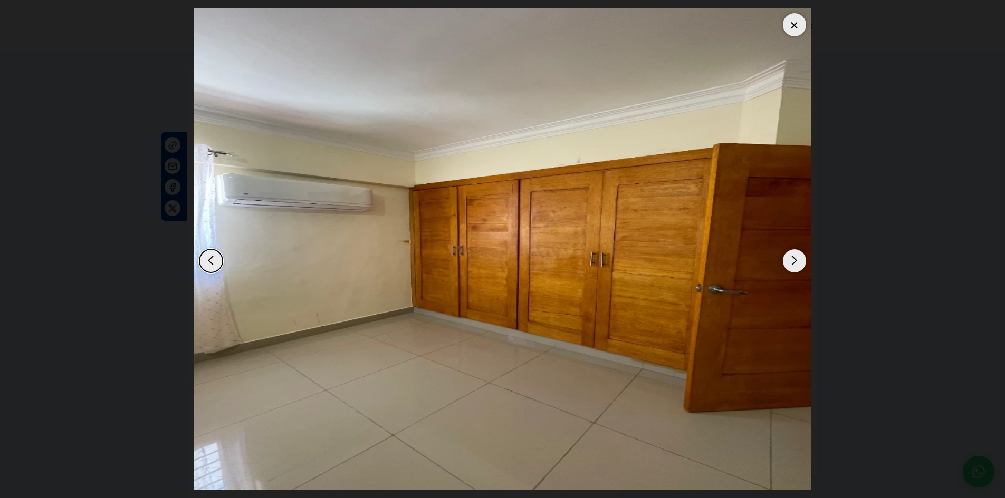
click at [794, 257] on div "Next slide" at bounding box center [794, 261] width 23 height 23
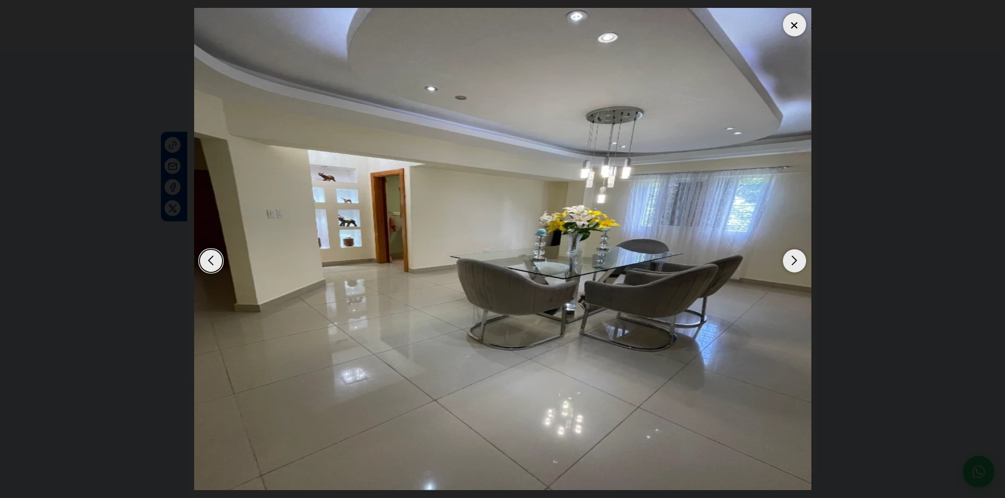
click at [794, 257] on div "Next slide" at bounding box center [794, 261] width 23 height 23
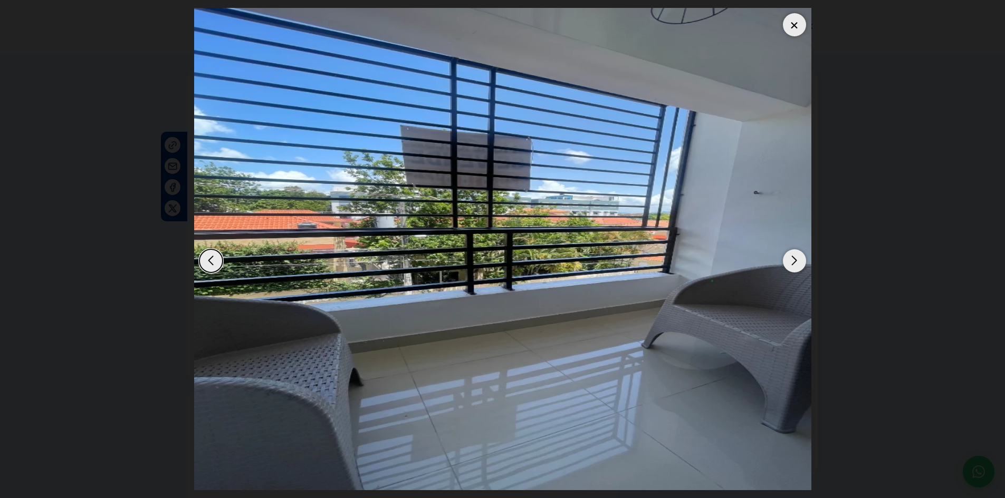
click at [794, 257] on div "Next slide" at bounding box center [794, 261] width 23 height 23
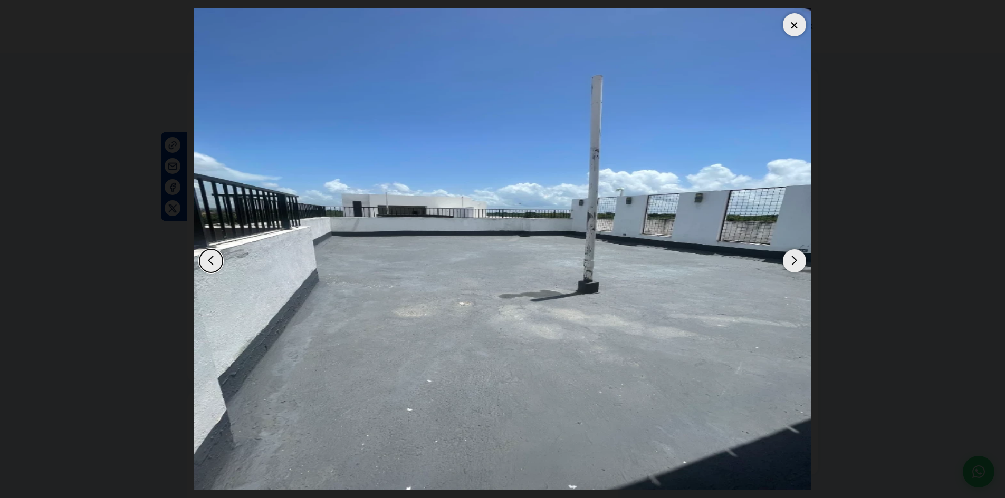
click at [794, 257] on div "Next slide" at bounding box center [794, 261] width 23 height 23
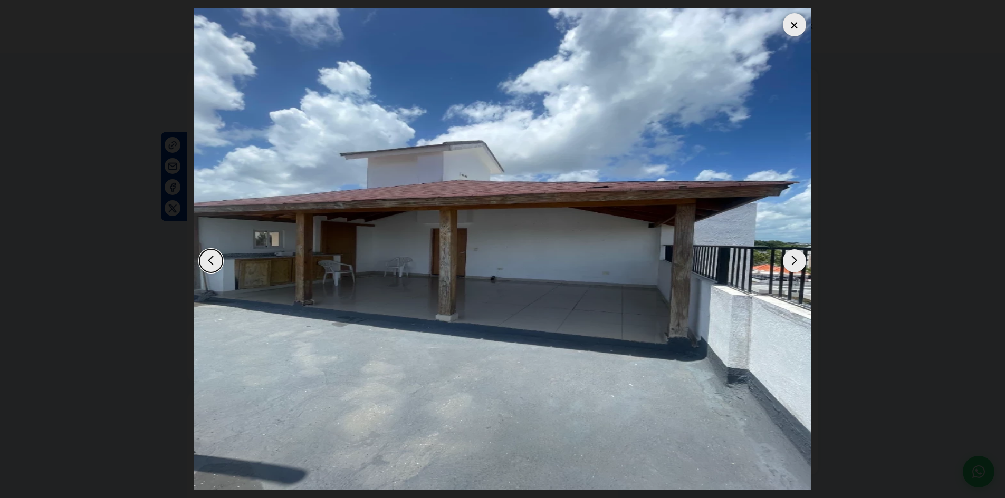
click at [794, 257] on div "Next slide" at bounding box center [794, 261] width 23 height 23
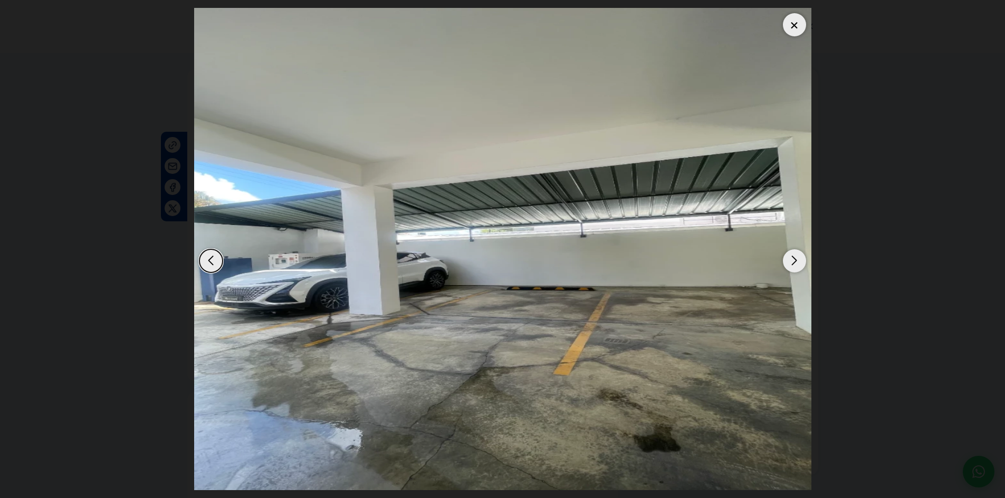
click at [794, 257] on div "Next slide" at bounding box center [794, 261] width 23 height 23
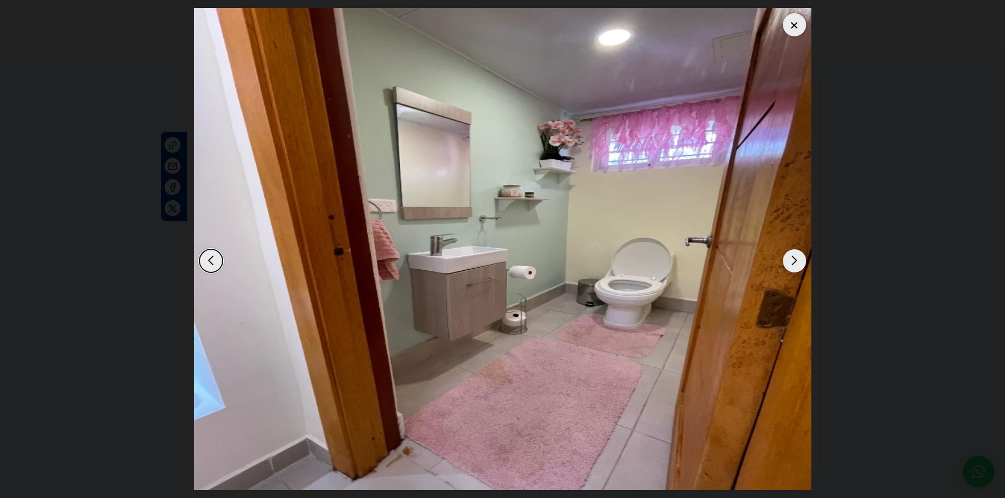
click at [794, 257] on div "Next slide" at bounding box center [794, 261] width 23 height 23
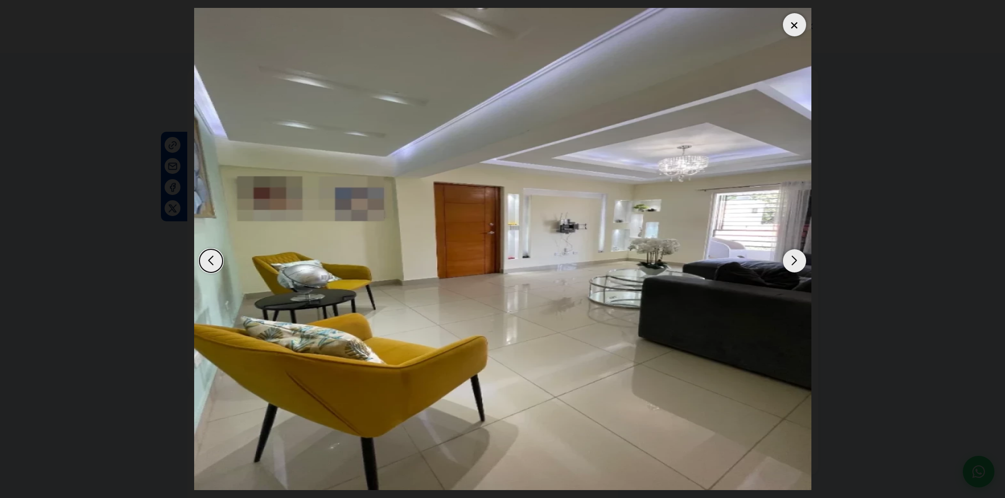
click at [794, 257] on div "Next slide" at bounding box center [794, 261] width 23 height 23
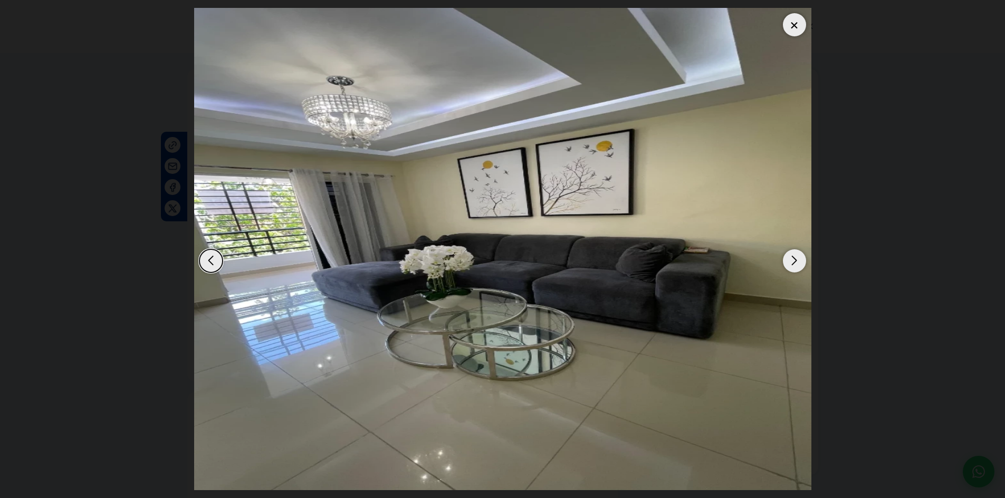
click at [794, 257] on div "Next slide" at bounding box center [794, 261] width 23 height 23
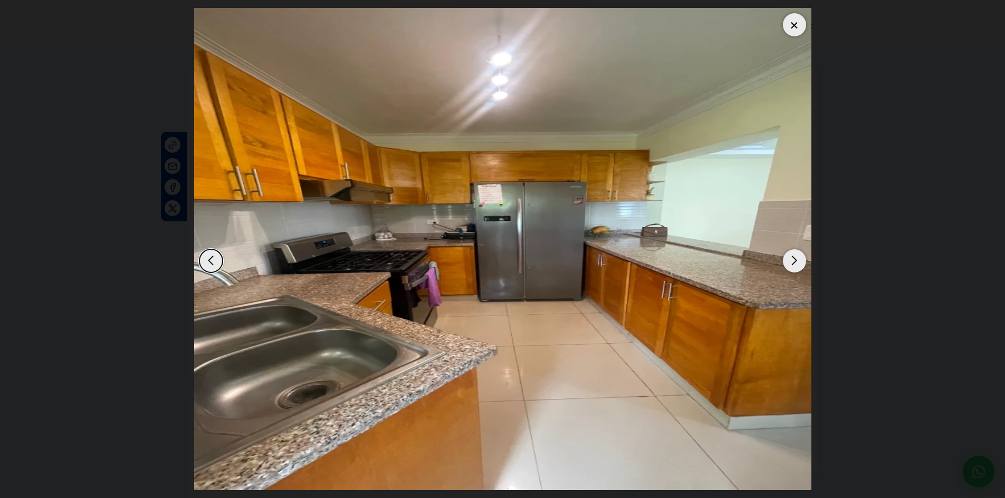
click at [794, 260] on div "Next slide" at bounding box center [794, 261] width 23 height 23
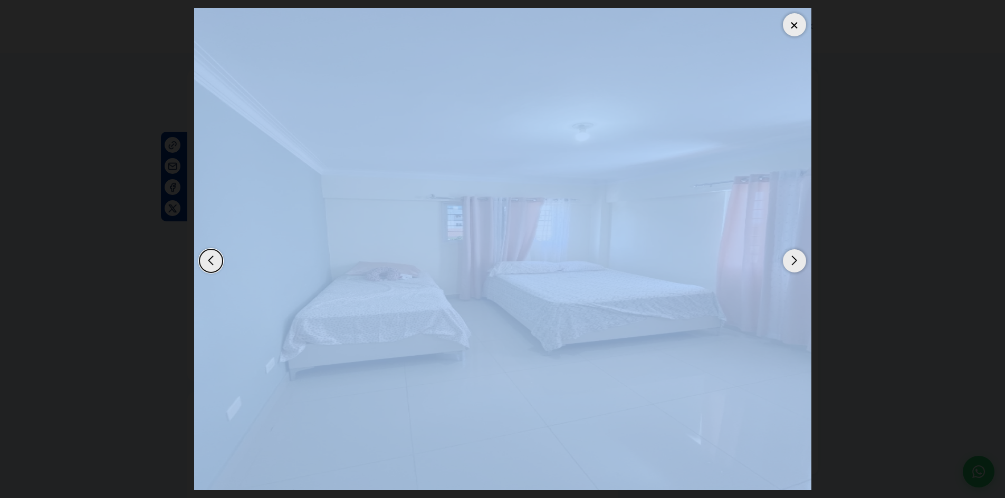
click at [794, 260] on div "Next slide" at bounding box center [794, 261] width 23 height 23
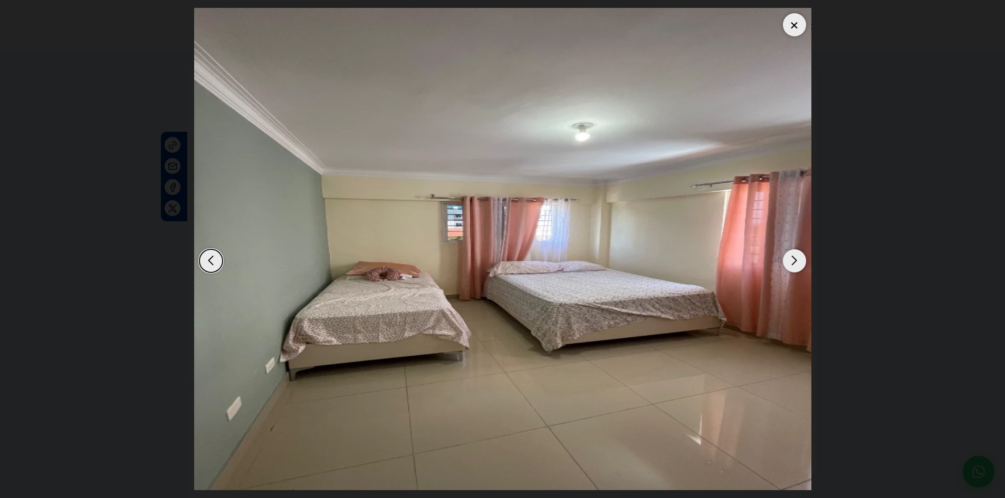
click at [794, 259] on div "Next slide" at bounding box center [794, 261] width 23 height 23
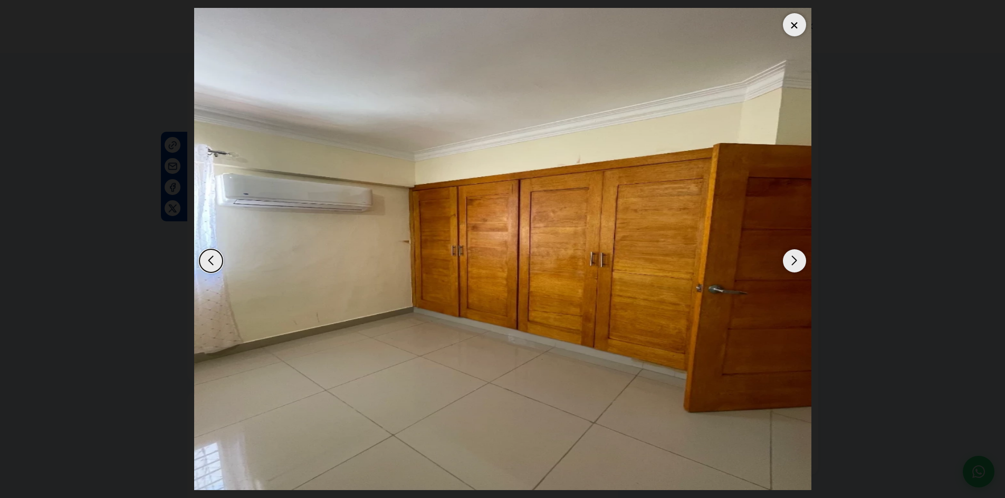
click at [795, 258] on div "Next slide" at bounding box center [794, 261] width 23 height 23
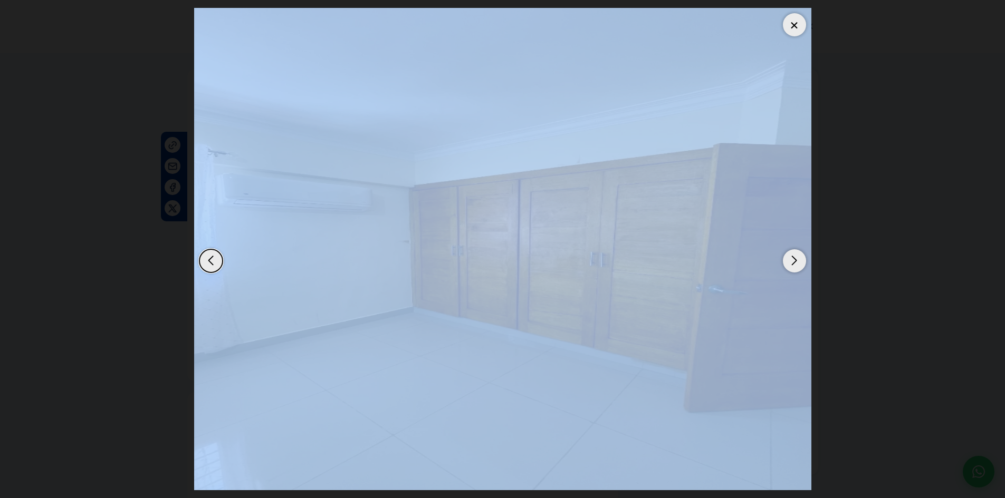
click at [795, 258] on div "Next slide" at bounding box center [794, 261] width 23 height 23
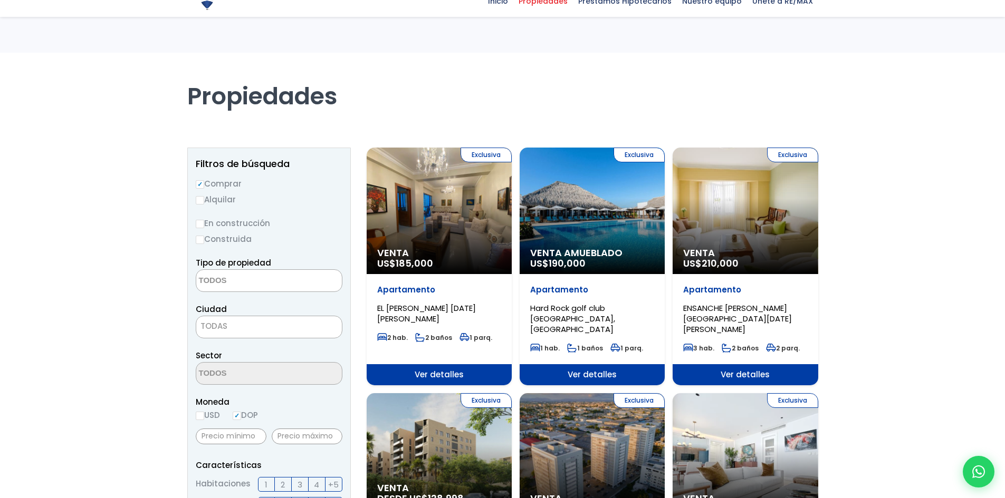
select select
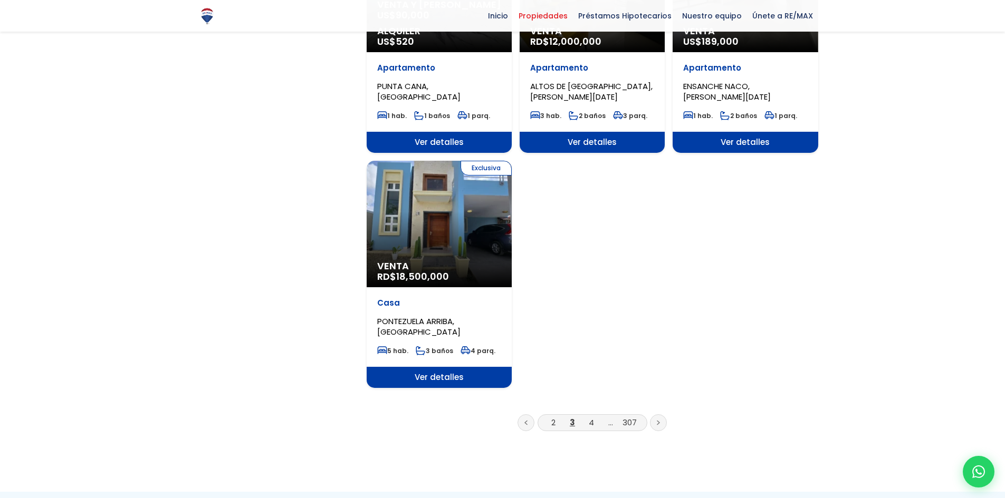
scroll to position [1372, 0]
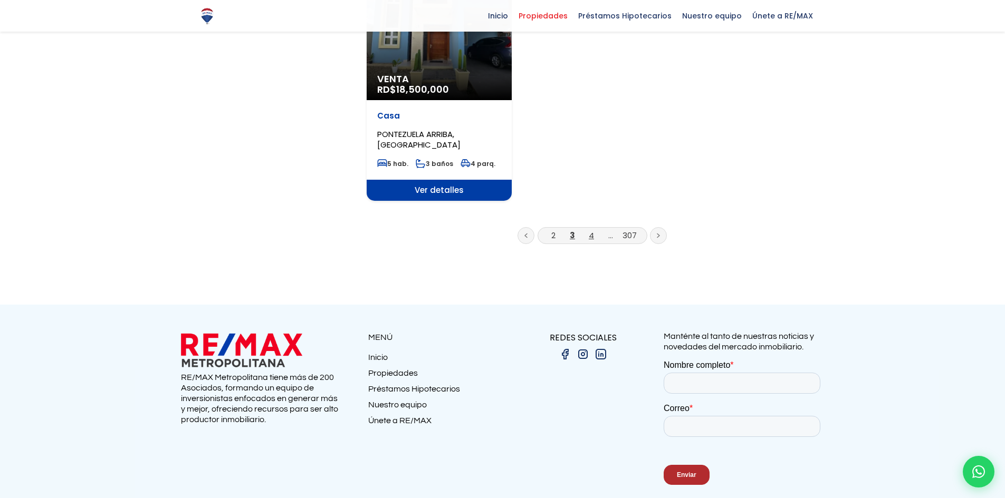
click at [593, 230] on link "4" at bounding box center [591, 235] width 5 height 11
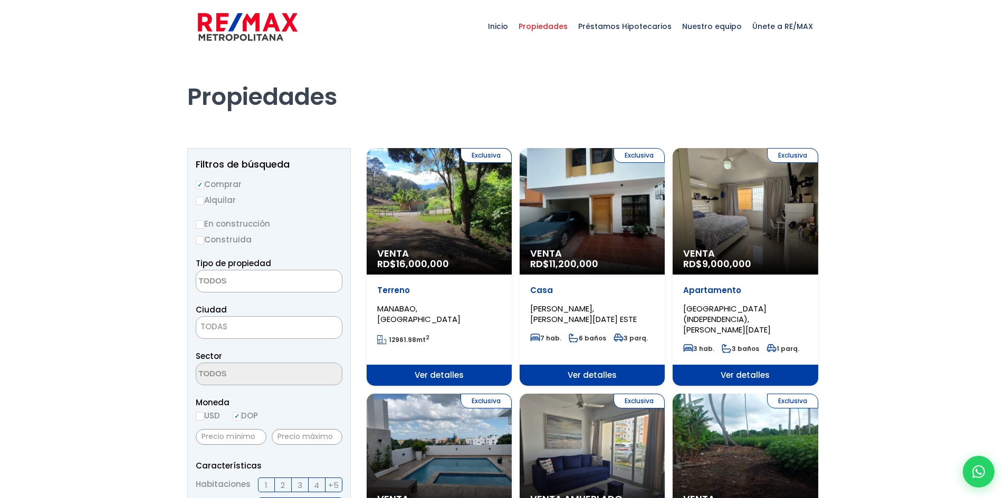
select select
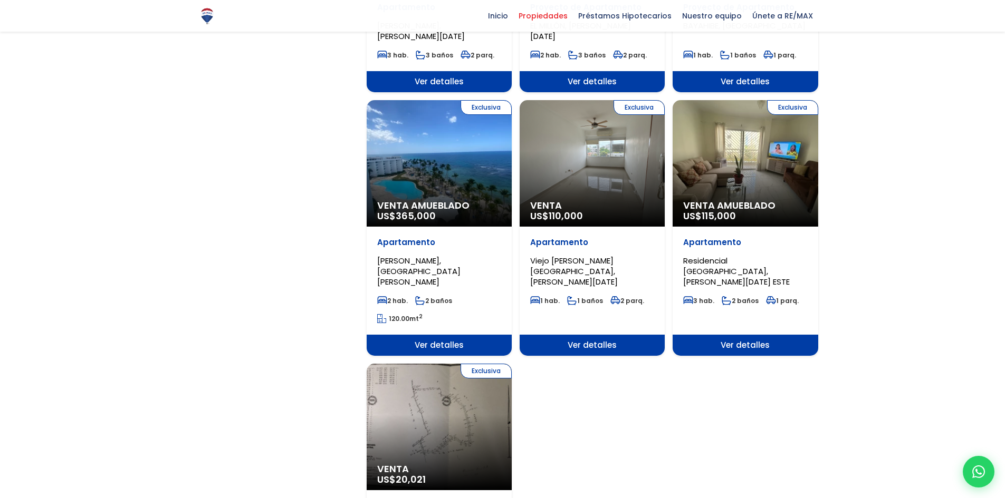
scroll to position [633, 0]
